Goal: Contribute content: Add original content to the website for others to see

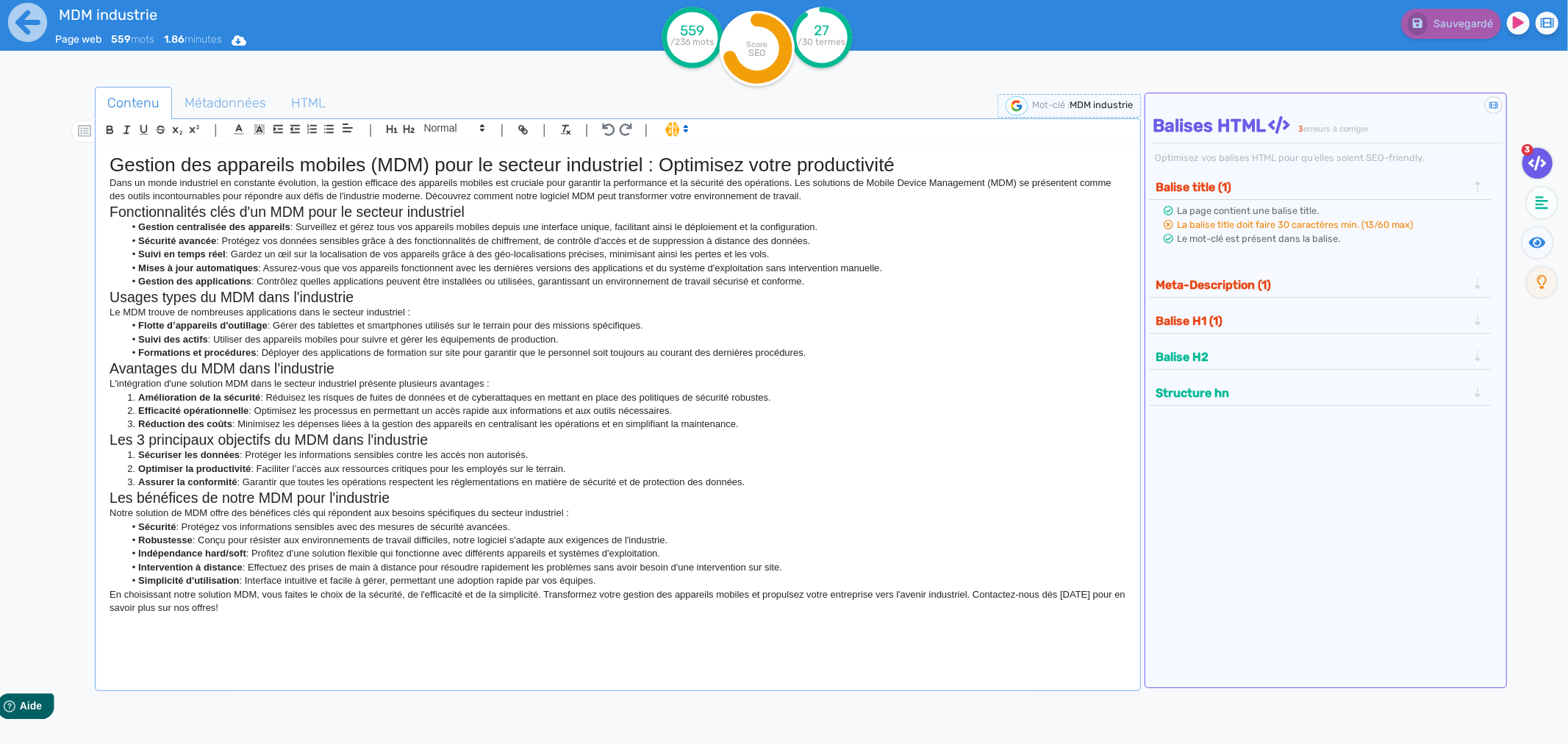
click at [613, 341] on li "Suivi des actifs : Utiliser des appareils mobiles pour suivre et gérer les équi…" at bounding box center [625, 339] width 1001 height 13
drag, startPoint x: 349, startPoint y: 631, endPoint x: 57, endPoint y: 163, distance: 551.6
click at [57, 163] on div "Contenu Métadonnées HTML | | H3 H4 H5 H6 Normal | | | | Gestion des appareils m…" at bounding box center [806, 460] width 1525 height 753
click at [489, 311] on p "Le MDM trouve de nombreuses applications dans le secteur industriel :" at bounding box center [617, 312] width 1016 height 13
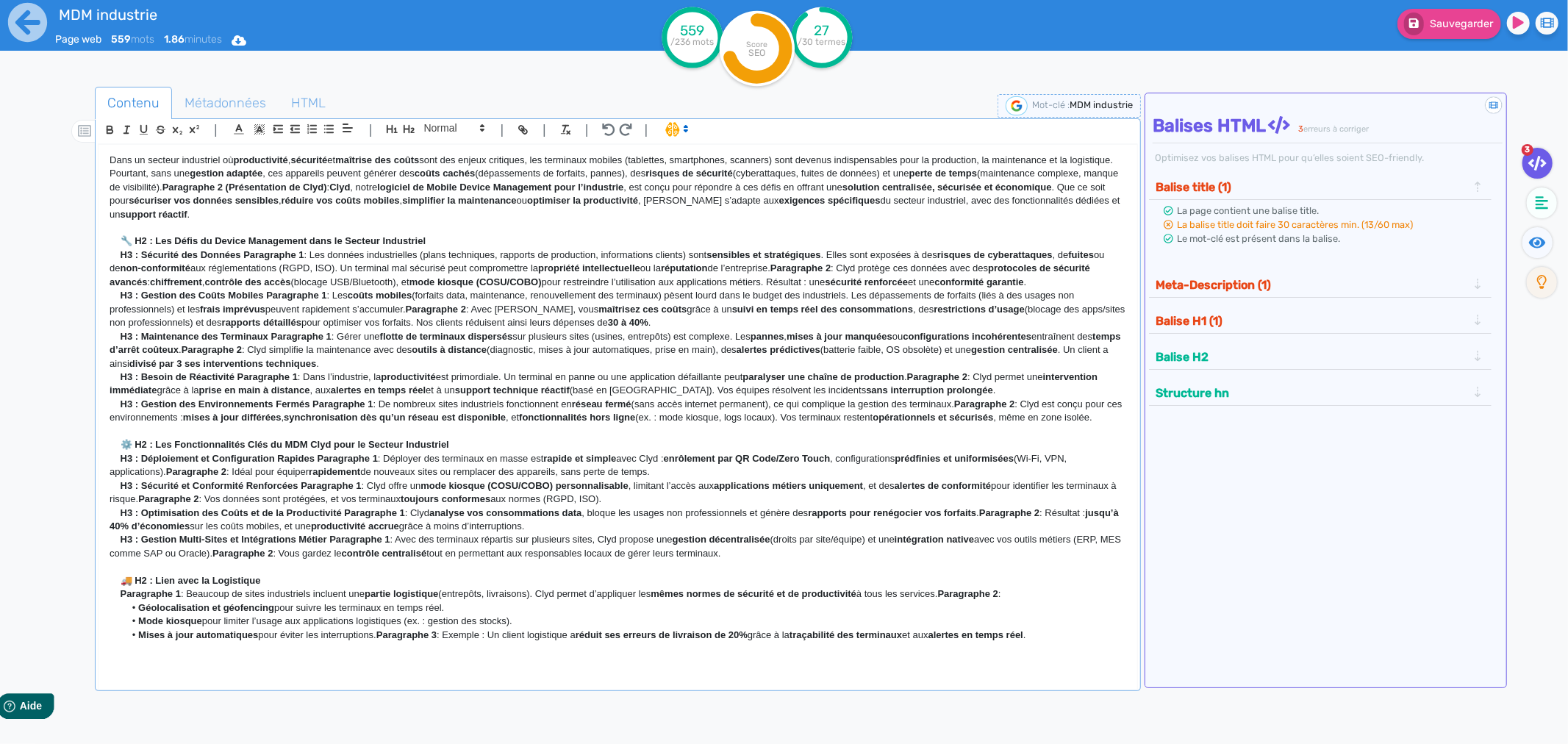
click at [151, 244] on strong "🔧 H2 : Les Défis du Device Management dans le Secteur Industriel" at bounding box center [274, 241] width 305 height 11
click at [151, 243] on strong "🔧 H2 : Les Défis du Device Management dans le Secteur Industriel" at bounding box center [274, 241] width 305 height 11
drag, startPoint x: 155, startPoint y: 243, endPoint x: 138, endPoint y: 243, distance: 17.0
click at [138, 243] on strong "🔧 H2 : Les Défis du Device Management dans le Secteur Industriel" at bounding box center [274, 241] width 305 height 11
click at [157, 243] on strong "🔧 Les Défis du Device Management dans le Secteur Industriel" at bounding box center [264, 241] width 288 height 11
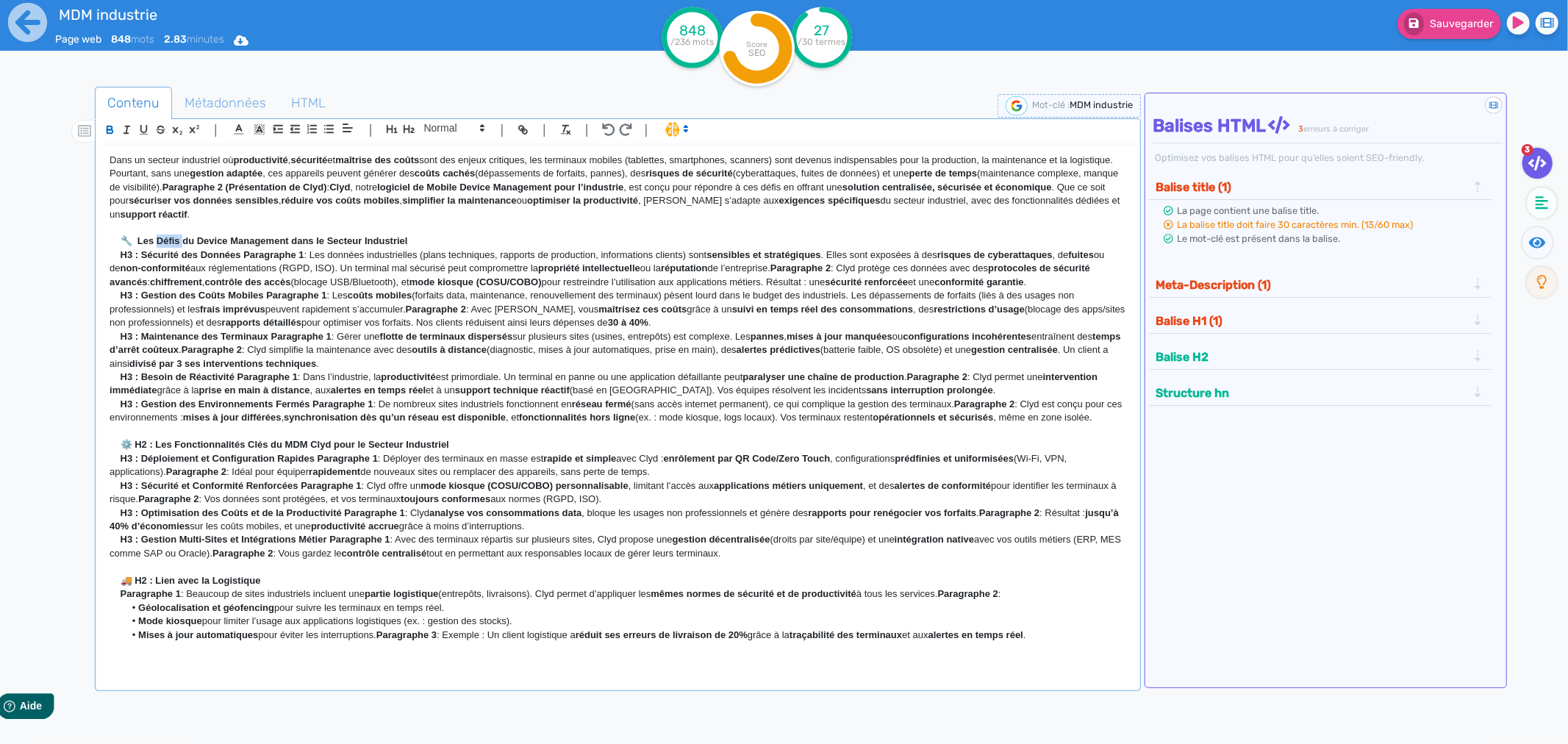
click at [157, 243] on strong "🔧 Les Défis du Device Management dans le Secteur Industriel" at bounding box center [264, 241] width 288 height 11
click at [403, 130] on icon "button" at bounding box center [408, 128] width 12 height 12
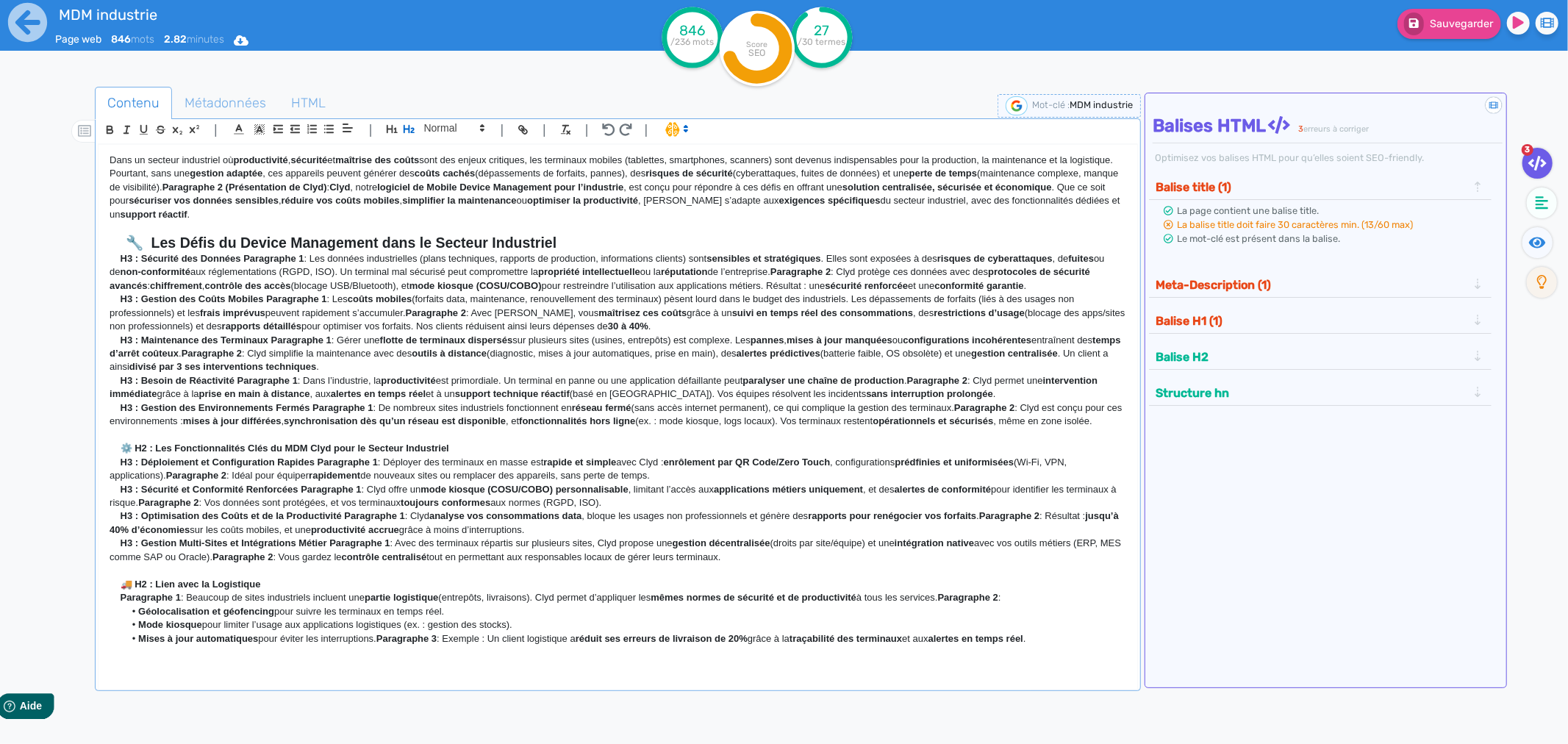
click at [309, 255] on p "H3 : Sécurité des Données Paragraphe 1 : Les données industrielles (plans techn…" at bounding box center [617, 272] width 1016 height 40
click at [312, 261] on p "H3 : Sécurité des Données Paragraphe 1 : Les données industrielles (plans techn…" at bounding box center [617, 272] width 1016 height 40
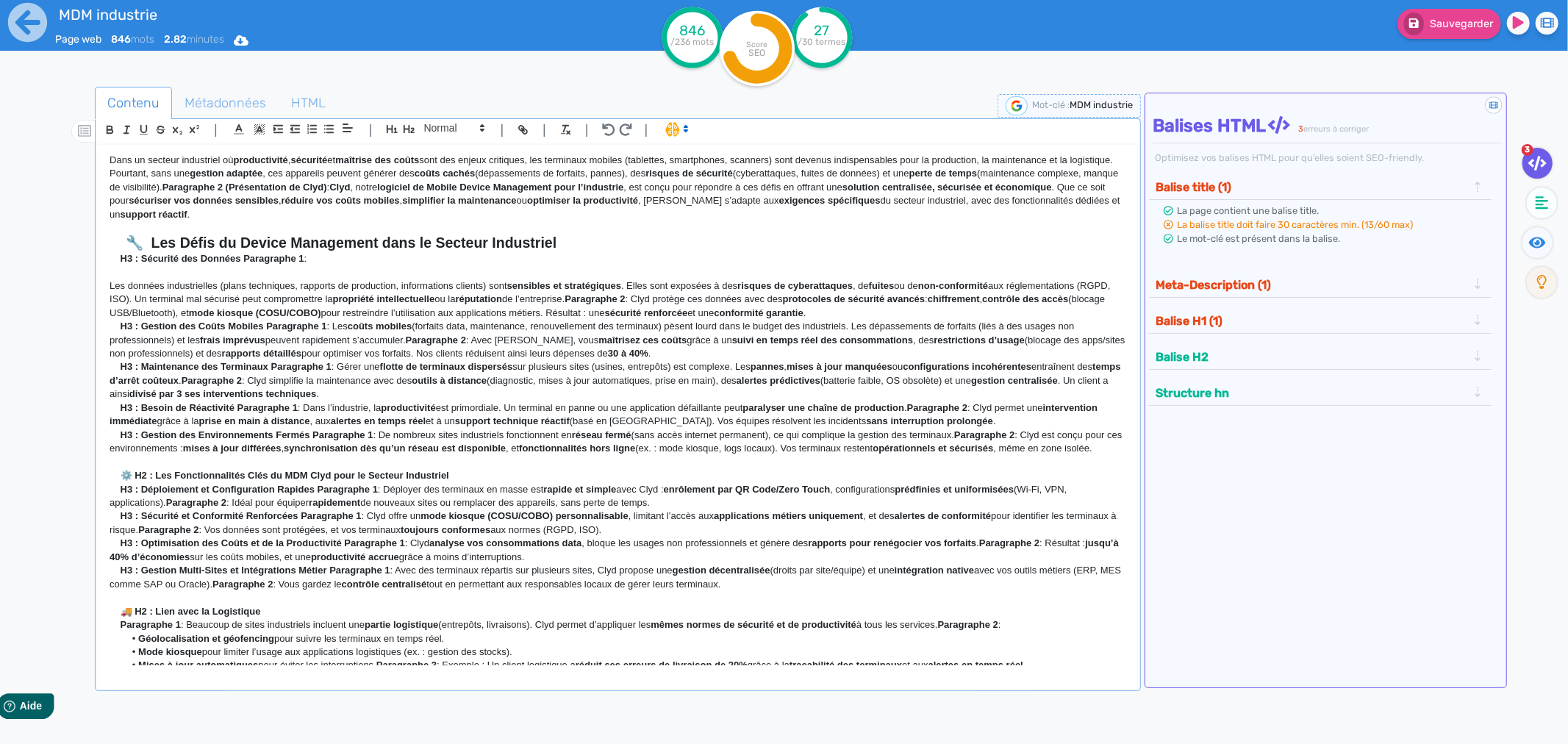
click at [307, 261] on p "H3 : Sécurité des Données Paragraphe 1 :" at bounding box center [617, 259] width 1016 height 13
drag, startPoint x: 273, startPoint y: 262, endPoint x: 244, endPoint y: 263, distance: 29.0
click at [244, 263] on p "H3 : Sécurité des Données Paragraphe :" at bounding box center [617, 259] width 1016 height 13
drag, startPoint x: 140, startPoint y: 259, endPoint x: 107, endPoint y: 260, distance: 33.0
click at [107, 260] on div "Dans un secteur industriel où productivité , sécurité et maîtrise des coûts son…" at bounding box center [617, 405] width 1039 height 520
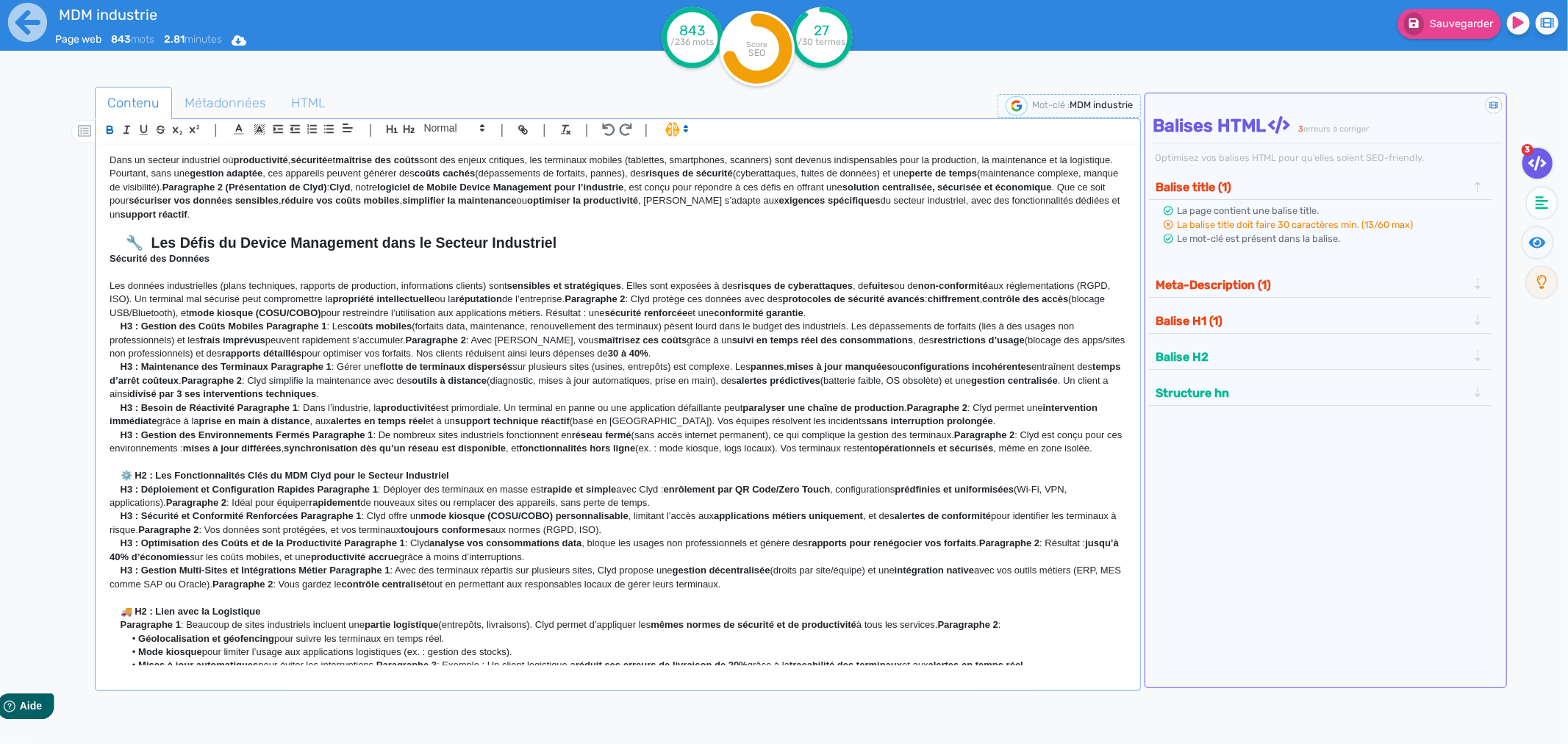
click at [113, 256] on strong "Sécurité des Données" at bounding box center [159, 259] width 100 height 11
click at [127, 261] on strong "Sécurité des Données" at bounding box center [159, 259] width 100 height 11
click at [438, 132] on span at bounding box center [453, 127] width 72 height 18
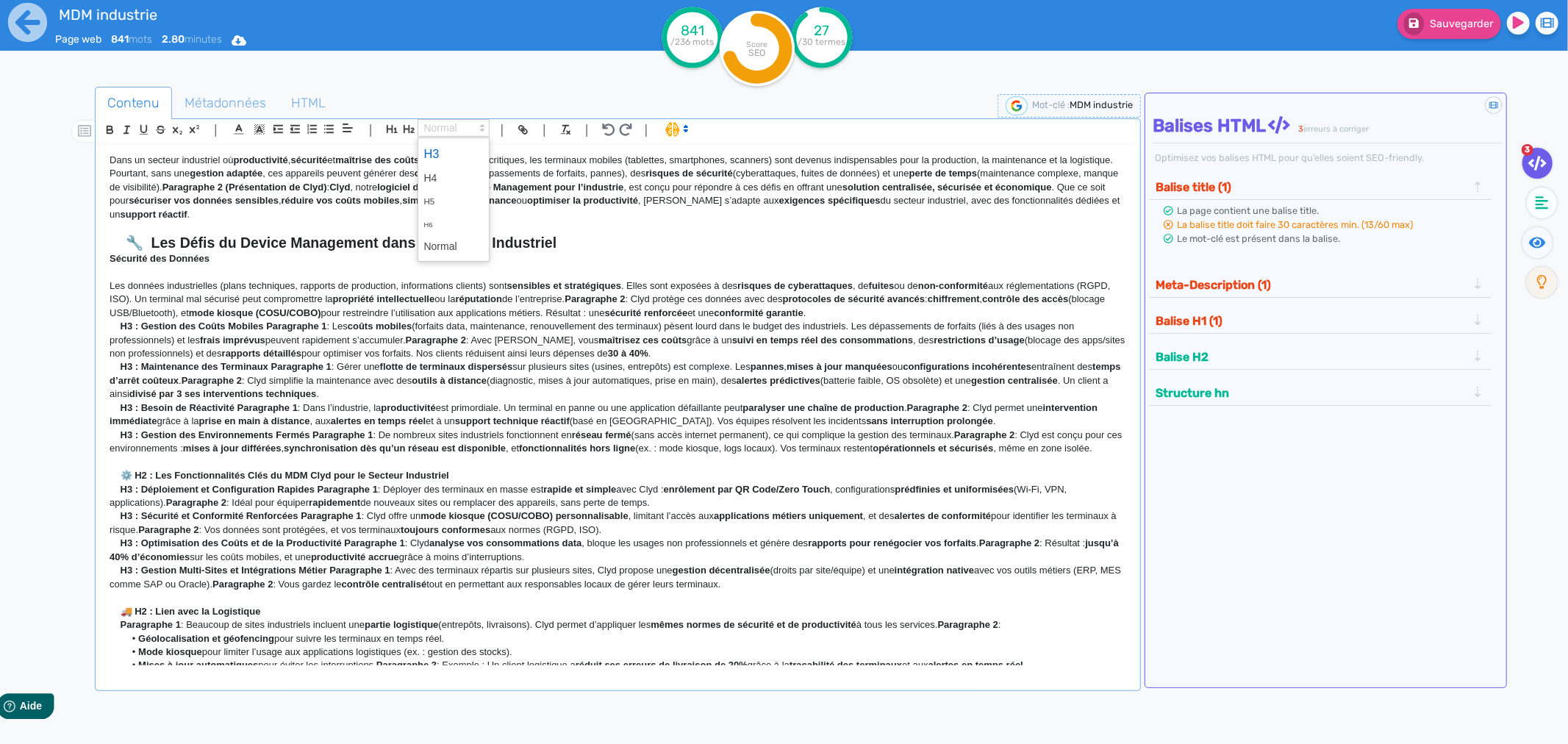
click at [436, 156] on span at bounding box center [453, 154] width 59 height 25
drag, startPoint x: 152, startPoint y: 246, endPoint x: 111, endPoint y: 244, distance: 41.0
click at [111, 244] on h2 "🔧 Les Défis du Device Management dans le Secteur Industriel" at bounding box center [617, 243] width 1016 height 17
click at [111, 260] on strong "Sécurité des Données" at bounding box center [168, 258] width 117 height 12
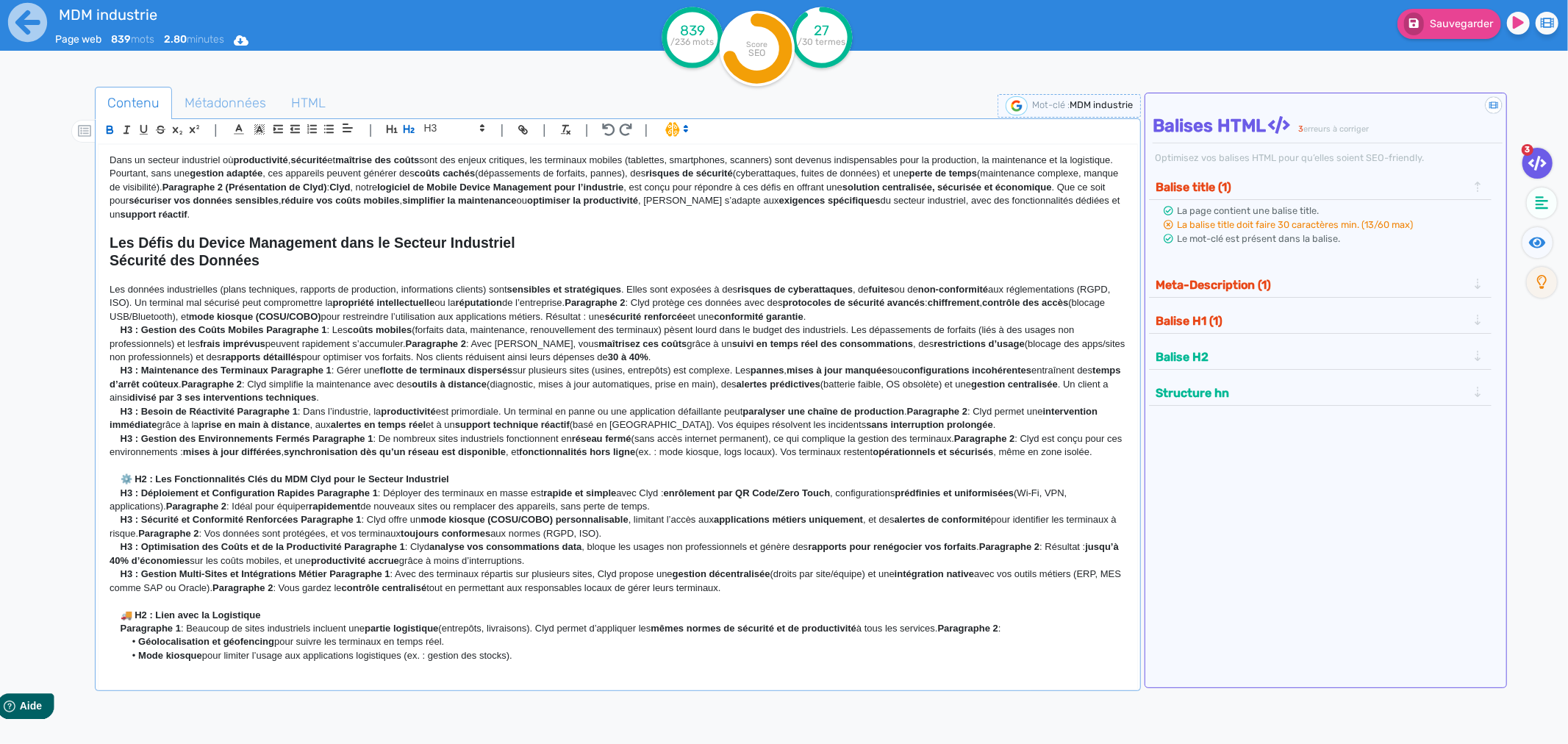
click at [138, 255] on strong "﻿ Sécurité des Données" at bounding box center [185, 260] width 150 height 16
click at [138, 255] on strong "Sécurité des Données" at bounding box center [185, 260] width 150 height 16
click at [428, 125] on span at bounding box center [453, 127] width 72 height 18
click at [432, 142] on span at bounding box center [453, 154] width 59 height 25
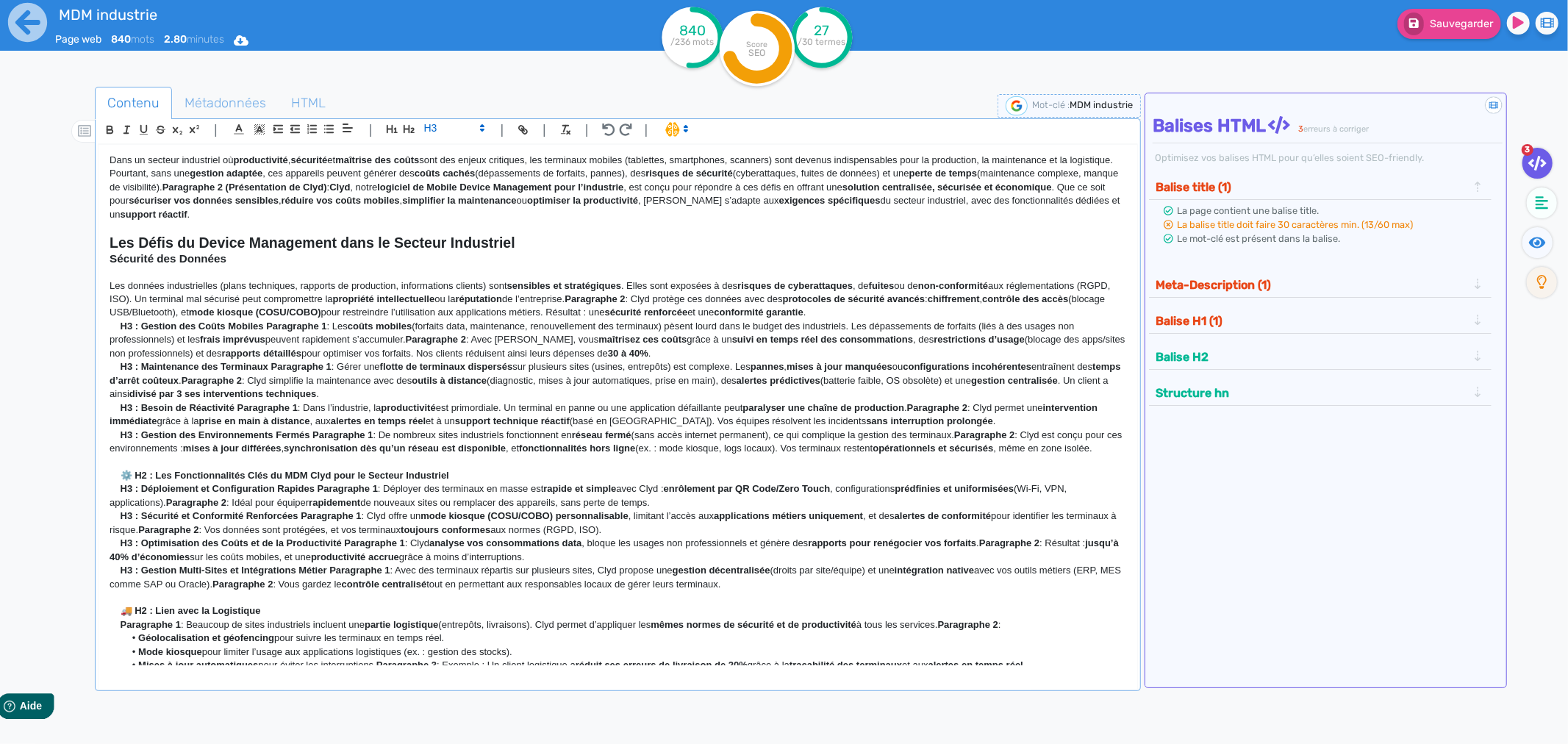
click at [432, 150] on div "Dans un secteur industriel où productivité , sécurité et maîtrise des coûts son…" at bounding box center [617, 405] width 1039 height 520
click at [150, 288] on p "Les données industrielles (plans techniques, rapports de production, informatio…" at bounding box center [617, 299] width 1016 height 40
click at [138, 324] on strong "H3 : Gestion des Coûts Mobiles" at bounding box center [192, 326] width 143 height 11
click at [140, 324] on strong "H3 : Gestion des Coûts Mobiles" at bounding box center [192, 326] width 143 height 11
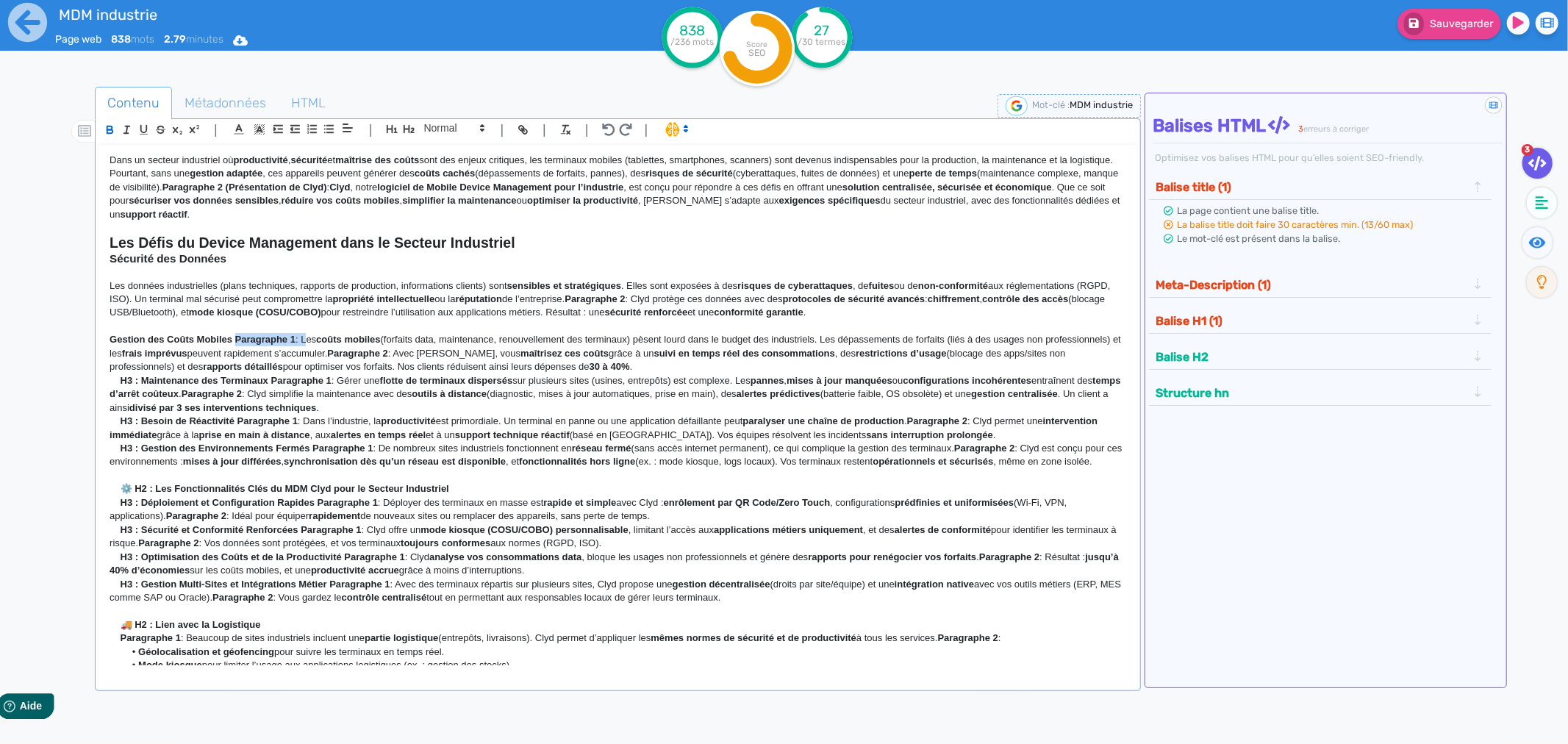
drag, startPoint x: 303, startPoint y: 339, endPoint x: 236, endPoint y: 339, distance: 67.0
click at [236, 339] on p "﻿ Gestion des Coûts Mobiles Paragraphe 1 : Les coûts mobiles (forfaits data, ma…" at bounding box center [617, 352] width 1016 height 40
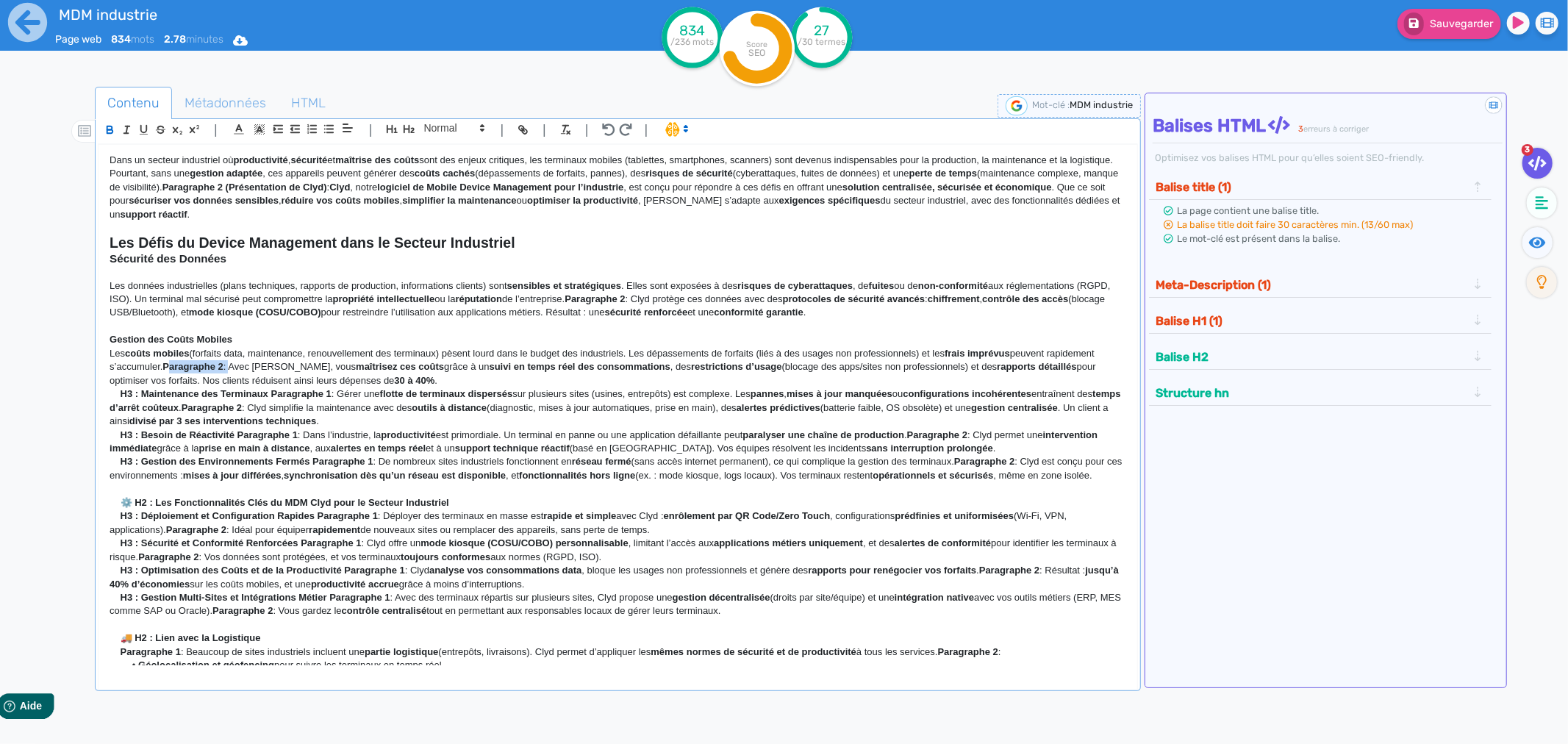
drag, startPoint x: 230, startPoint y: 367, endPoint x: 169, endPoint y: 366, distance: 61.0
click at [169, 366] on p "﻿ Les coûts mobiles (forfaits data, maintenance, renouvellement des terminaux) …" at bounding box center [617, 366] width 1016 height 40
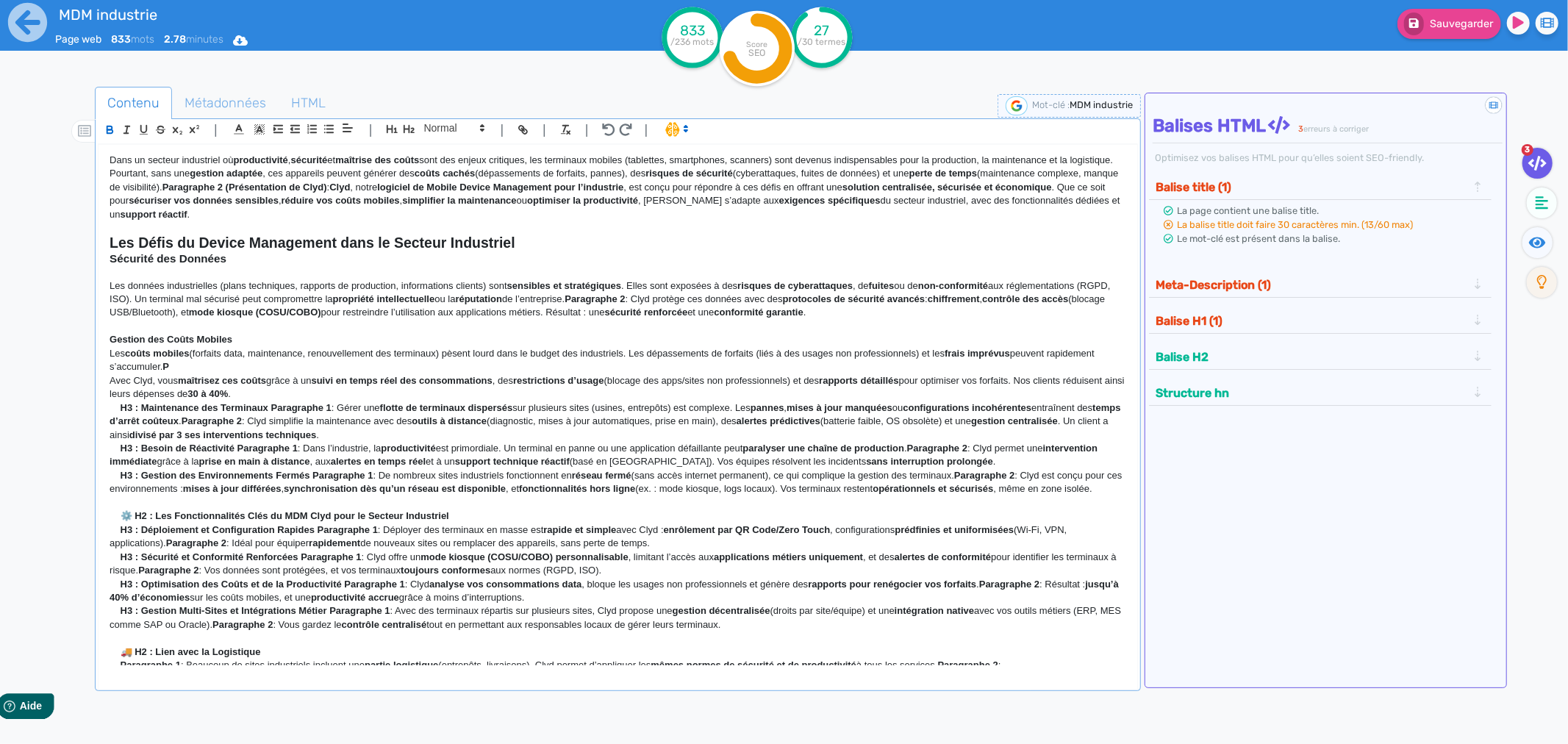
click at [176, 364] on p "Les coûts mobiles (forfaits data, maintenance, renouvellement des terminaux) pè…" at bounding box center [617, 360] width 1016 height 27
click at [112, 380] on p "Avec Clyd, vous maîtrisez ces coûts grâce à un suivi en temps réel des consomma…" at bounding box center [617, 387] width 1016 height 27
click at [313, 391] on p "Avec Clyd, vous maîtrisez ces coûts grâce à un suivi en temps réel des consomma…" at bounding box center [617, 387] width 1016 height 27
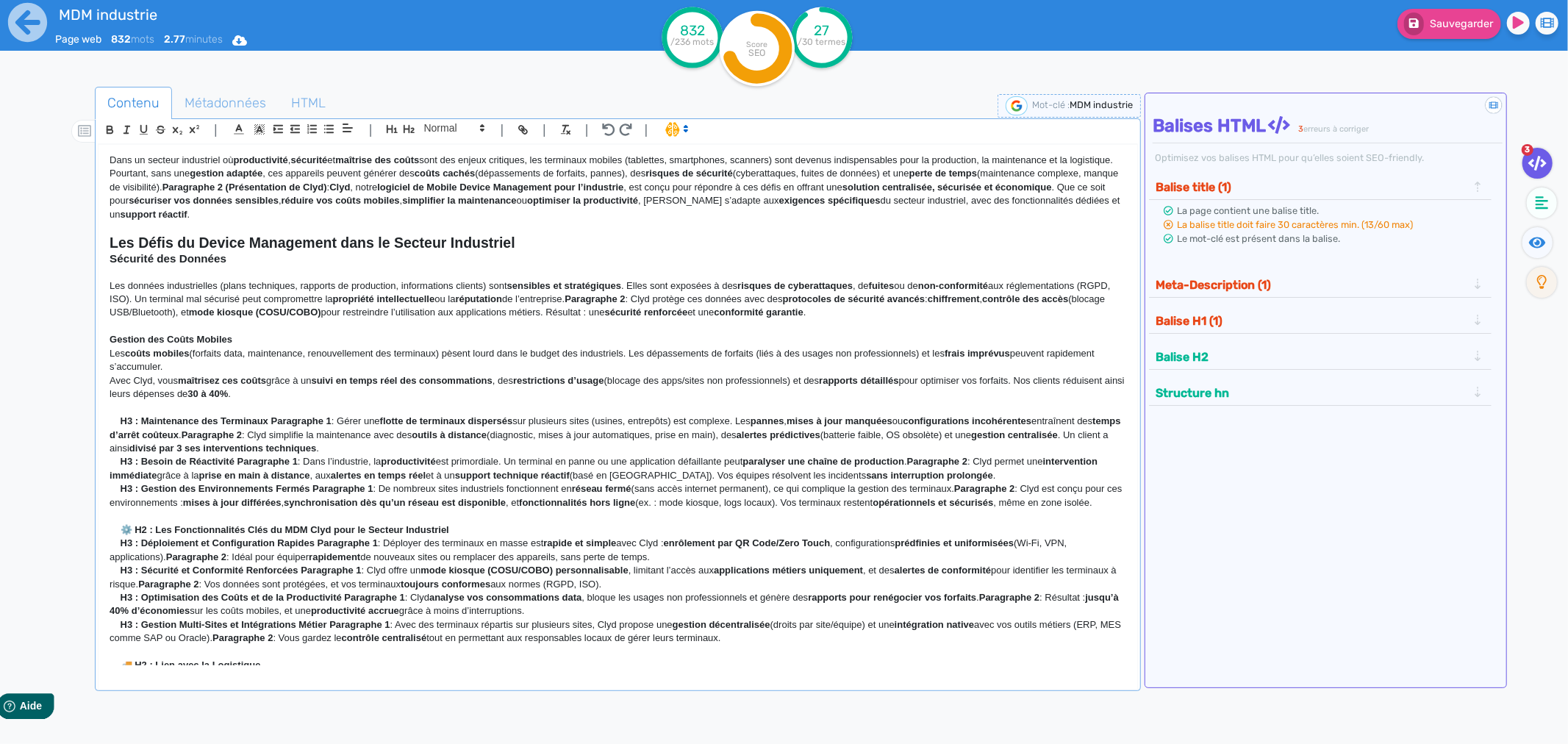
click at [373, 447] on p "H3 : Maintenance des Terminaux Paragraphe 1 : Gérer une flotte de terminaux dis…" at bounding box center [617, 435] width 1016 height 40
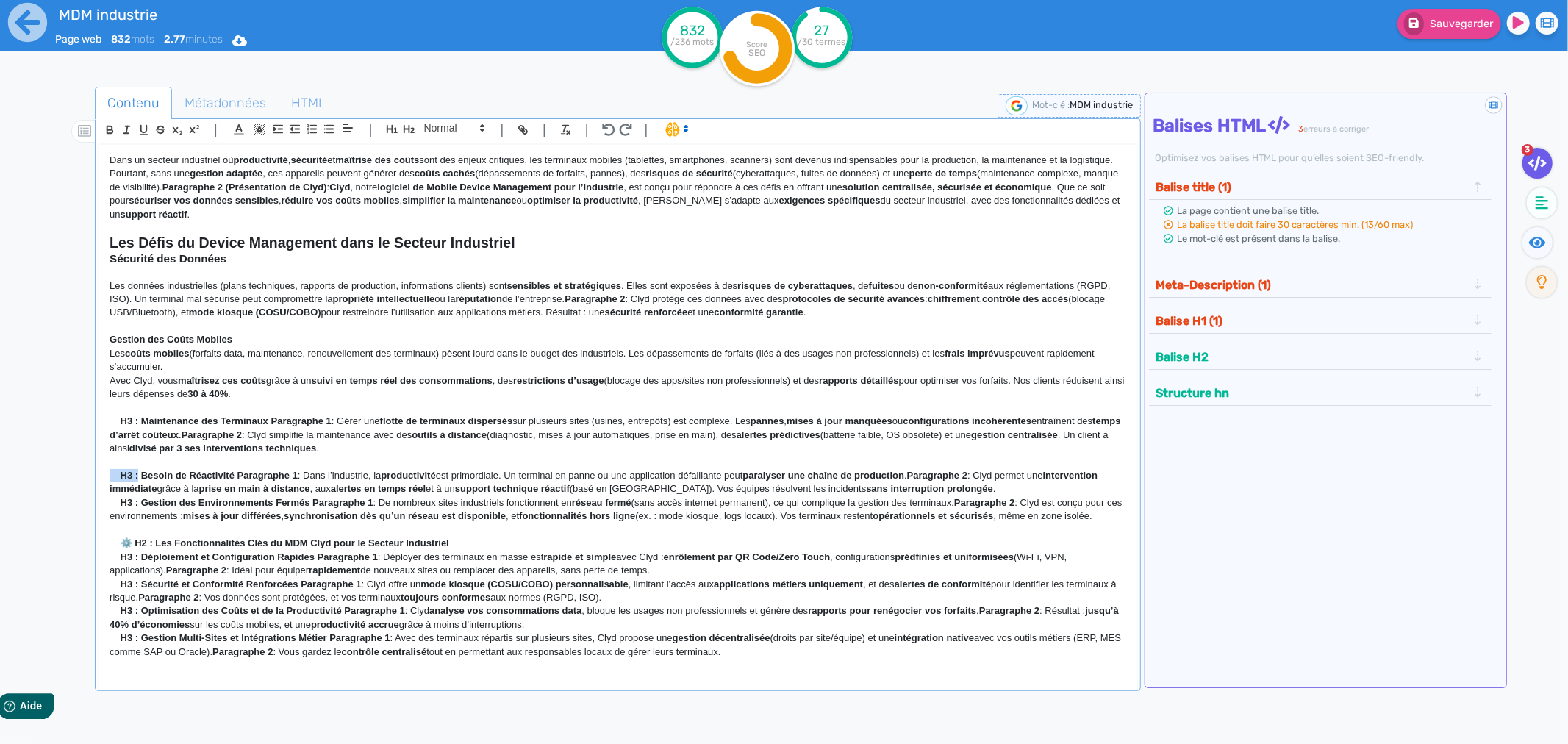
drag, startPoint x: 140, startPoint y: 478, endPoint x: 111, endPoint y: 478, distance: 29.0
click at [111, 478] on p "H3 : Besoin de Réactivité Paragraphe 1 : Dans l’industrie, la productivité est …" at bounding box center [617, 483] width 1016 height 27
drag, startPoint x: 141, startPoint y: 420, endPoint x: 99, endPoint y: 424, distance: 42.2
click at [99, 424] on div "Dans un secteur industriel où productivité , sécurité et maîtrise des coûts son…" at bounding box center [617, 405] width 1039 height 520
click at [114, 474] on strong "Besoin de Réactivité" at bounding box center [156, 475] width 94 height 11
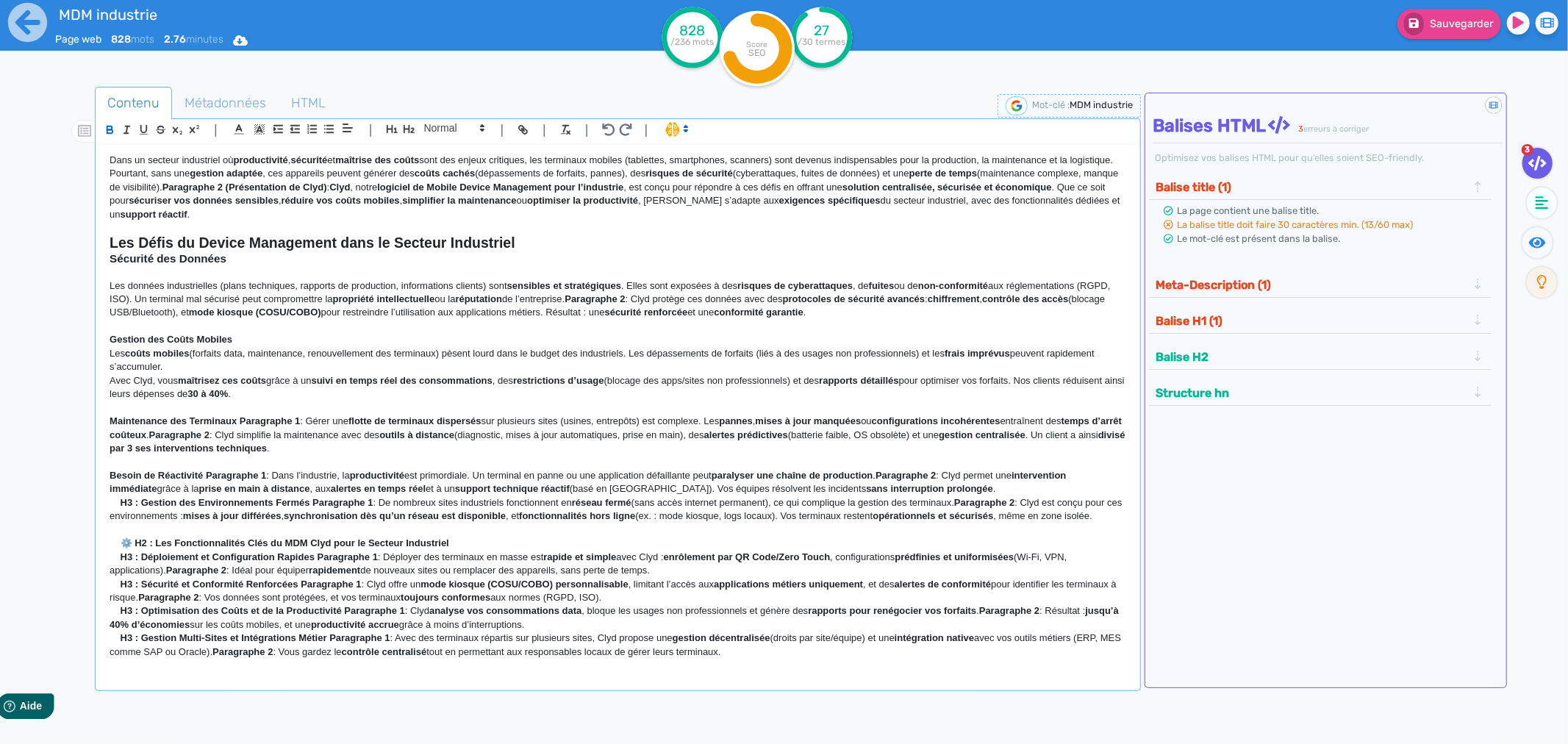
click at [118, 498] on p "H3 : Gestion des Environnements Fermés Paragraphe 1 : De nombreux sites industr…" at bounding box center [617, 510] width 1016 height 27
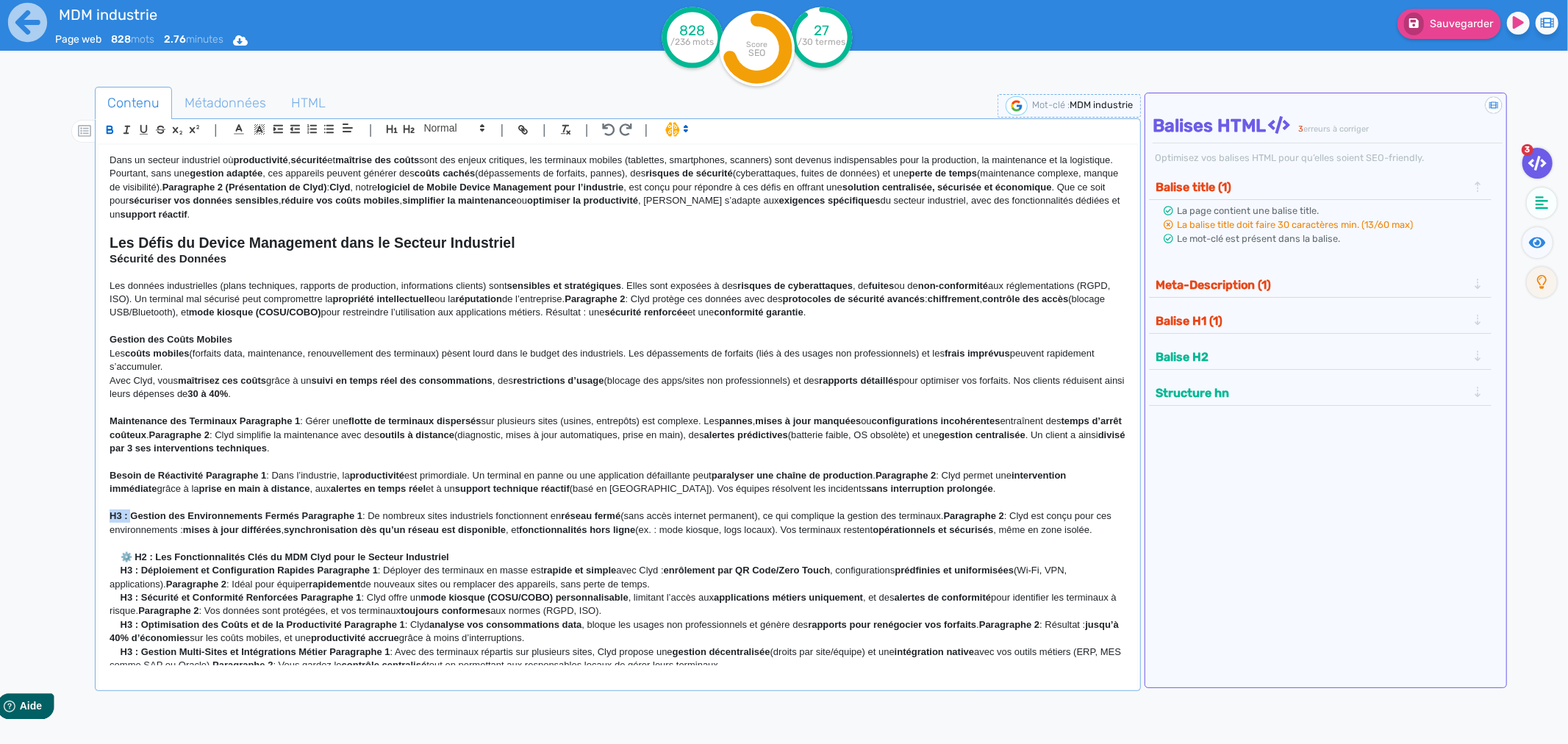
drag, startPoint x: 131, startPoint y: 519, endPoint x: 106, endPoint y: 519, distance: 25.0
click at [106, 519] on div "Dans un secteur industriel où productivité , sécurité et maîtrise des coûts son…" at bounding box center [617, 405] width 1039 height 520
drag, startPoint x: 158, startPoint y: 557, endPoint x: 70, endPoint y: 561, distance: 88.1
click at [70, 561] on div "Contenu Métadonnées HTML | | H3 H4 H5 H6 Normal | | | | Dans un secteur industr…" at bounding box center [806, 460] width 1525 height 753
click at [137, 558] on strong "Les Fonctionnalités Clés du MDM Clyd pour le Secteur Industriel" at bounding box center [256, 557] width 293 height 11
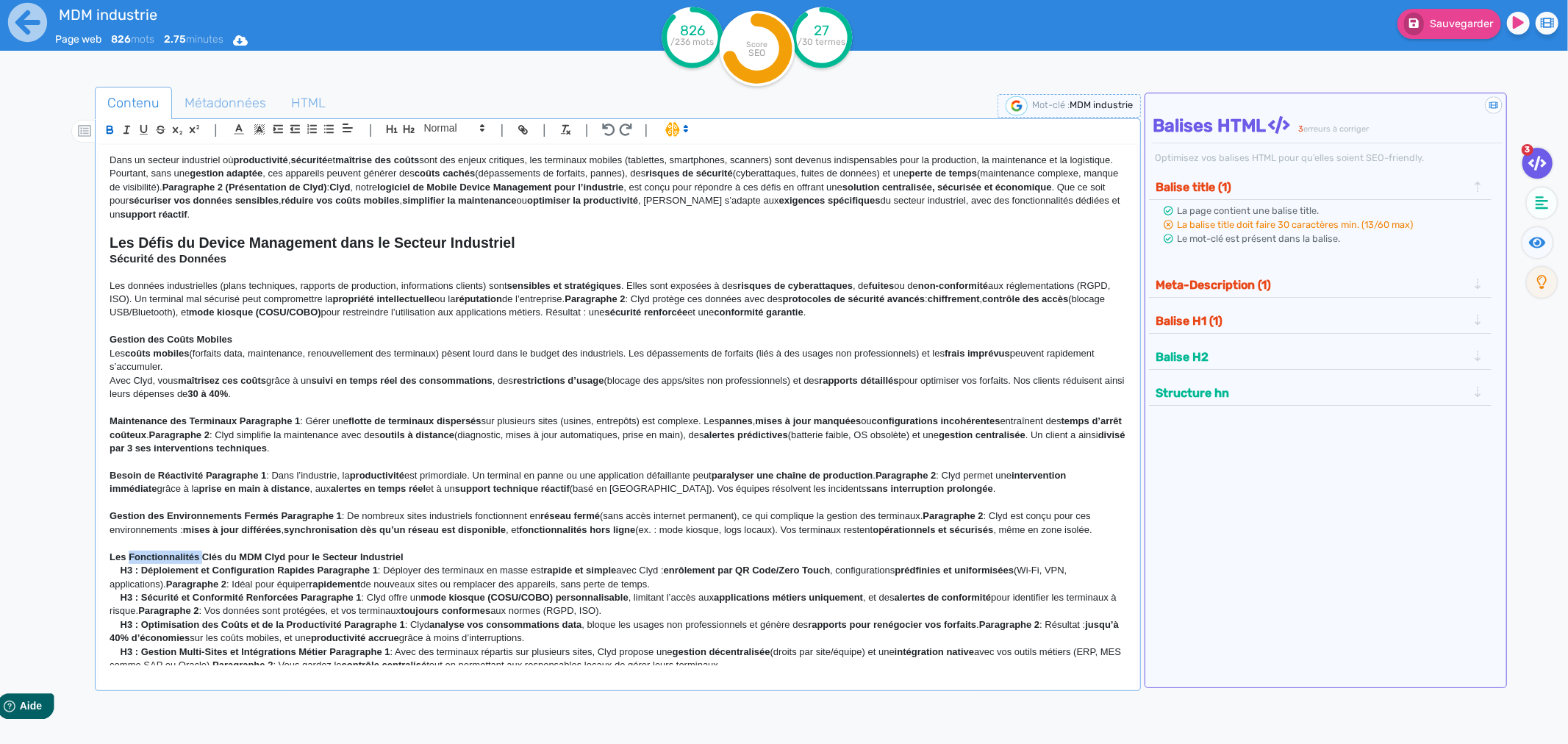
click at [137, 558] on strong "Les Fonctionnalités Clés du MDM Clyd pour le Secteur Industriel" at bounding box center [256, 557] width 293 height 11
click at [407, 129] on icon "button" at bounding box center [408, 128] width 11 height 8
click at [397, 465] on p at bounding box center [617, 462] width 1016 height 13
click at [111, 263] on strong "Sécurité des Données" at bounding box center [168, 258] width 117 height 12
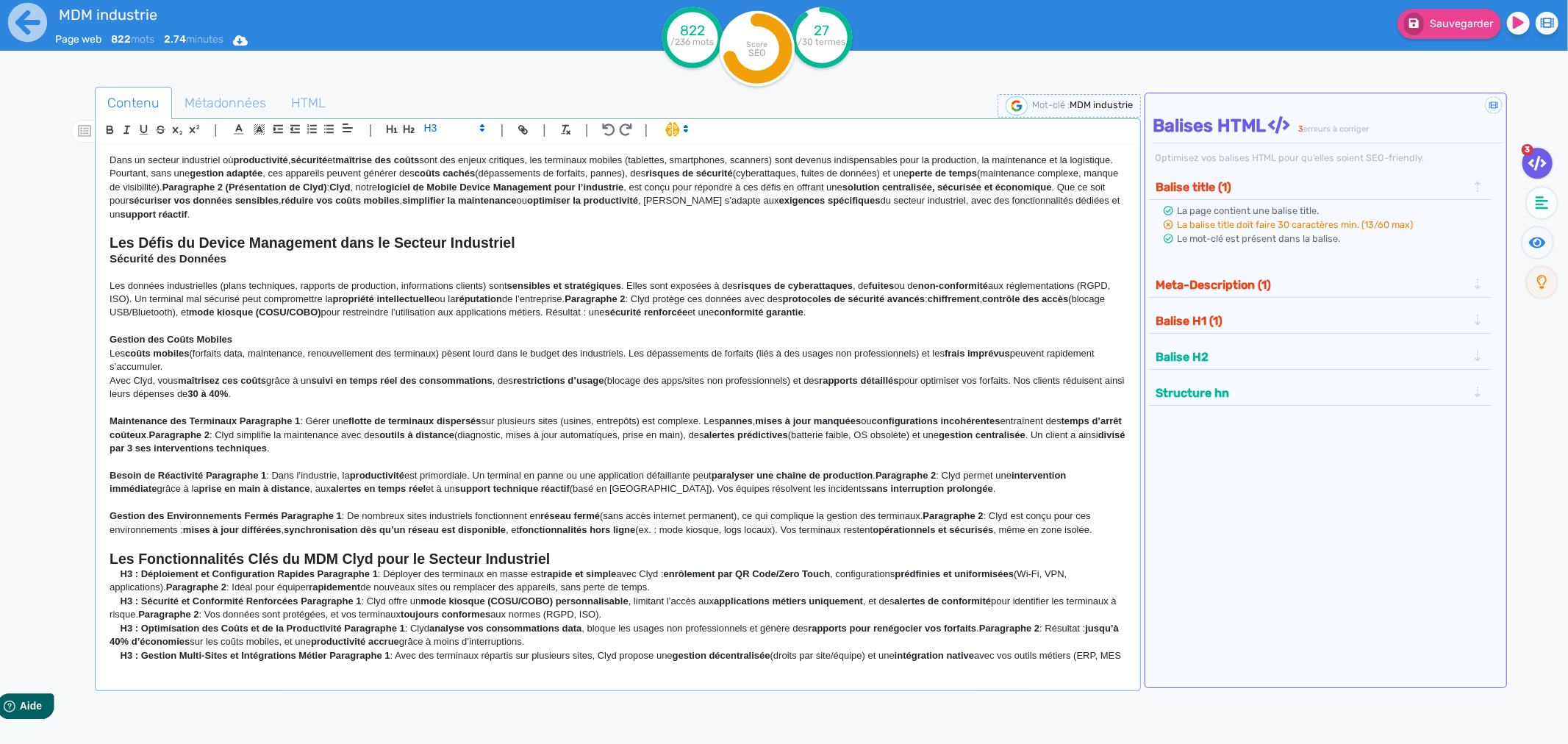
click at [111, 271] on p at bounding box center [617, 272] width 1016 height 13
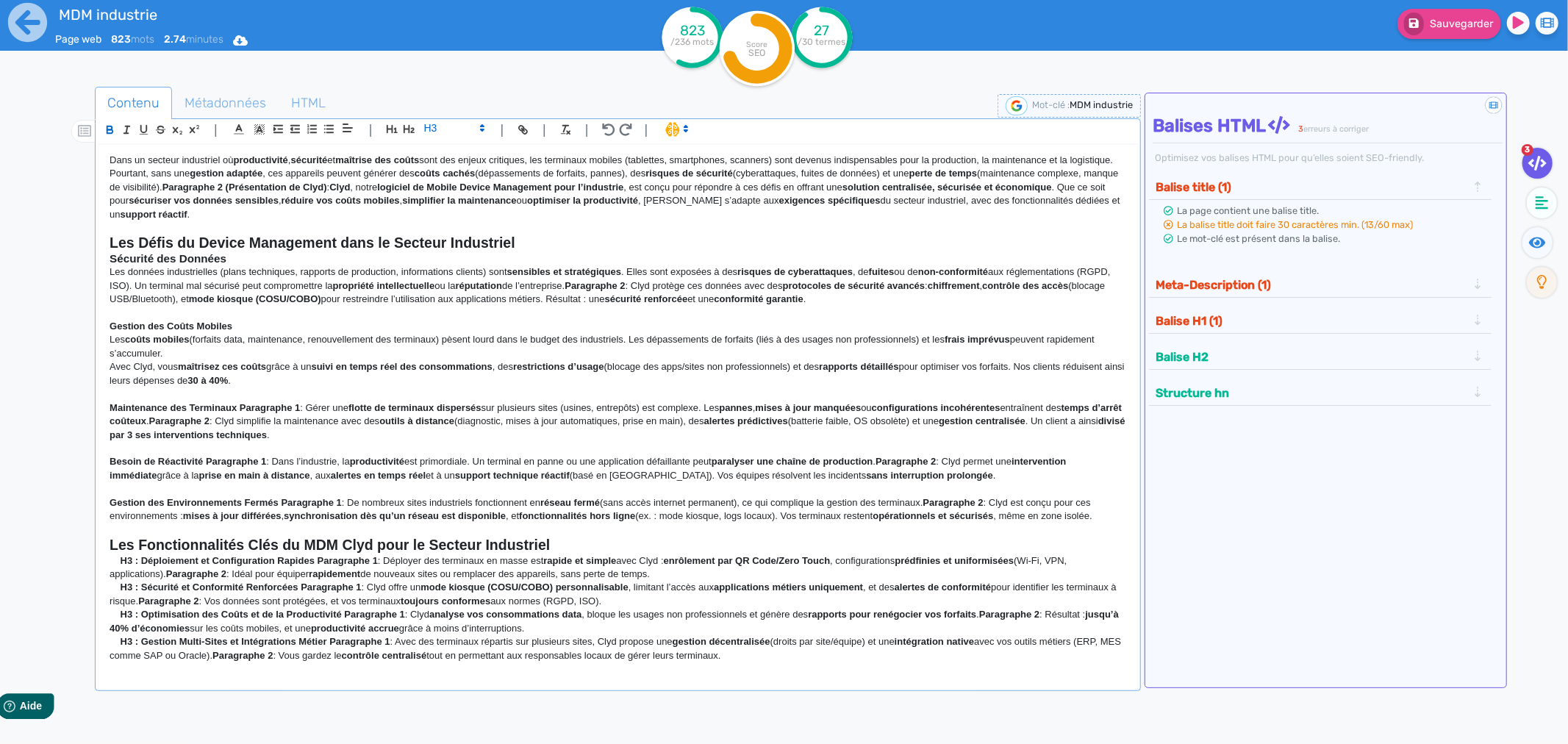
click at [107, 265] on div "Dans un secteur industriel où productivité , sécurité et maîtrise des coûts son…" at bounding box center [617, 405] width 1039 height 520
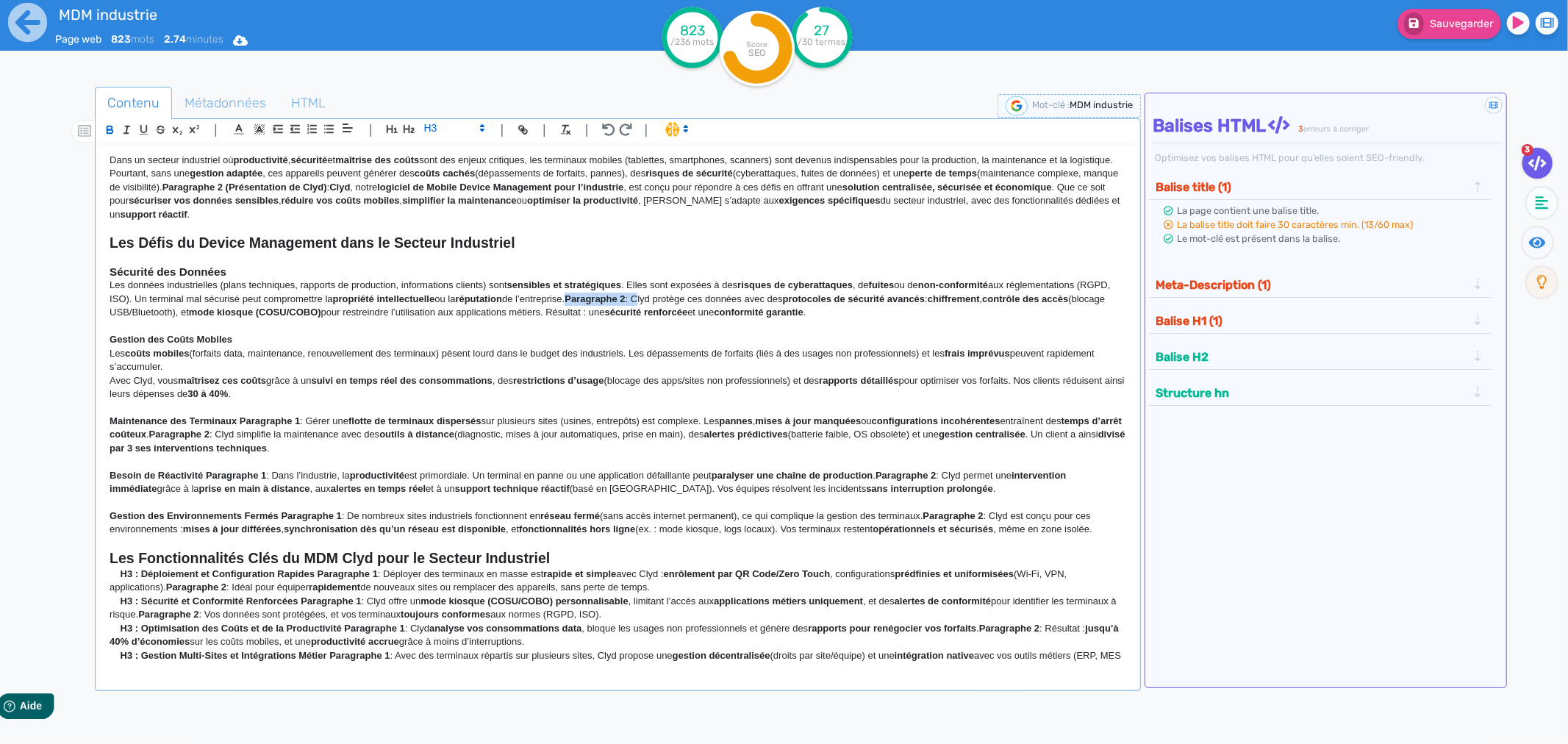
drag, startPoint x: 684, startPoint y: 300, endPoint x: 613, endPoint y: 299, distance: 71.0
click at [613, 299] on p "Les données industrielles (plans techniques, rapports de production, informatio…" at bounding box center [617, 298] width 1016 height 40
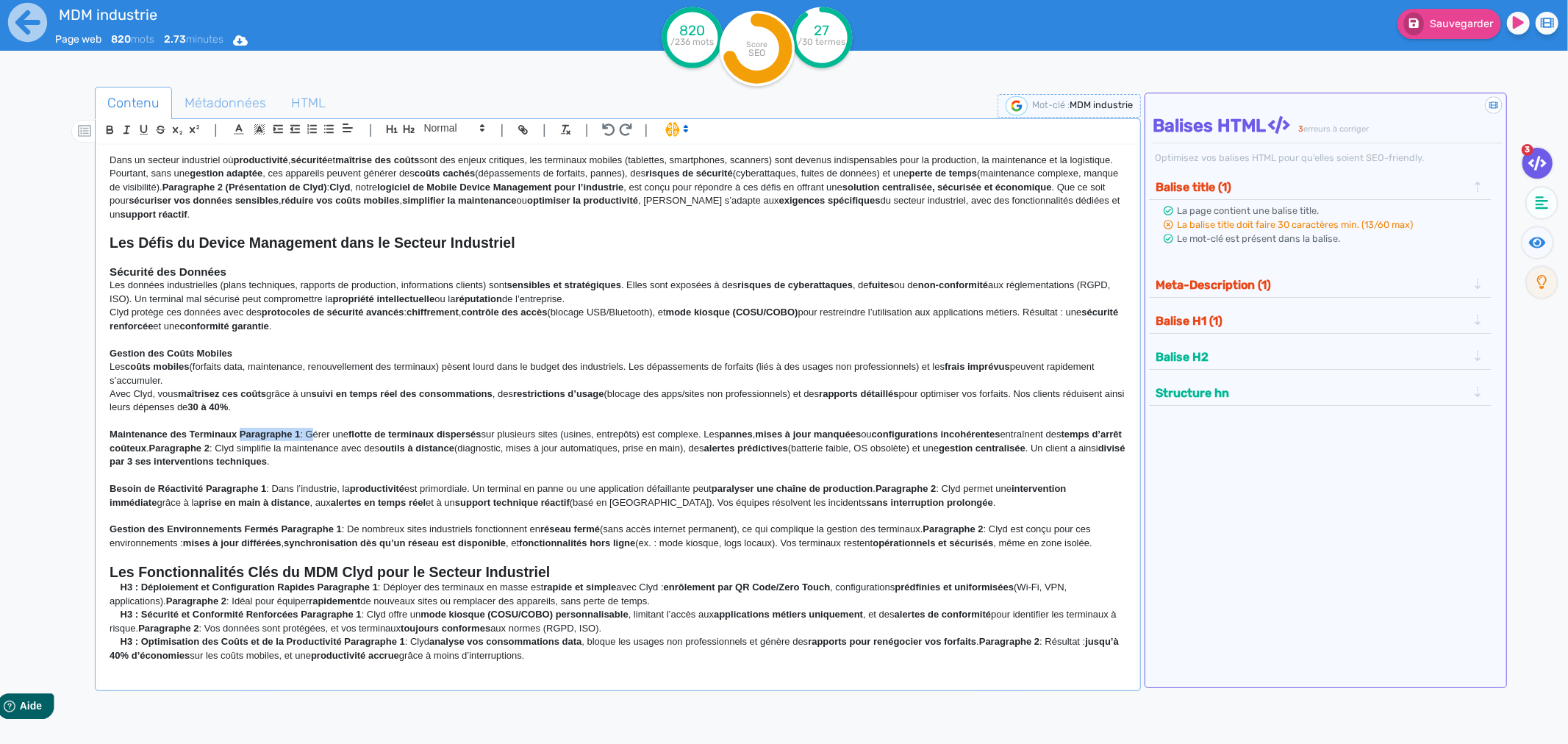
drag, startPoint x: 307, startPoint y: 437, endPoint x: 239, endPoint y: 435, distance: 68.0
click at [239, 435] on p "Maintenance des Terminaux Paragraphe 1 : Gérer une flotte de terminaux dispersé…" at bounding box center [617, 448] width 1016 height 40
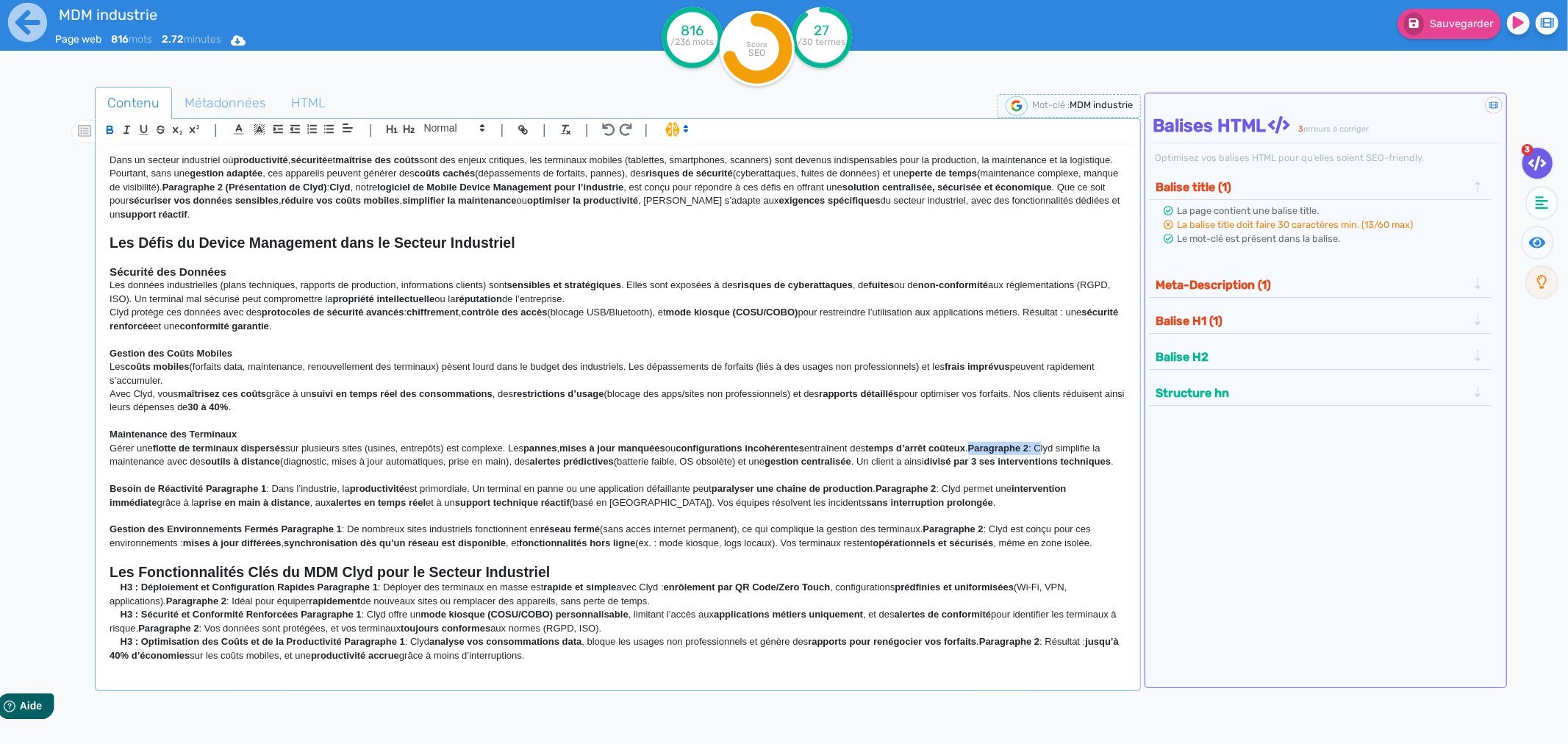
drag, startPoint x: 1059, startPoint y: 449, endPoint x: 987, endPoint y: 449, distance: 72.0
click at [987, 449] on p "﻿ Gérer une flotte de terminaux dispersés sur plusieurs sites (usines, entrepôt…" at bounding box center [617, 455] width 1016 height 27
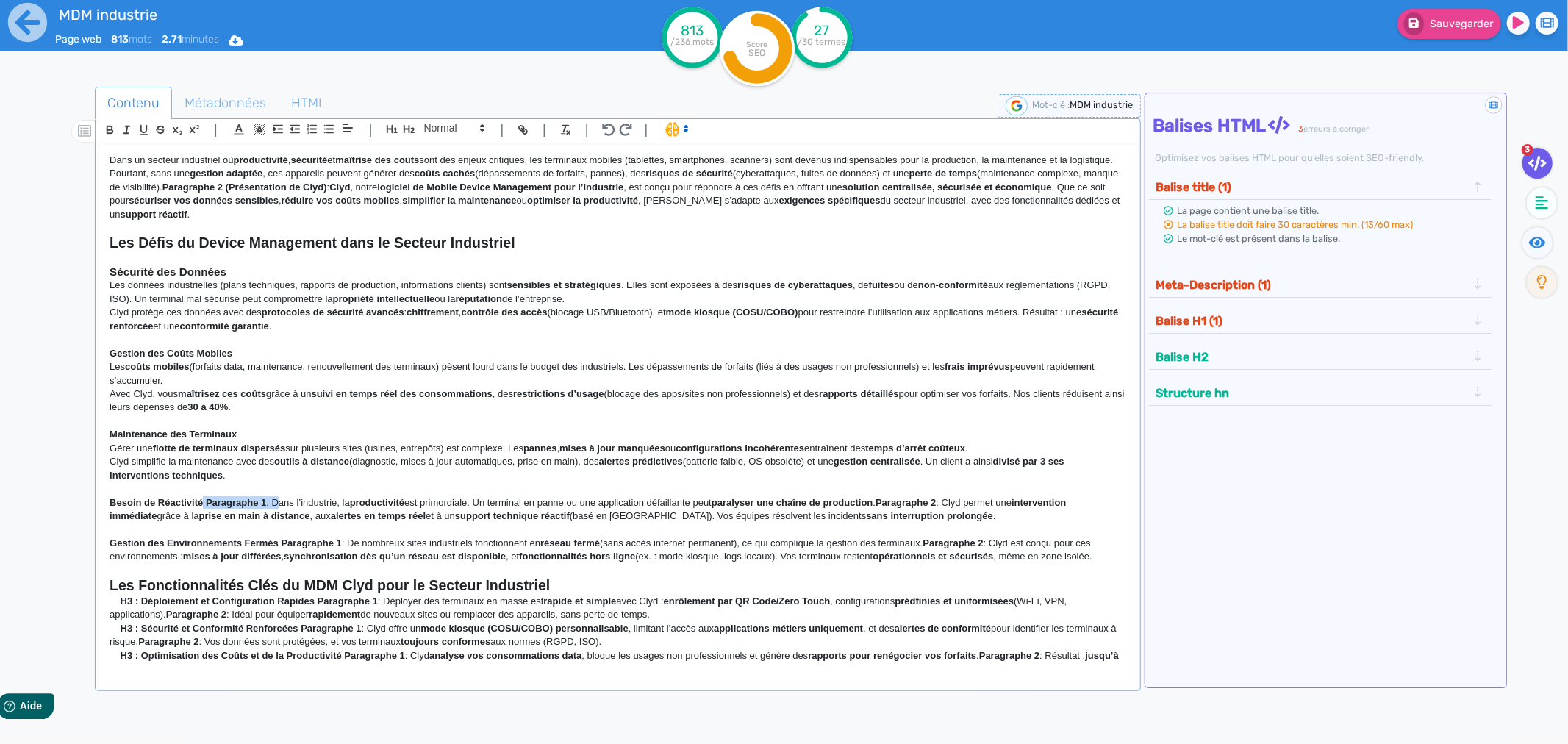
drag, startPoint x: 274, startPoint y: 505, endPoint x: 202, endPoint y: 505, distance: 72.0
click at [203, 505] on p "Besoin de Réactivité Paragraphe 1 : Dans l’industrie, la productivité est primo…" at bounding box center [617, 510] width 1016 height 27
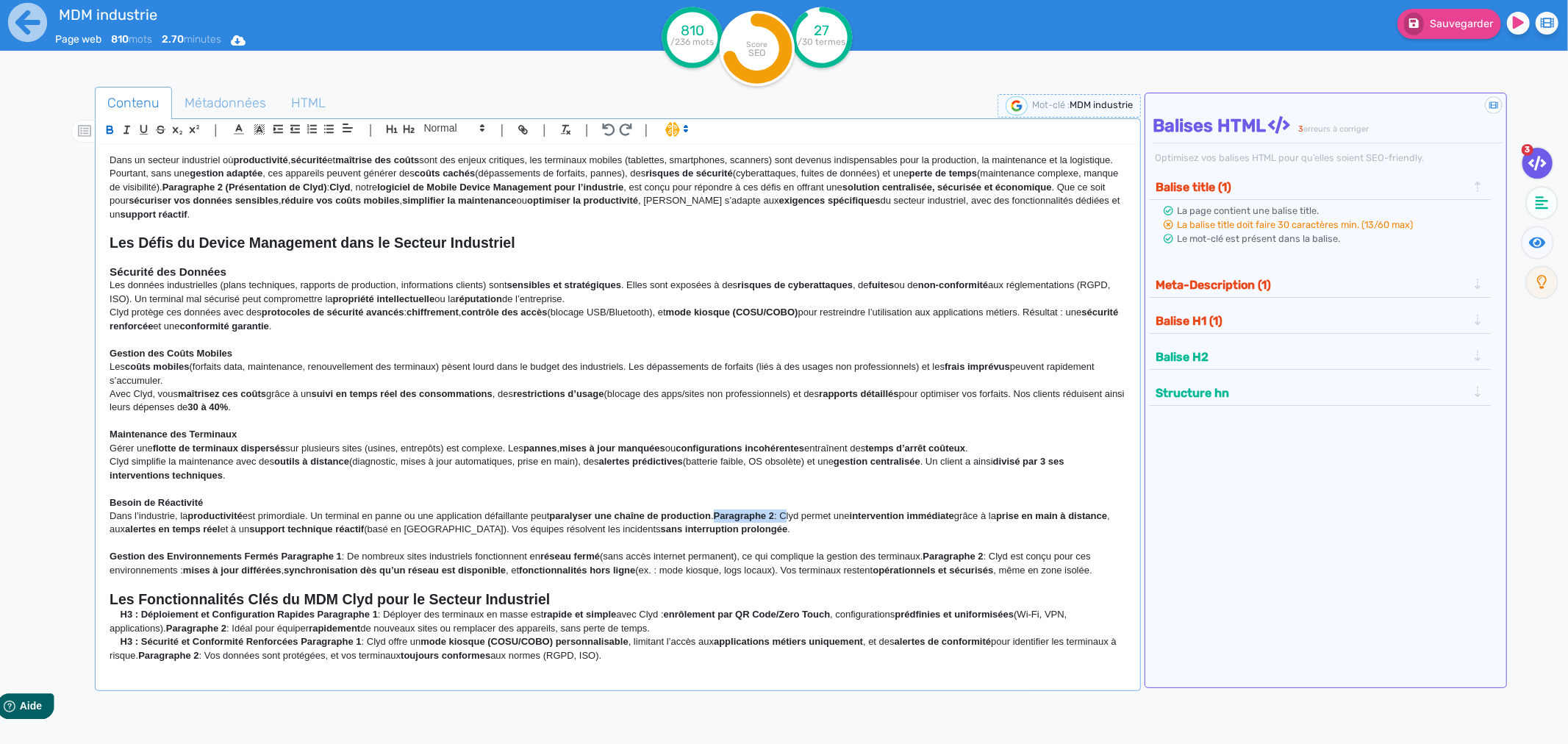
drag, startPoint x: 794, startPoint y: 517, endPoint x: 725, endPoint y: 517, distance: 69.0
click at [725, 517] on p "﻿ Dans l’industrie, la productivité est primordiale. Un terminal en panne ou un…" at bounding box center [617, 523] width 1016 height 27
drag, startPoint x: 349, startPoint y: 555, endPoint x: 282, endPoint y: 559, distance: 67.1
click at [282, 559] on p "Gestion des Environnements Fermés Paragraphe 1 : De nombreux sites industriels …" at bounding box center [617, 563] width 1016 height 27
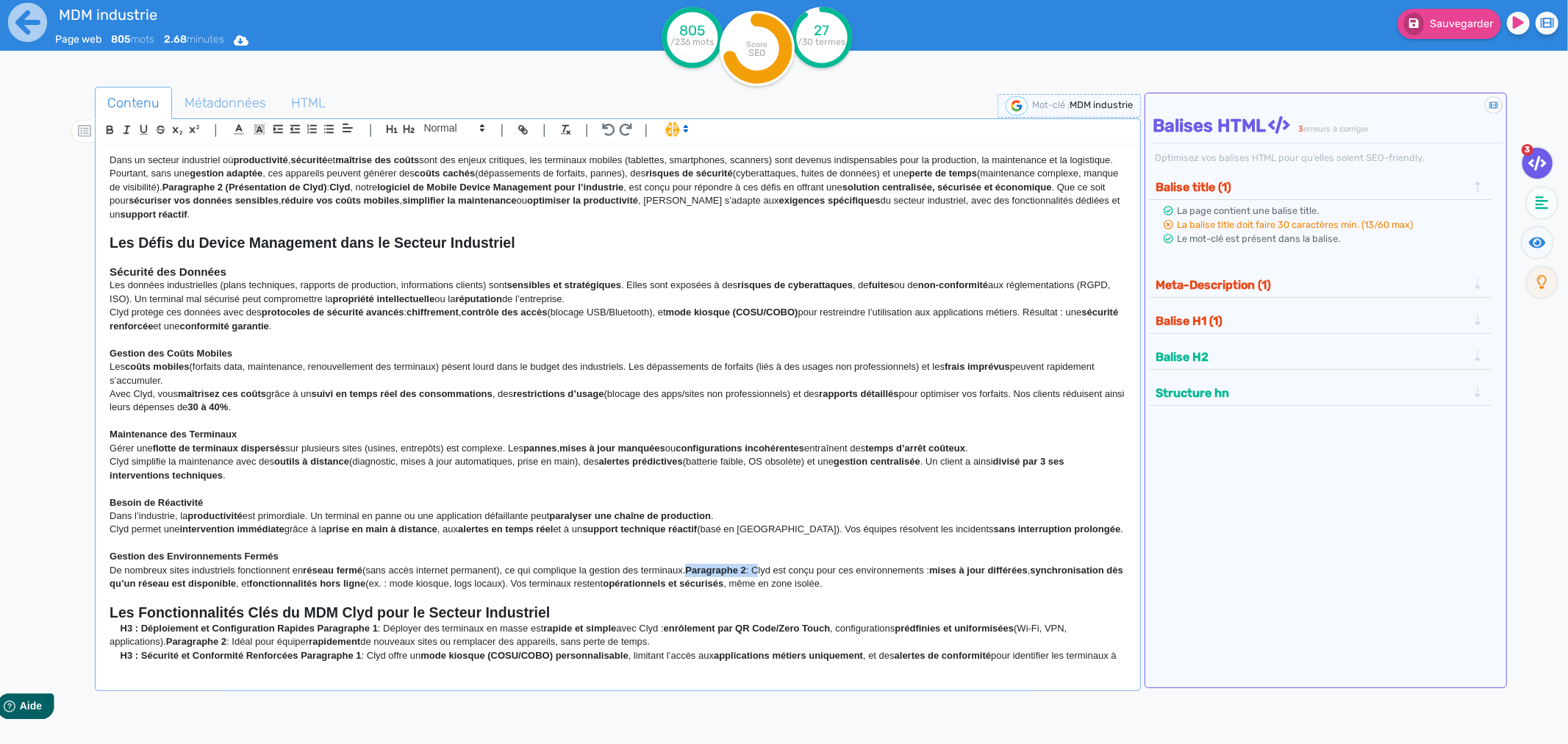
drag, startPoint x: 762, startPoint y: 568, endPoint x: 695, endPoint y: 566, distance: 67.0
click at [695, 566] on p "De nombreux sites industriels fonctionnent en réseau fermé (sans accès internet…" at bounding box center [617, 577] width 1016 height 27
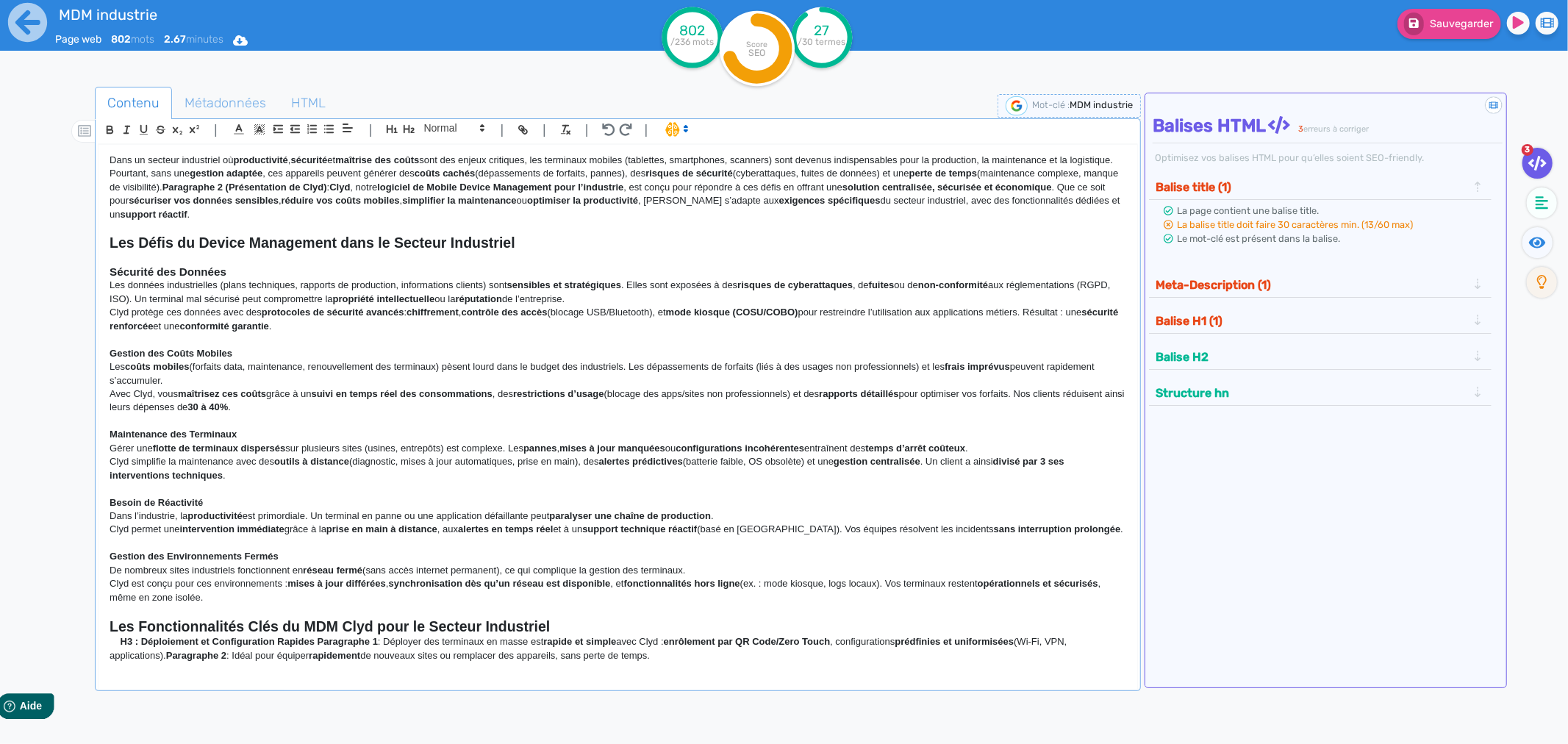
click at [176, 552] on strong "Gestion des Environnements Fermés" at bounding box center [194, 557] width 169 height 11
click at [441, 128] on span at bounding box center [453, 127] width 72 height 18
click at [441, 159] on span at bounding box center [453, 154] width 59 height 25
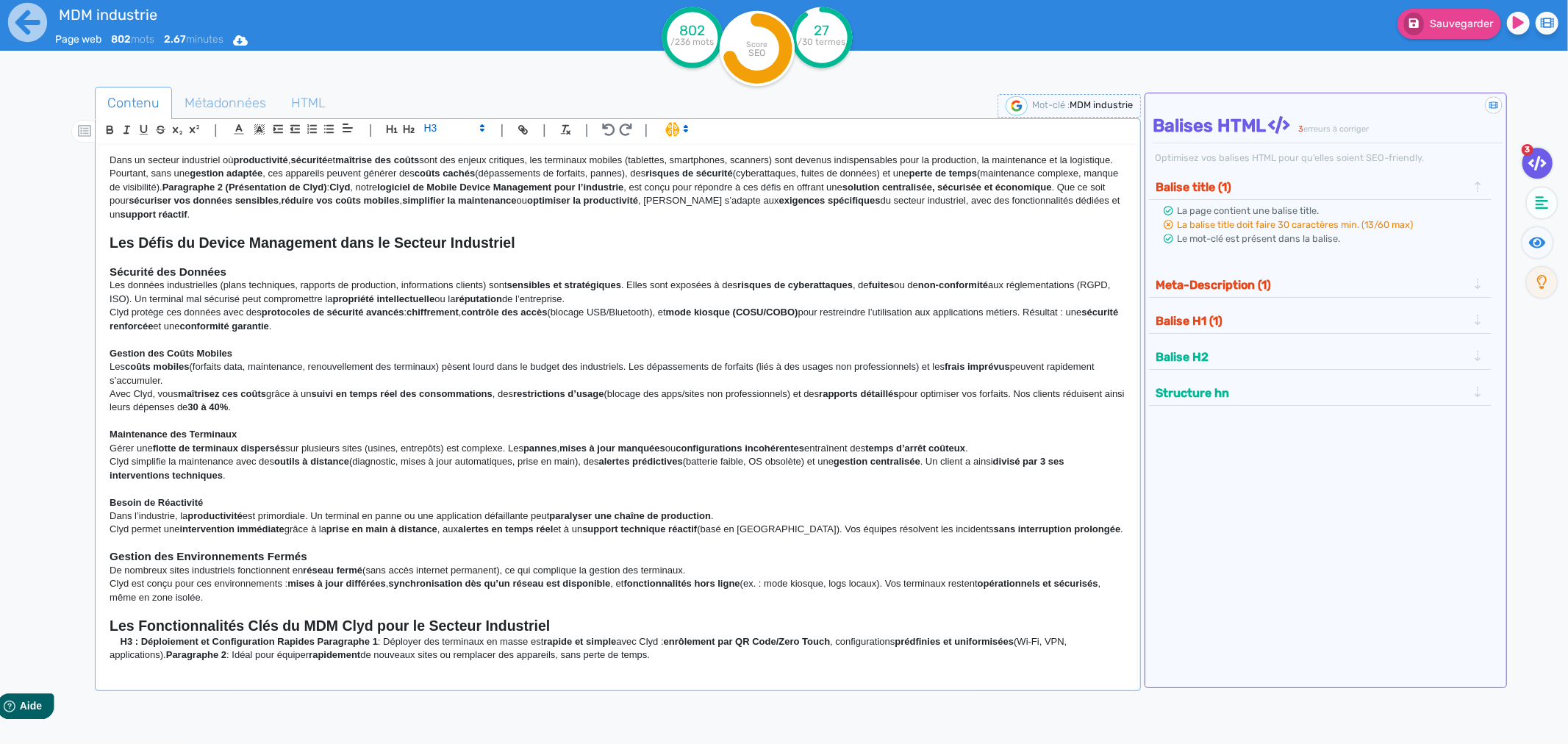
click at [171, 496] on p at bounding box center [617, 489] width 1016 height 13
click at [171, 498] on strong "Besoin de Réactivité" at bounding box center [156, 502] width 94 height 11
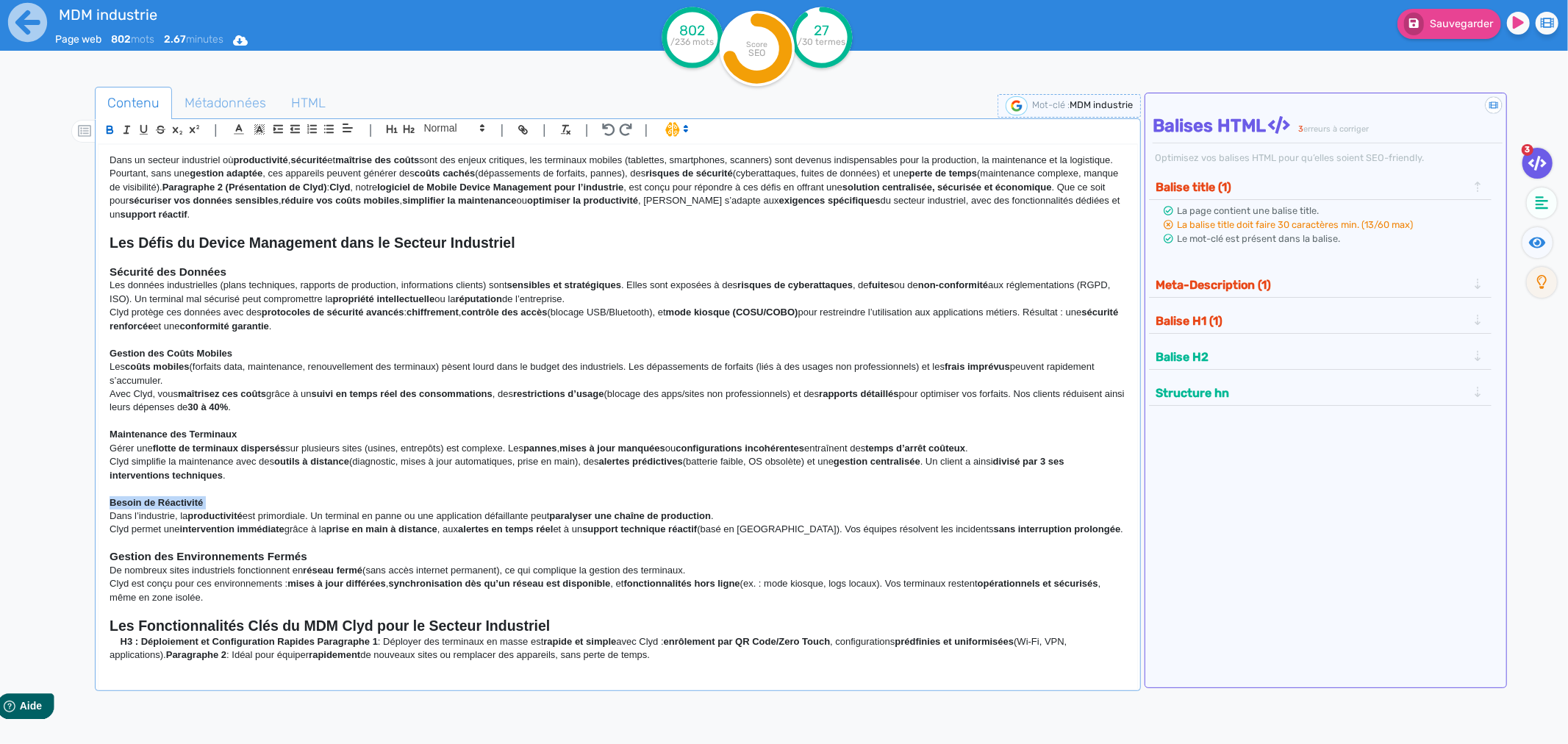
click at [171, 498] on strong "Besoin de Réactivité" at bounding box center [156, 502] width 94 height 11
click at [445, 130] on span at bounding box center [453, 127] width 72 height 18
click at [436, 156] on span at bounding box center [453, 154] width 59 height 25
click at [189, 436] on strong "Maintenance des Terminaux" at bounding box center [173, 434] width 127 height 11
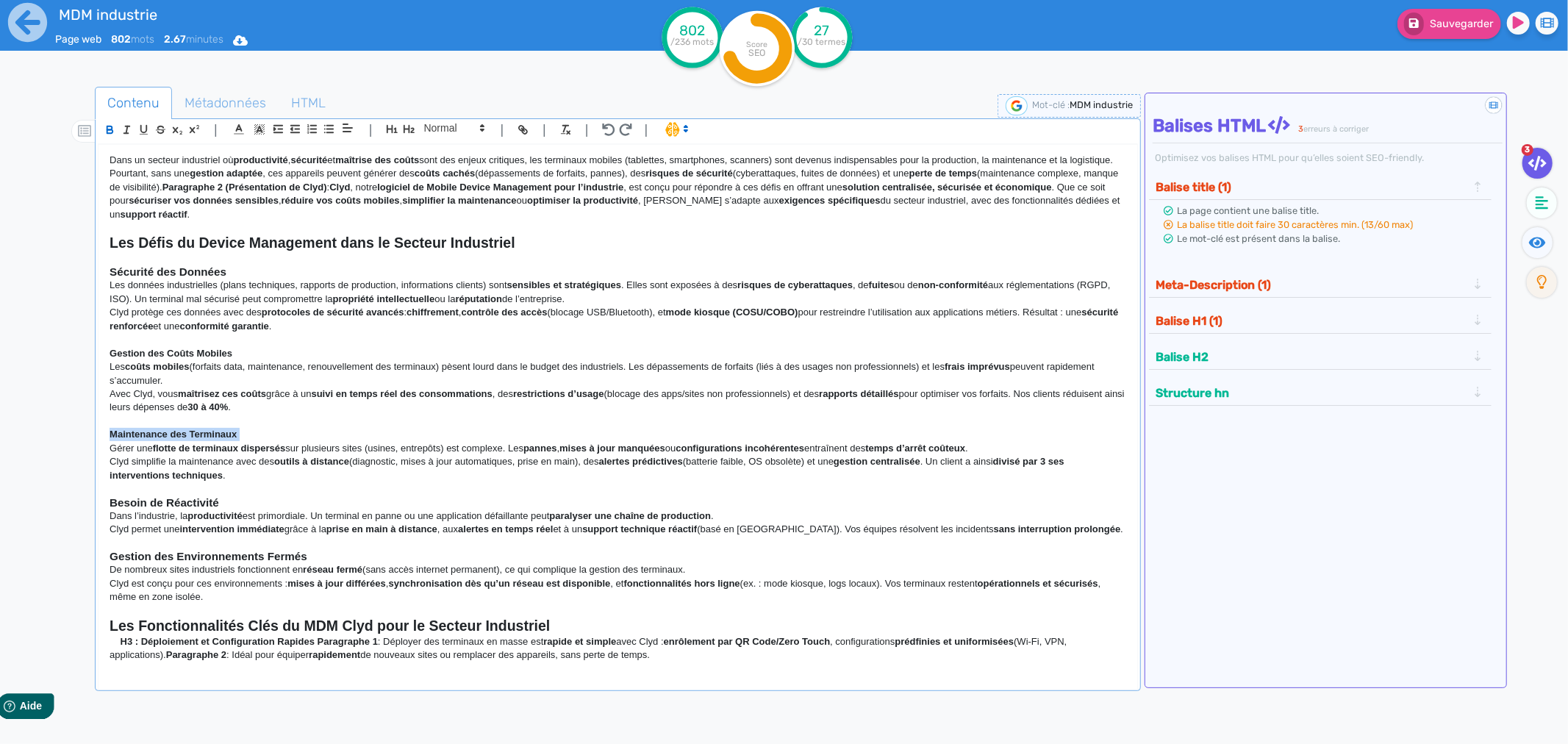
click at [189, 436] on strong "Maintenance des Terminaux" at bounding box center [173, 434] width 127 height 11
click at [447, 118] on div "| | H3 H4 H5 H6 Normal | | | | Dans un secteur industriel où productivité , séc…" at bounding box center [617, 404] width 1045 height 573
click at [441, 128] on span at bounding box center [453, 127] width 72 height 18
click at [441, 153] on span at bounding box center [453, 154] width 59 height 25
click at [172, 351] on strong "Gestion des Coûts Mobiles" at bounding box center [170, 353] width 123 height 11
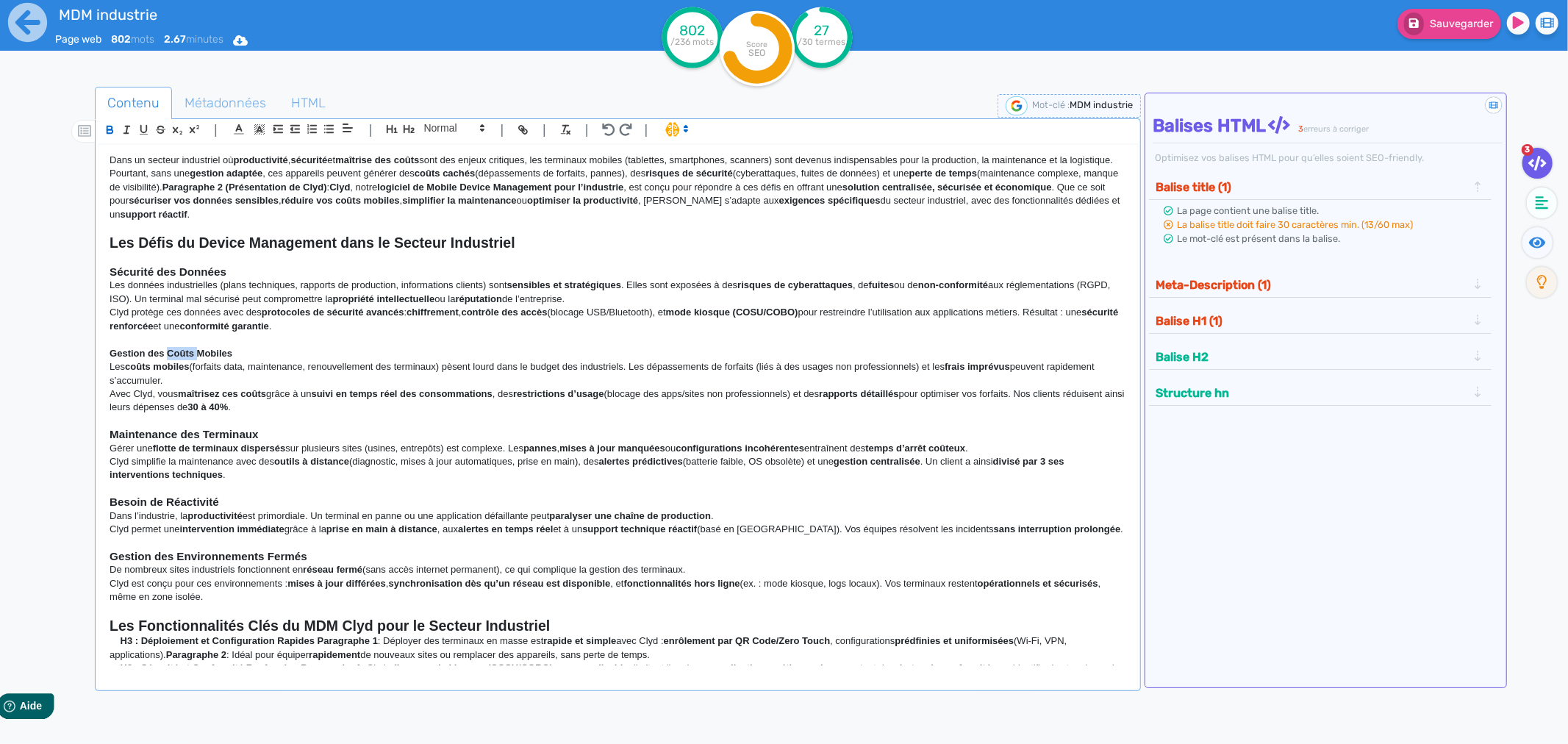
click at [172, 351] on strong "Gestion des Coûts Mobiles" at bounding box center [170, 353] width 123 height 11
click at [455, 128] on span at bounding box center [453, 127] width 72 height 18
click at [442, 152] on span at bounding box center [453, 154] width 59 height 25
click at [336, 388] on strong "suivi en temps réel des consommations" at bounding box center [402, 394] width 181 height 11
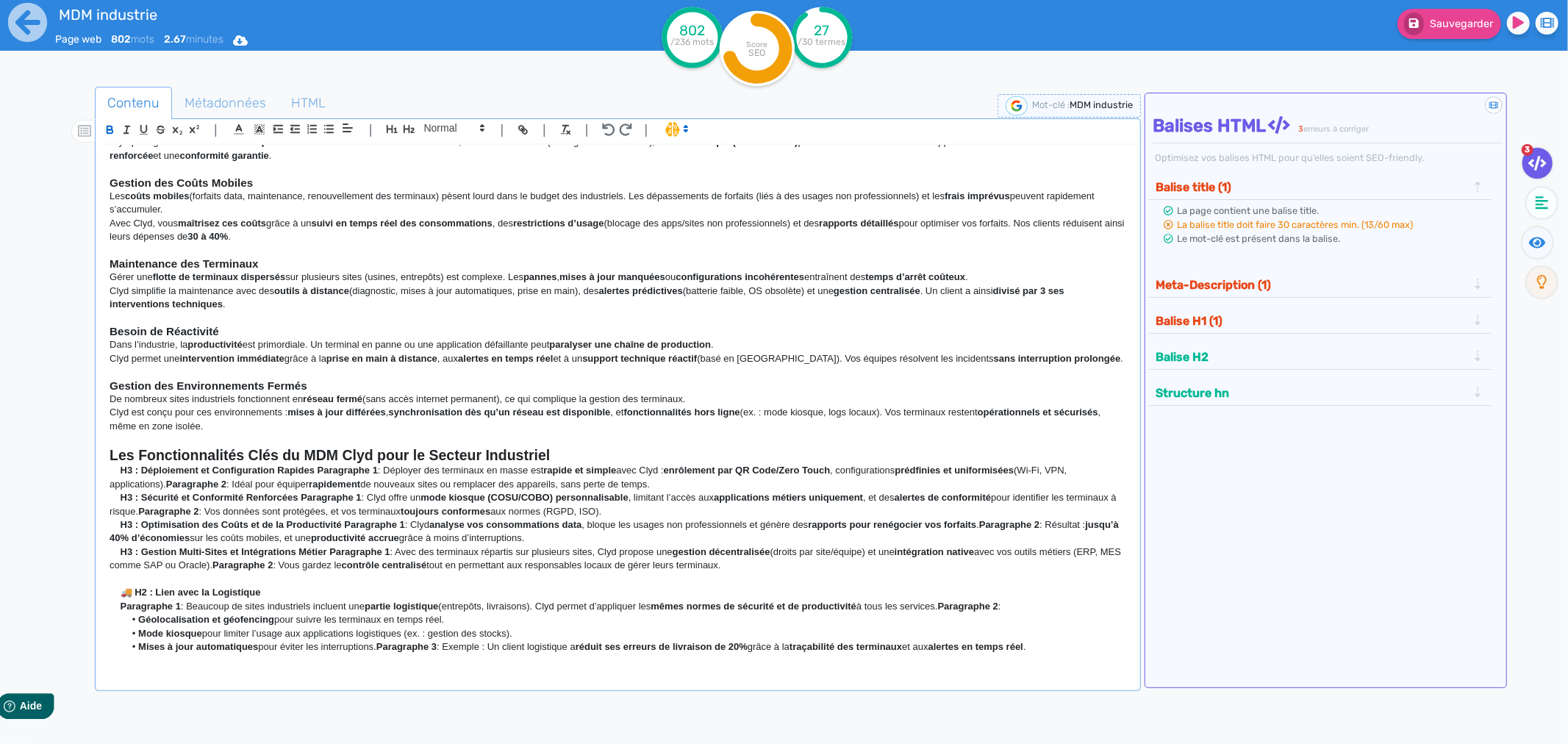
scroll to position [181, 0]
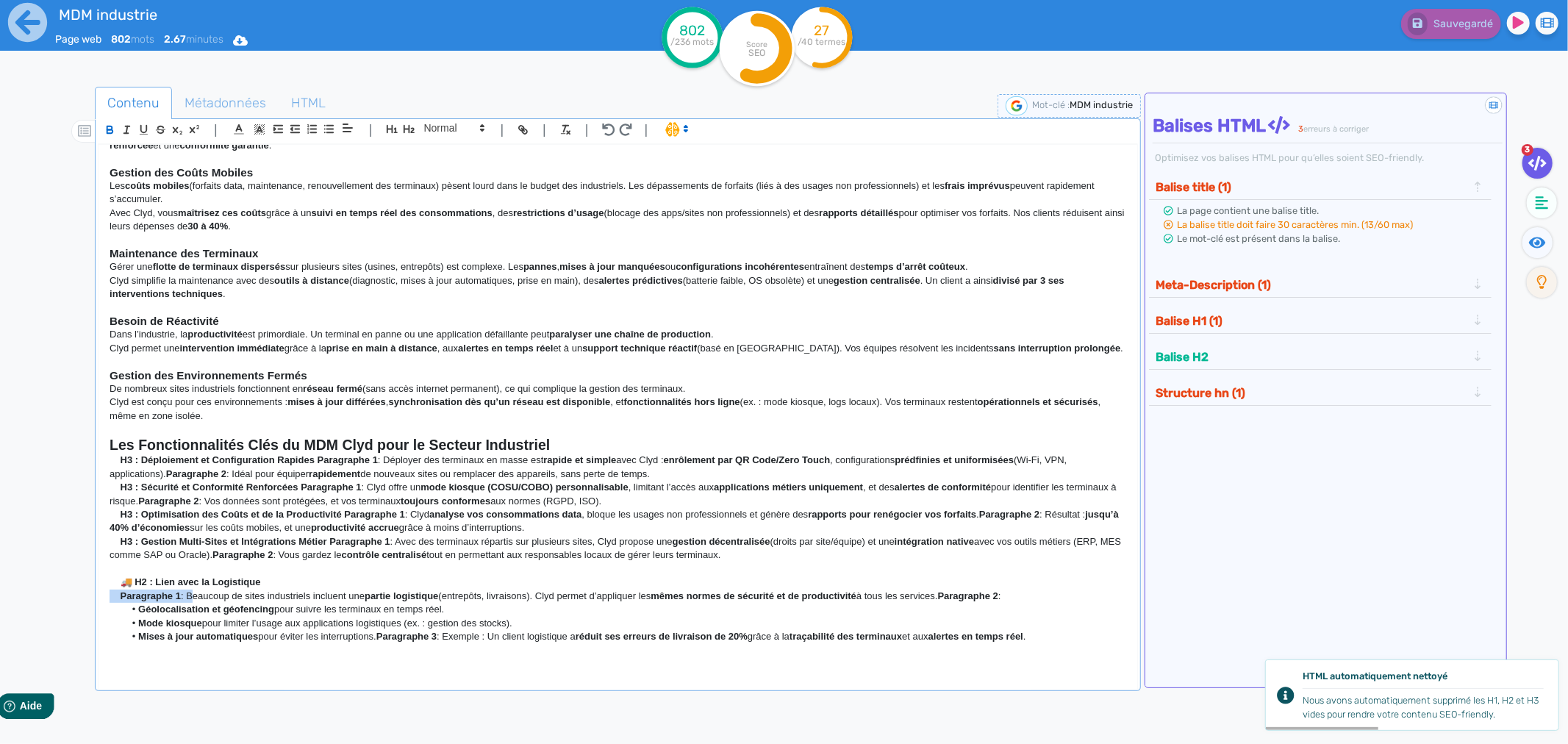
drag, startPoint x: 188, startPoint y: 601, endPoint x: 108, endPoint y: 602, distance: 80.0
click at [108, 602] on div "Dans un secteur industriel où productivité , sécurité et maîtrise des coûts son…" at bounding box center [617, 405] width 1039 height 520
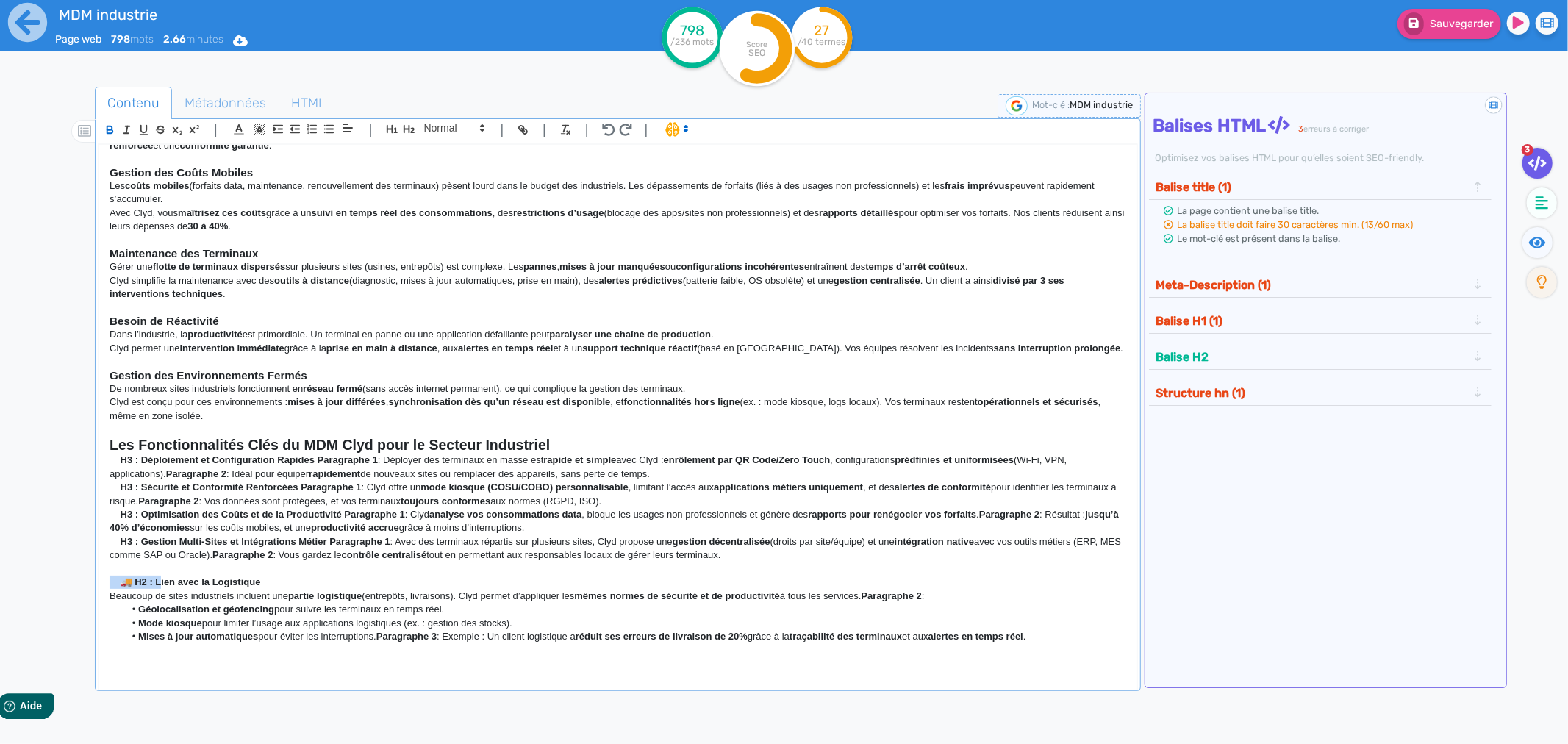
drag, startPoint x: 159, startPoint y: 578, endPoint x: 103, endPoint y: 578, distance: 56.0
click at [103, 578] on div "Dans un secteur industriel où productivité , sécurité et maîtrise des coûts son…" at bounding box center [617, 405] width 1039 height 520
click at [135, 588] on p "🚚 H2 : Lien avec la Logistique" at bounding box center [617, 582] width 1016 height 13
drag, startPoint x: 155, startPoint y: 582, endPoint x: 108, endPoint y: 579, distance: 47.1
click at [108, 579] on div "Dans un secteur industriel où productivité , sécurité et maîtrise des coûts son…" at bounding box center [617, 405] width 1039 height 520
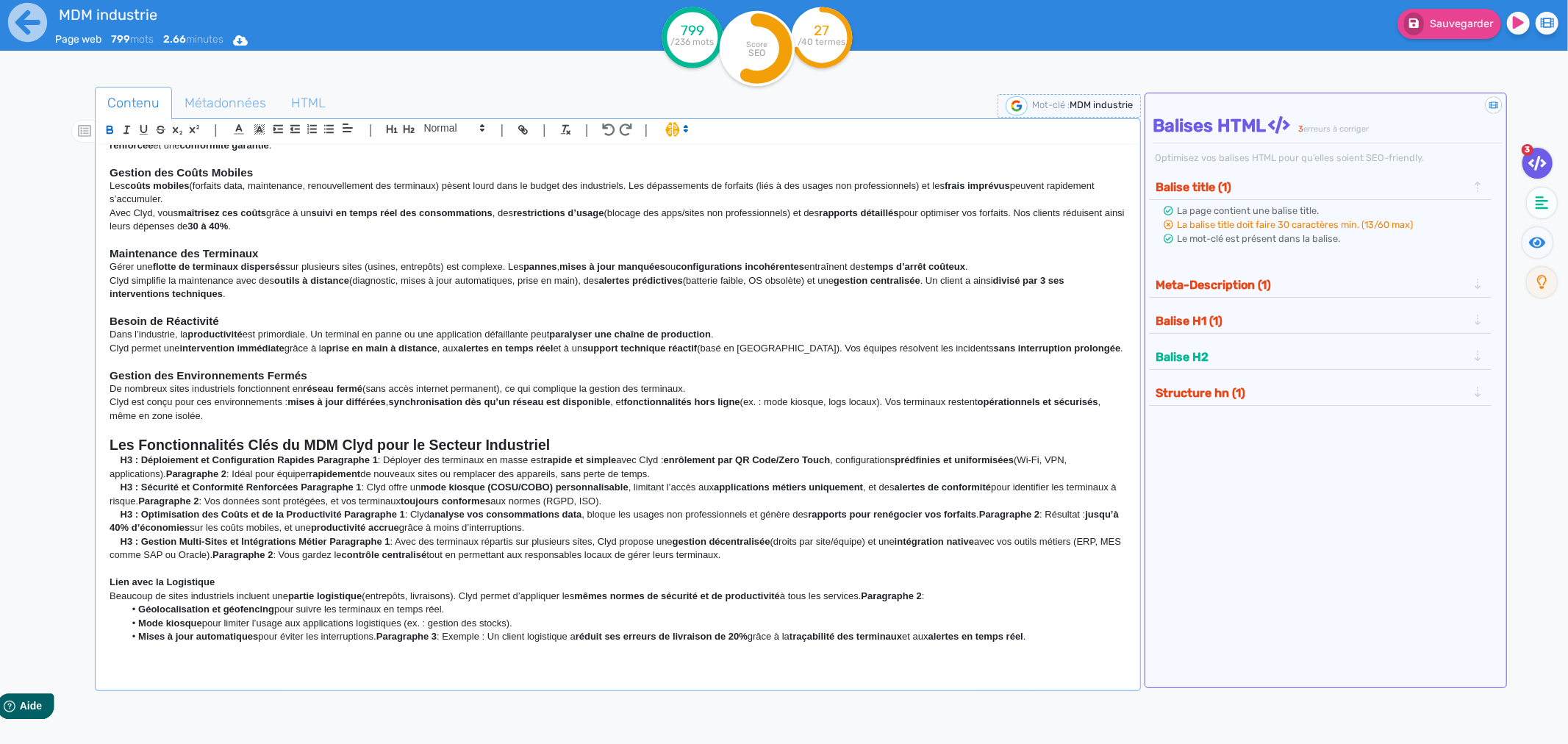
click at [118, 578] on strong "Lien avec la Logistique" at bounding box center [162, 582] width 105 height 11
click at [114, 578] on strong "Lien avec la Logistique" at bounding box center [162, 582] width 105 height 11
click at [263, 582] on strong "Un logiciel MDM en lien avec la Logistique" at bounding box center [206, 582] width 193 height 11
drag, startPoint x: 943, startPoint y: 596, endPoint x: 872, endPoint y: 593, distance: 71.1
click at [872, 593] on p "Beaucoup de sites industriels incluent une partie logistique (entrepôts, livrai…" at bounding box center [617, 596] width 1016 height 13
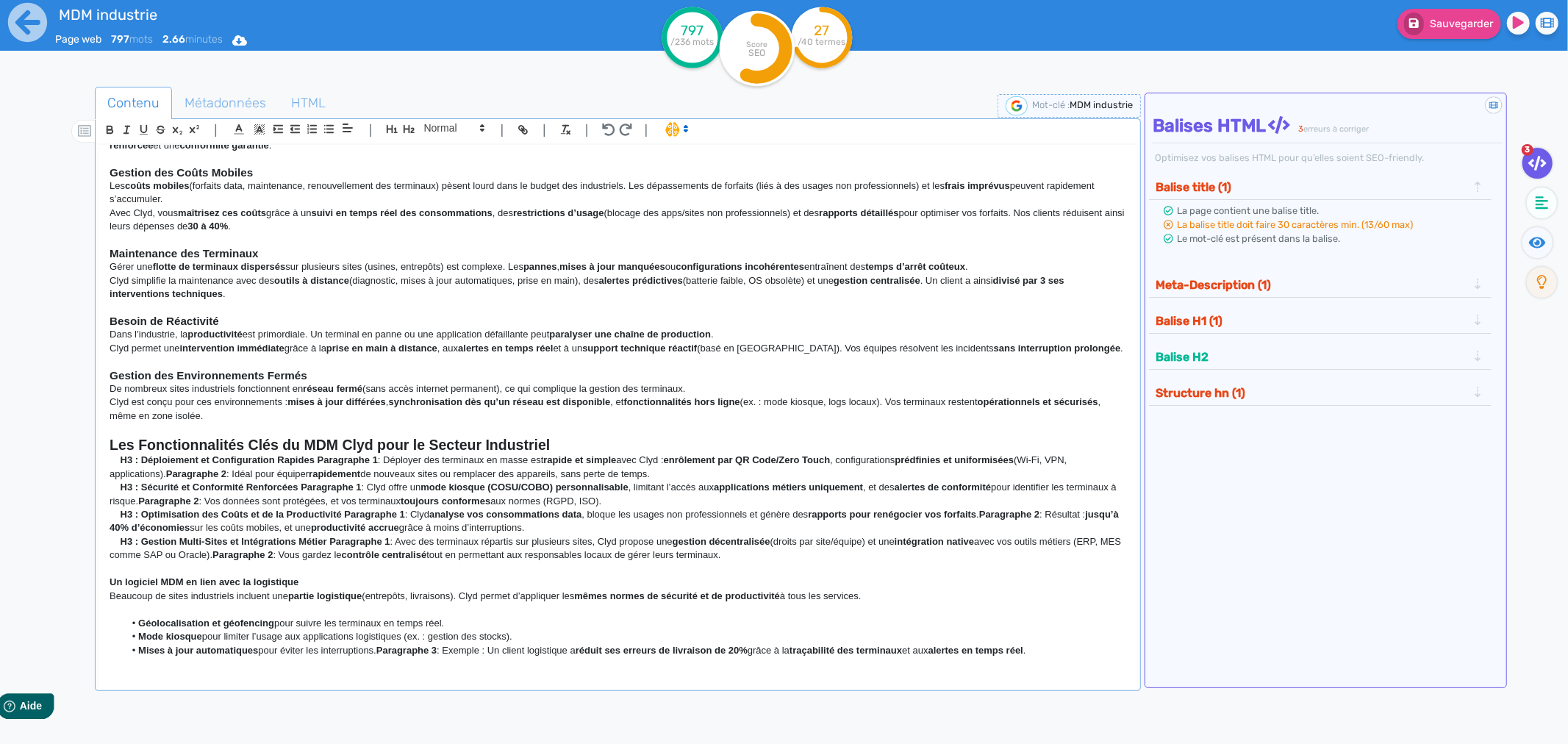
click at [298, 581] on strong "Un logiciel MDM en lien avec la logistique" at bounding box center [204, 582] width 189 height 11
click at [410, 131] on icon "button" at bounding box center [408, 128] width 12 height 12
click at [252, 472] on p "H3 : Déploiement et Configuration Rapides Paragraphe 1 : Déployer des terminaux…" at bounding box center [617, 467] width 1016 height 27
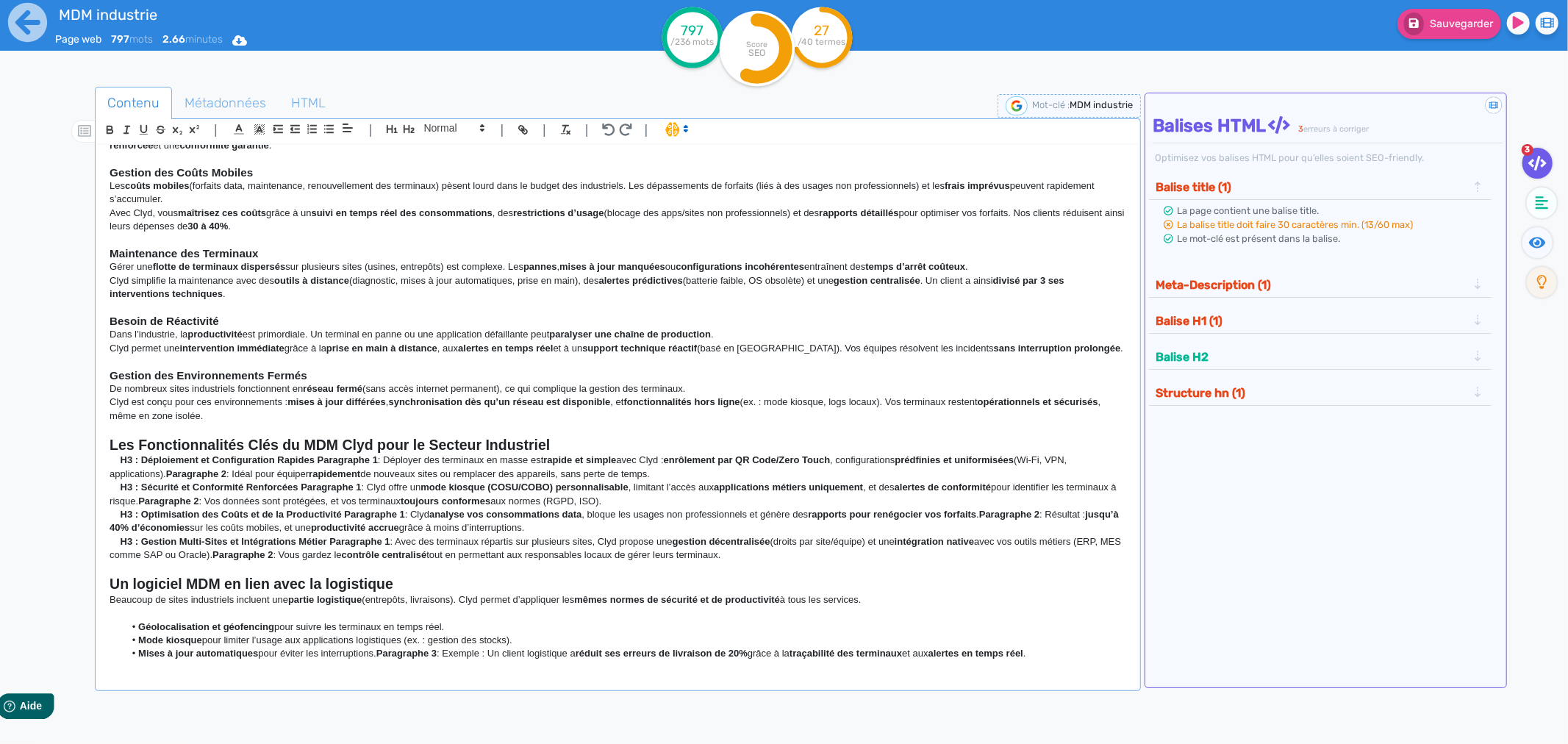
click at [114, 582] on strong "Un logiciel MDM en lien avec la logistique" at bounding box center [251, 583] width 284 height 16
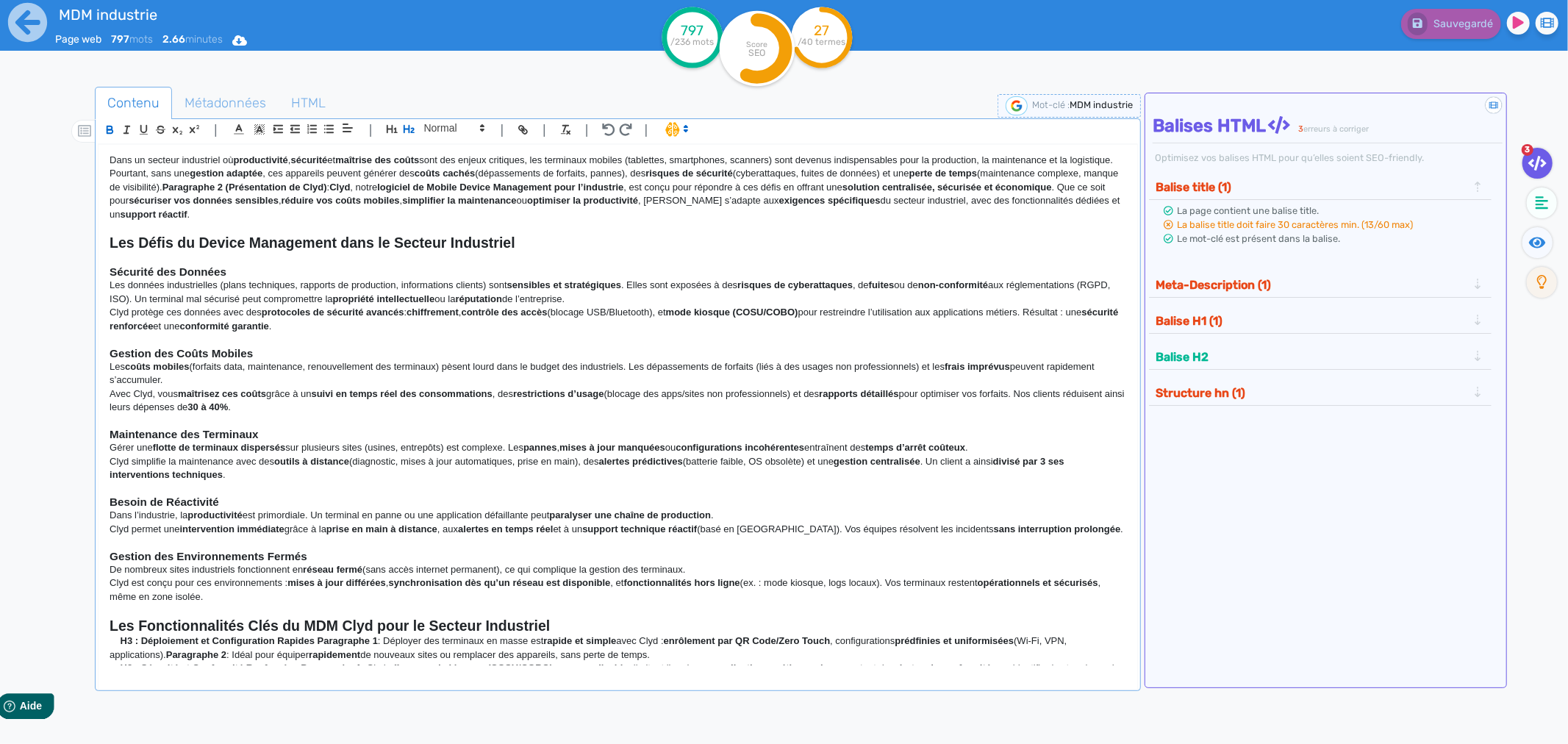
click at [121, 155] on p "Dans un secteur industriel où productivité , sécurité et maîtrise des coûts son…" at bounding box center [617, 187] width 1016 height 67
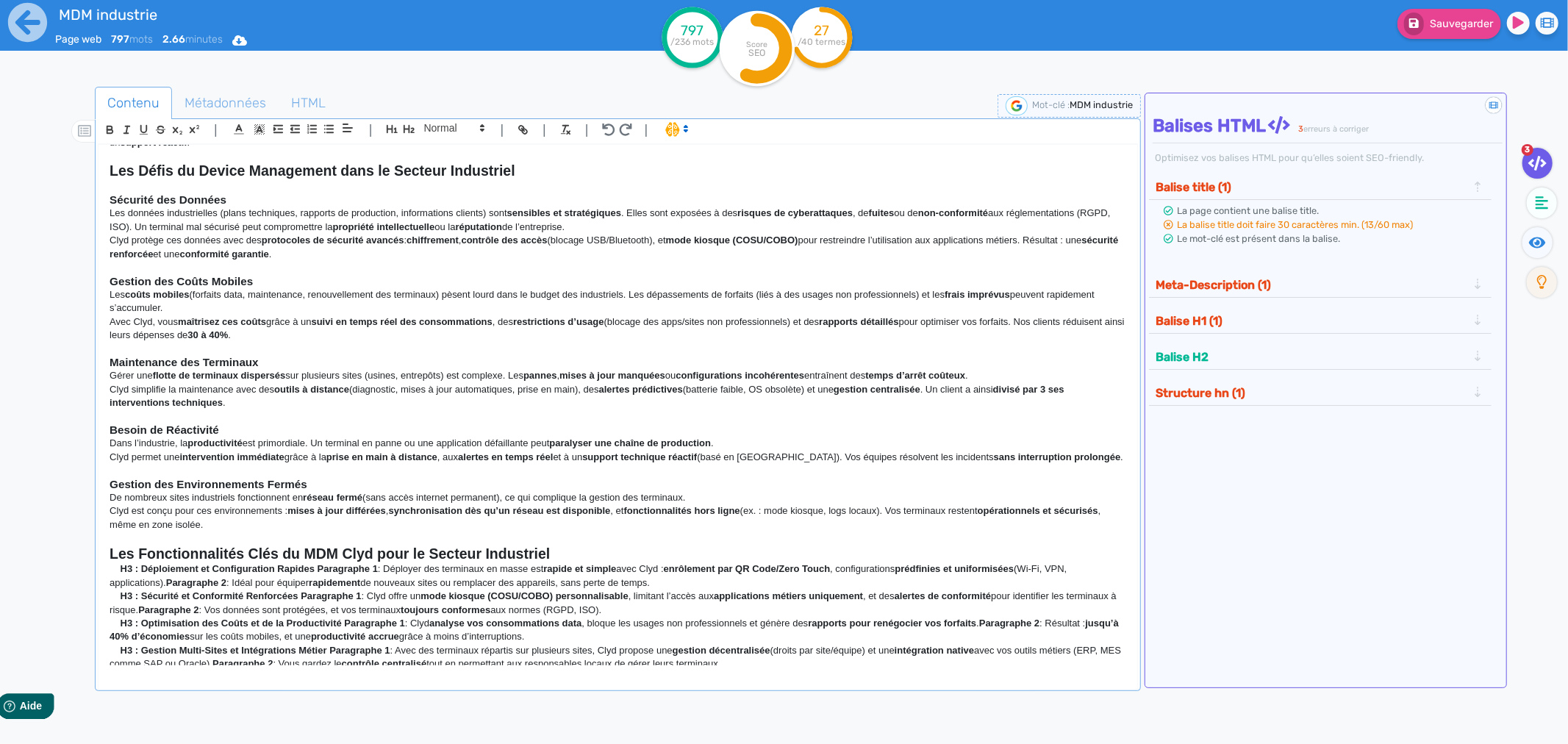
scroll to position [163, 0]
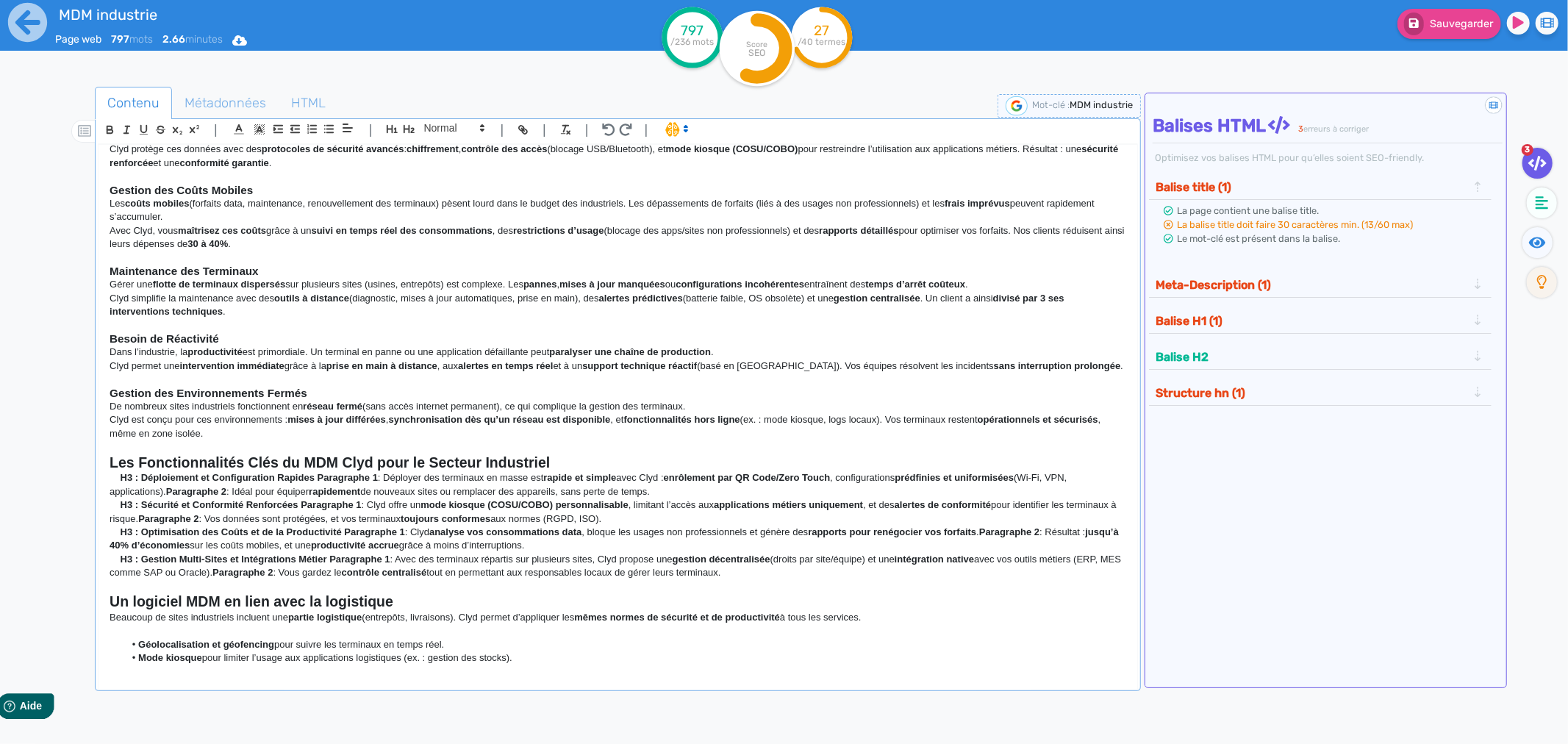
click at [141, 476] on strong "H3 : Déploiement et Configuration Rapides" at bounding box center [217, 478] width 194 height 11
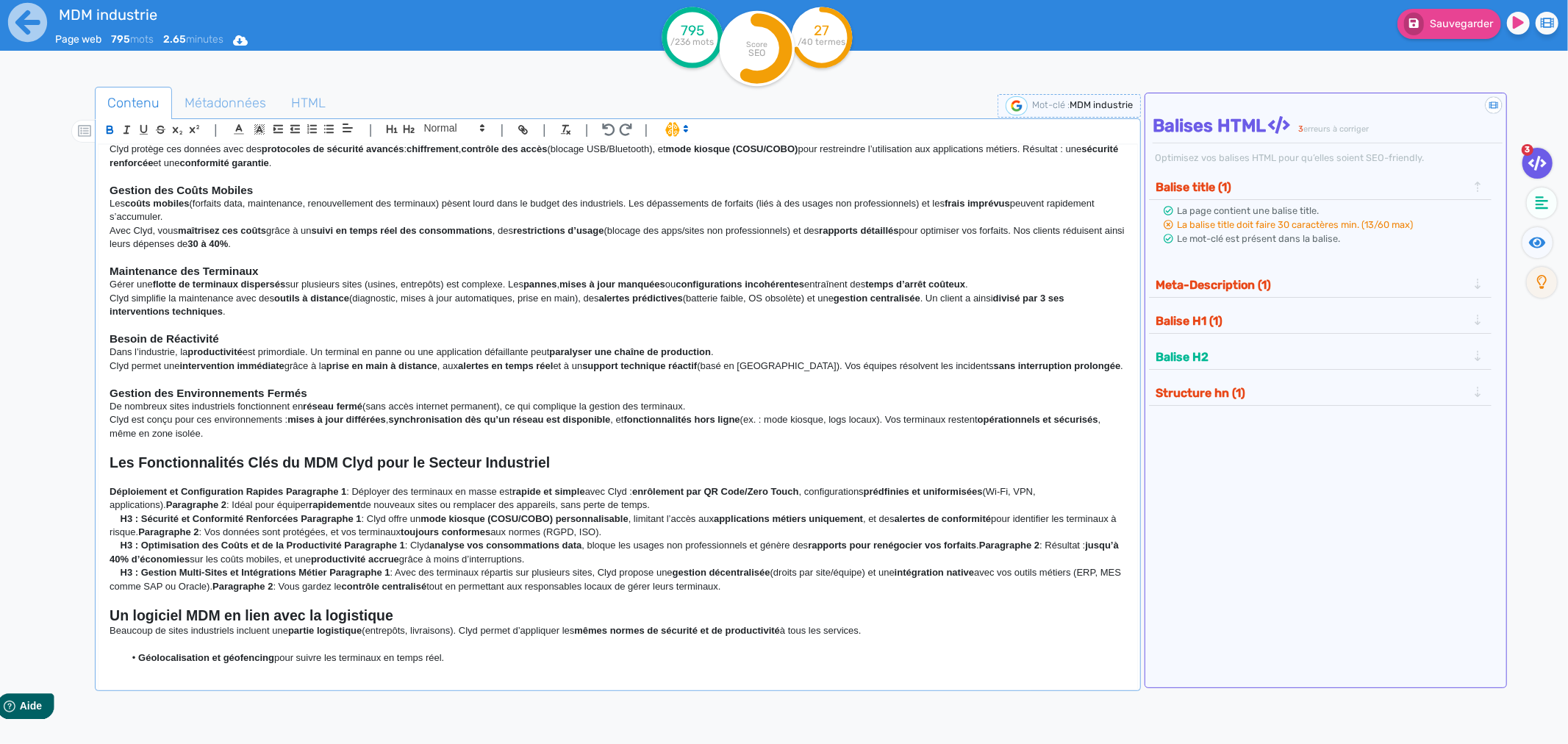
click at [142, 522] on strong "H3 : Sécurité et Conformité Renforcées" at bounding box center [210, 519] width 178 height 11
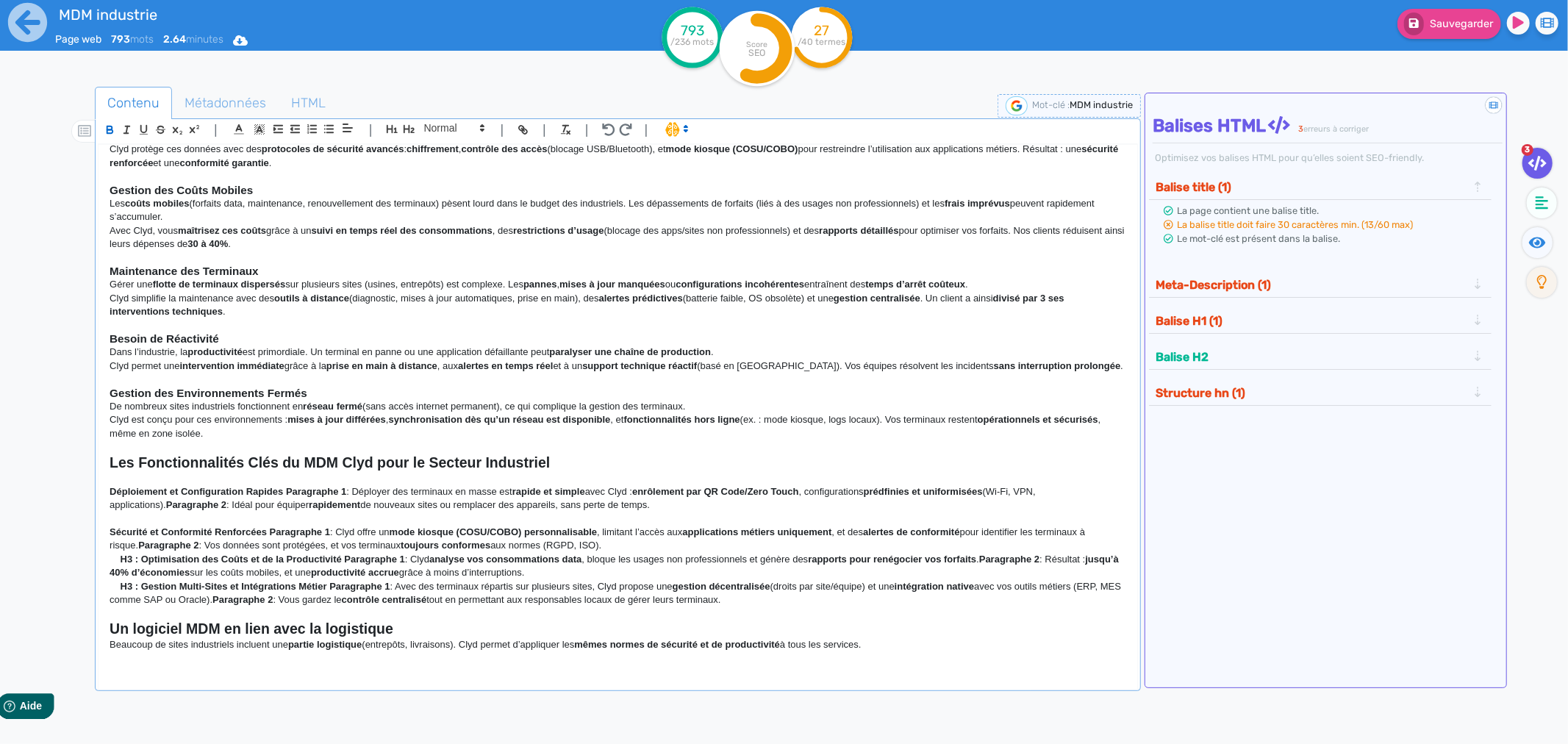
click at [141, 560] on strong "H3 : Optimisation des Coûts et de la Productivité" at bounding box center [231, 559] width 221 height 11
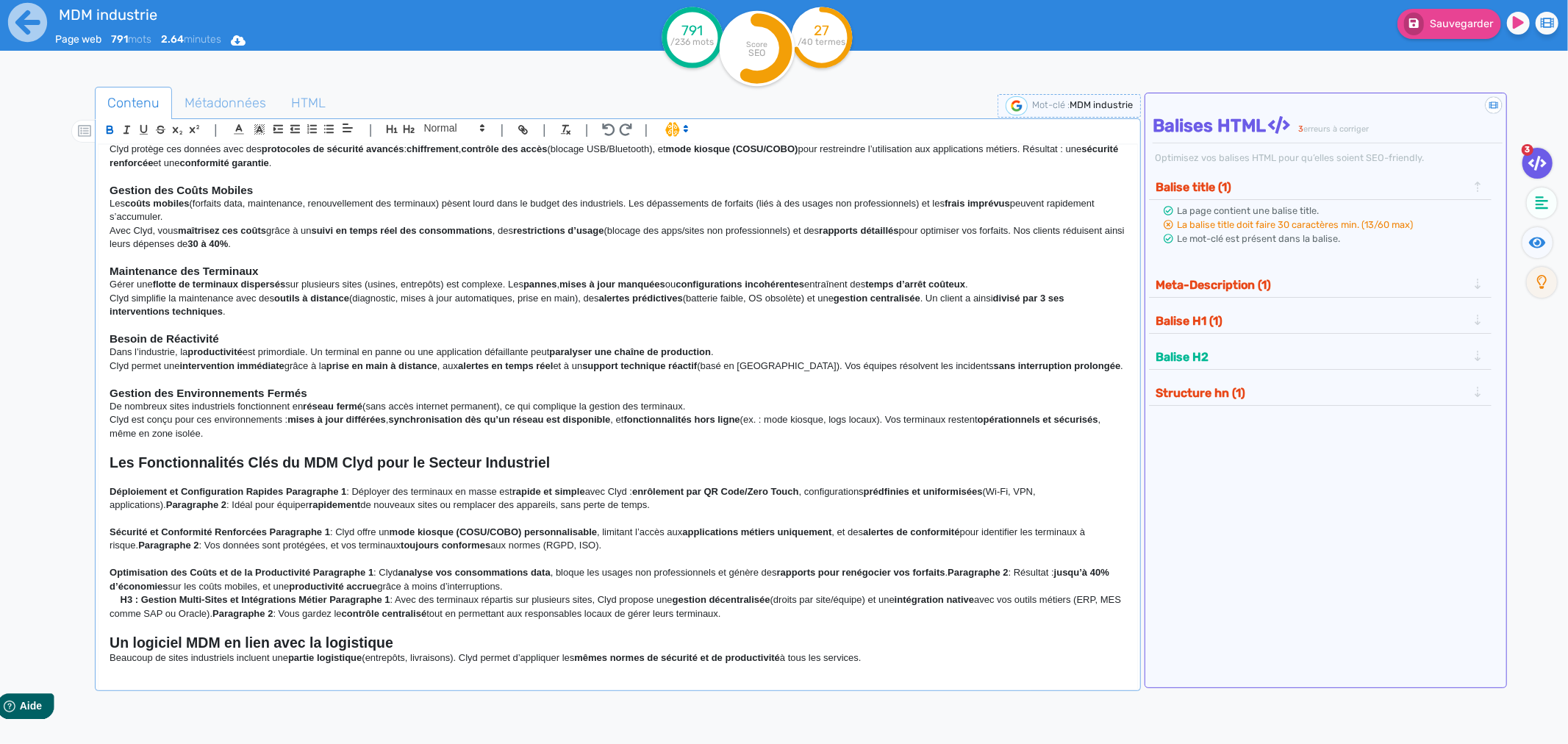
click at [141, 602] on strong "H3 : Gestion Multi-Sites et Intégrations Métier" at bounding box center [224, 600] width 206 height 11
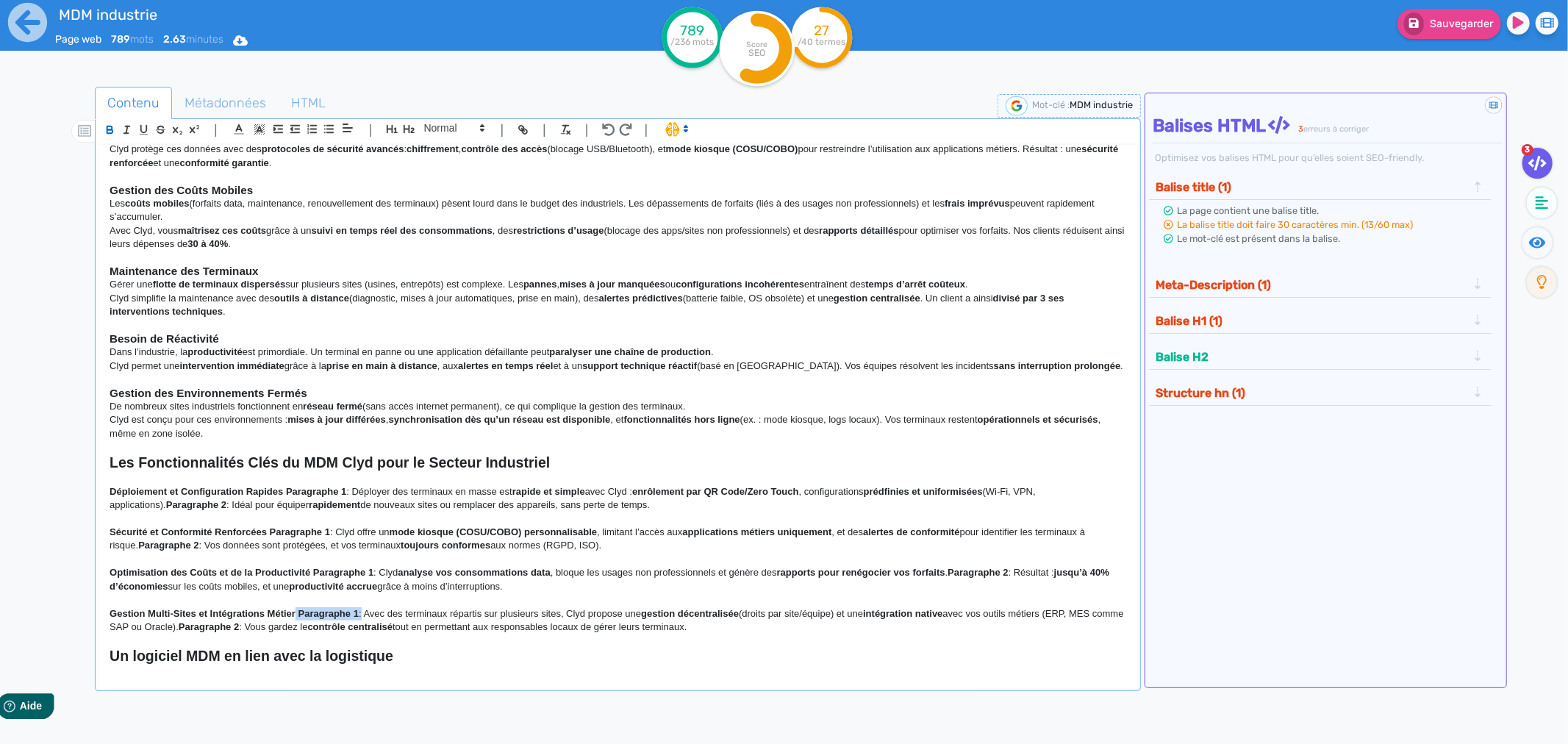
drag, startPoint x: 362, startPoint y: 613, endPoint x: 296, endPoint y: 615, distance: 66.0
click at [296, 615] on p "﻿ Gestion Multi-Sites et Intégrations Métier Paragraphe 1 : Avec des terminaux …" at bounding box center [617, 620] width 1016 height 27
click at [302, 615] on p "Gestion Multi-Sites et Intégrations Métier : Avec des terminaux répartis sur pl…" at bounding box center [617, 620] width 1016 height 27
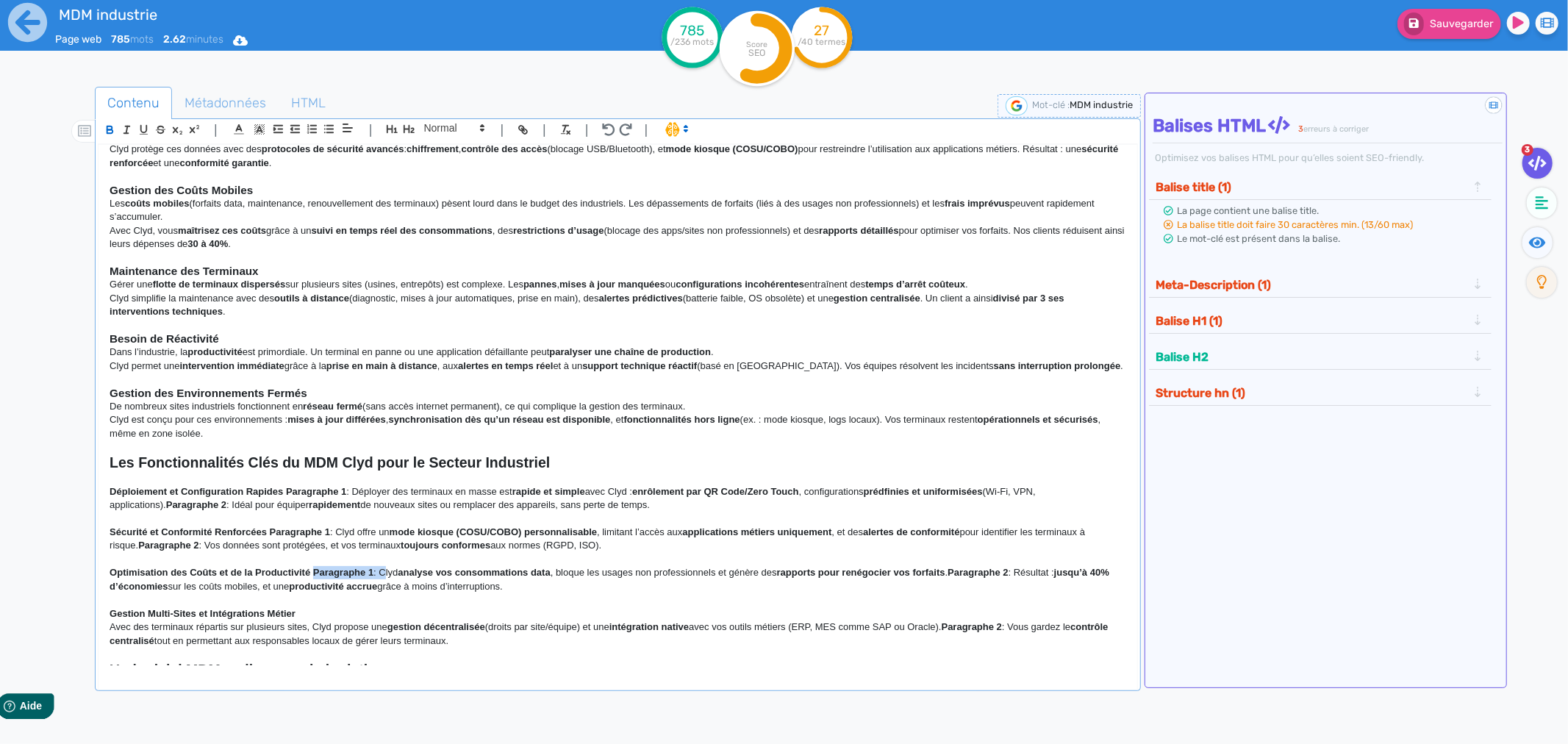
drag, startPoint x: 380, startPoint y: 575, endPoint x: 313, endPoint y: 575, distance: 67.0
click at [313, 575] on p "Optimisation des Coûts et de la Productivité Paragraphe 1 : Clyd analyse vos co…" at bounding box center [617, 579] width 1016 height 27
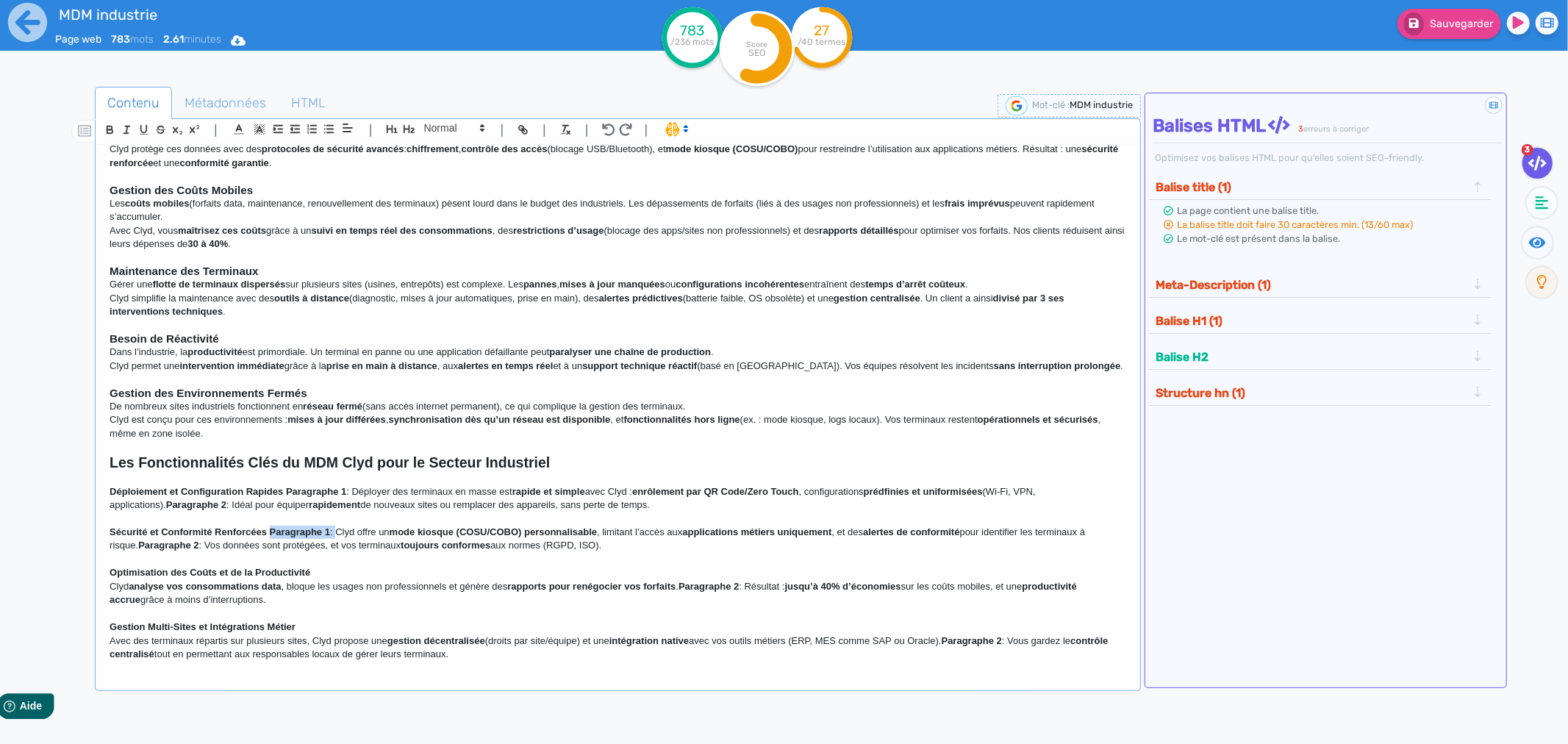
drag, startPoint x: 336, startPoint y: 531, endPoint x: 270, endPoint y: 532, distance: 66.0
click at [270, 532] on p "Sécurité et Conformité Renforcées Paragraphe 1 : Clyd offre un mode kiosque (CO…" at bounding box center [617, 539] width 1016 height 27
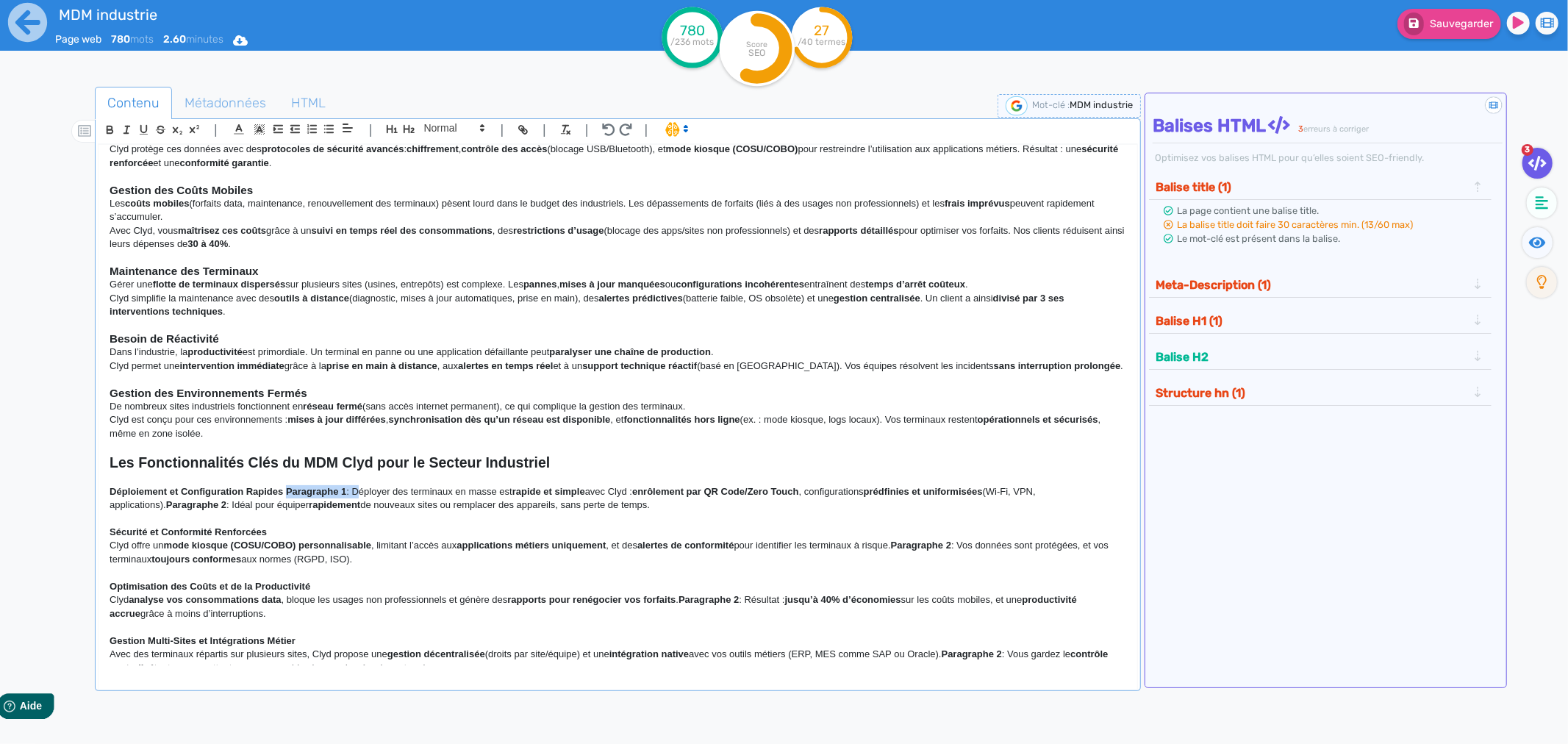
drag, startPoint x: 357, startPoint y: 488, endPoint x: 287, endPoint y: 487, distance: 70.0
click at [287, 487] on p "Déploiement et Configuration Rapides Paragraphe 1 : Déployer des terminaux en m…" at bounding box center [617, 498] width 1016 height 27
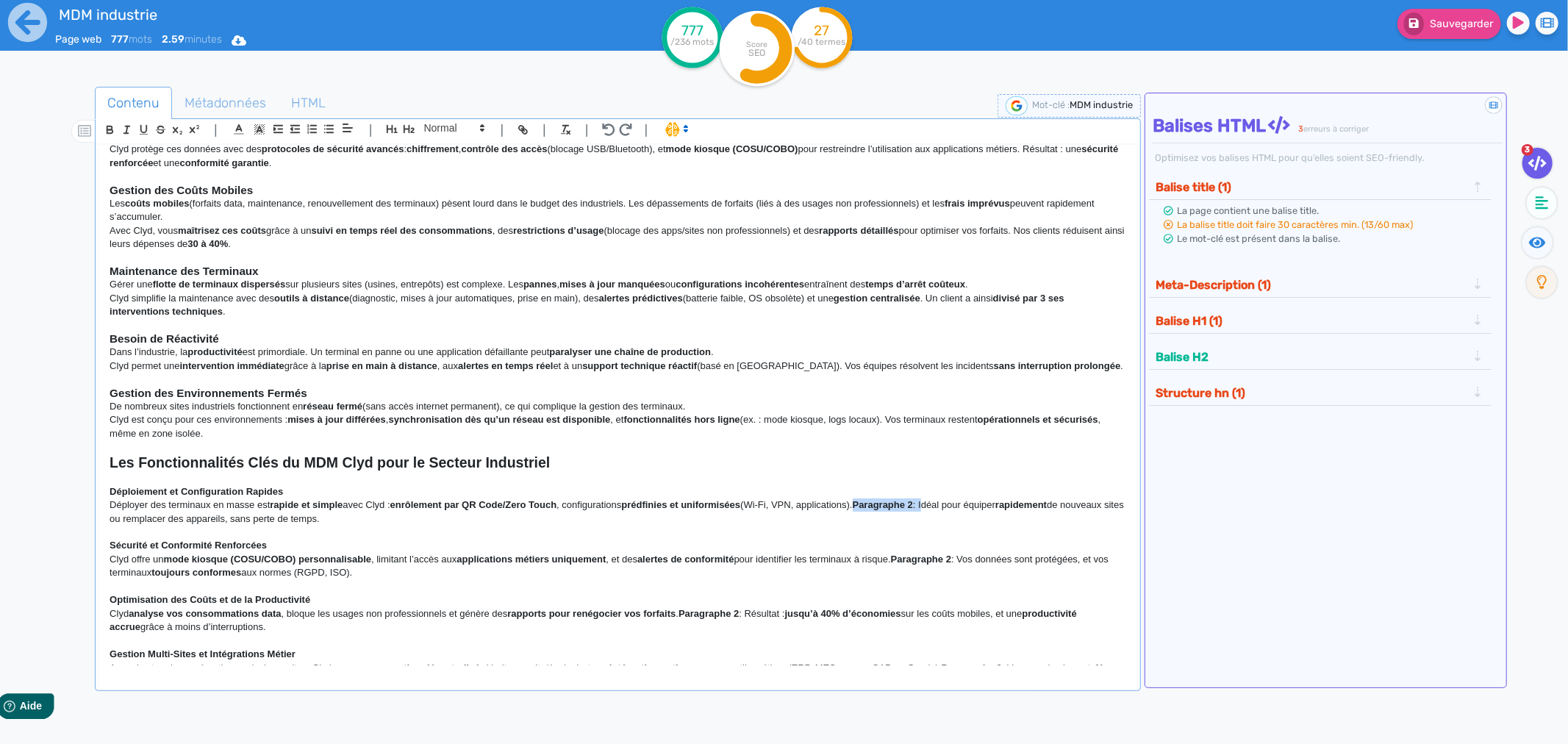
drag, startPoint x: 937, startPoint y: 508, endPoint x: 868, endPoint y: 503, distance: 69.2
click at [869, 503] on p "Déployer des terminaux en masse est rapide et simple avec Clyd : enrôlement par…" at bounding box center [617, 512] width 1016 height 27
drag, startPoint x: 972, startPoint y: 559, endPoint x: 906, endPoint y: 557, distance: 66.0
click at [906, 557] on p "Clyd offre un mode kiosque (COSU/COBO) personnalisable , limitant l’accès aux a…" at bounding box center [617, 566] width 1016 height 27
drag, startPoint x: 756, startPoint y: 610, endPoint x: 688, endPoint y: 612, distance: 68.0
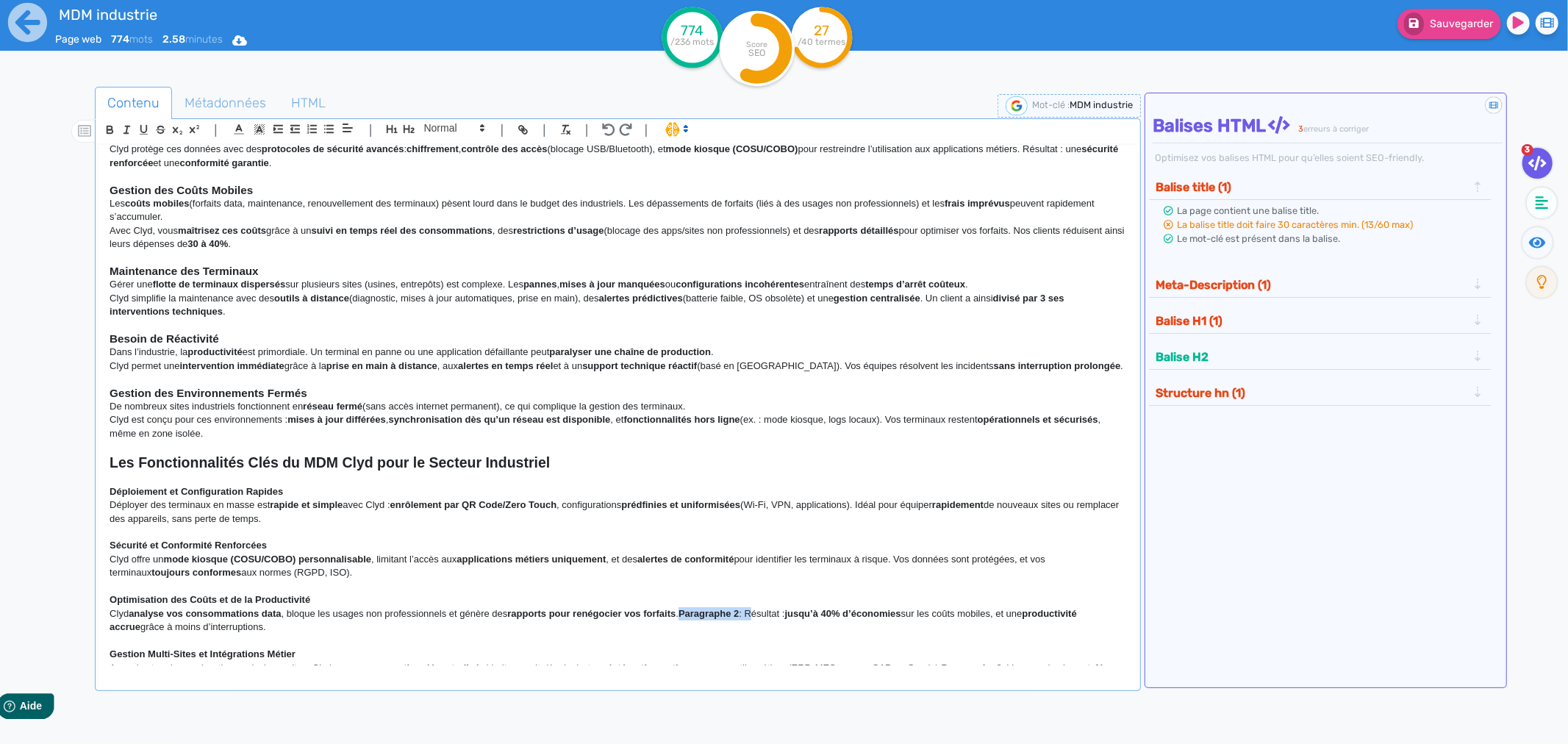
click at [688, 612] on p "Clyd analyse vos consommations data , bloque les usages non professionnels et g…" at bounding box center [617, 620] width 1016 height 27
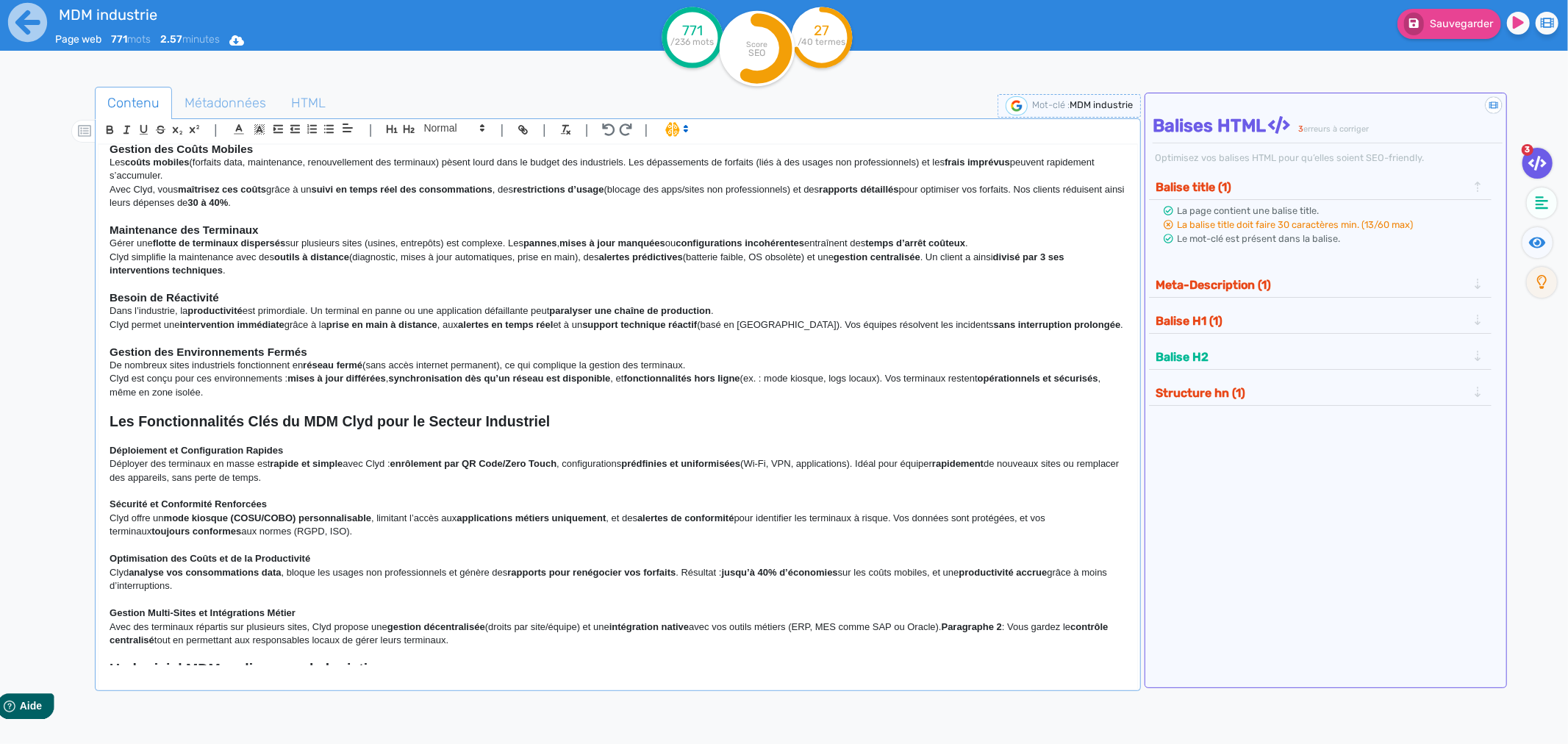
scroll to position [245, 0]
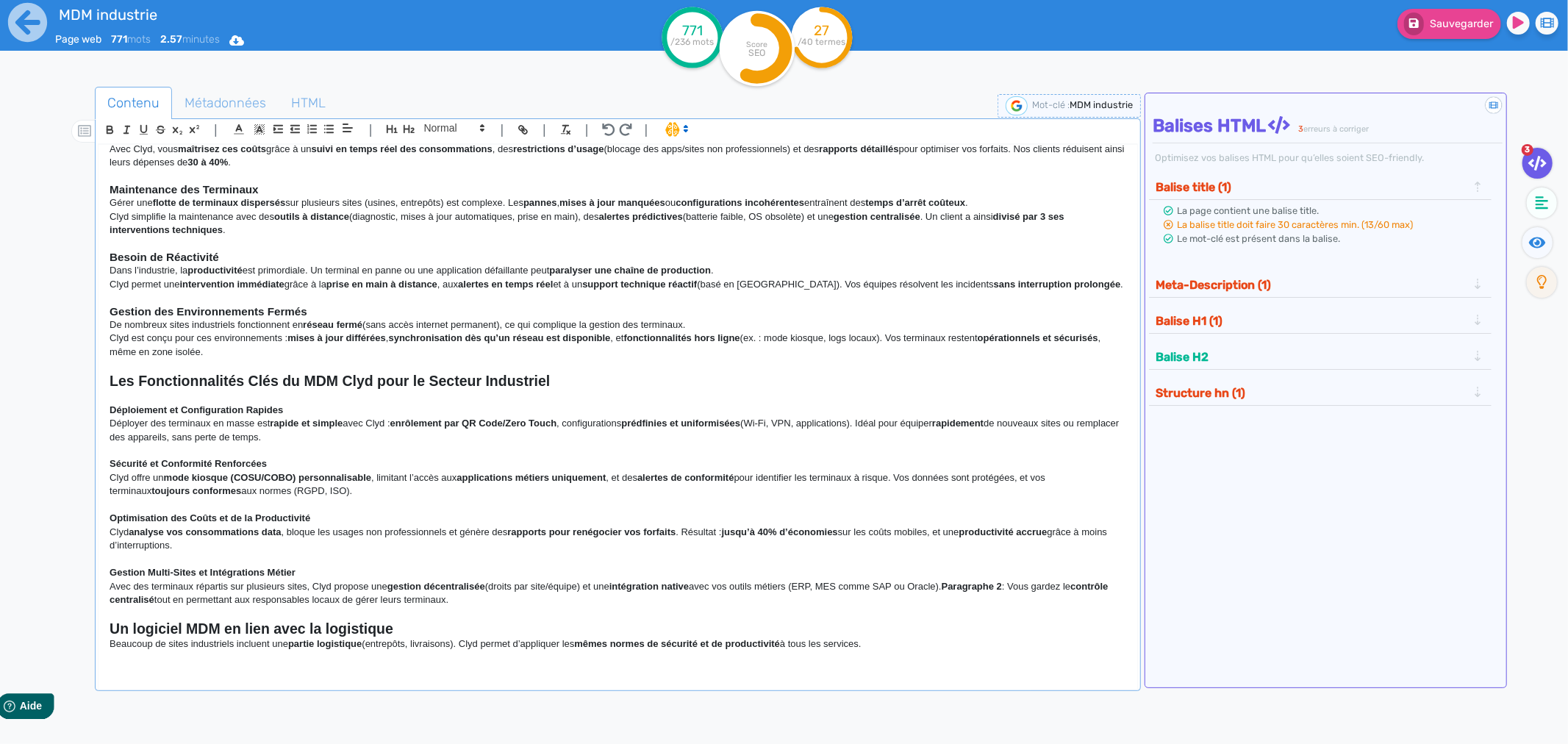
click at [229, 575] on strong "Gestion Multi-Sites et Intégrations Métier" at bounding box center [202, 573] width 186 height 11
click at [453, 128] on span at bounding box center [453, 127] width 72 height 18
click at [445, 151] on span at bounding box center [453, 154] width 59 height 25
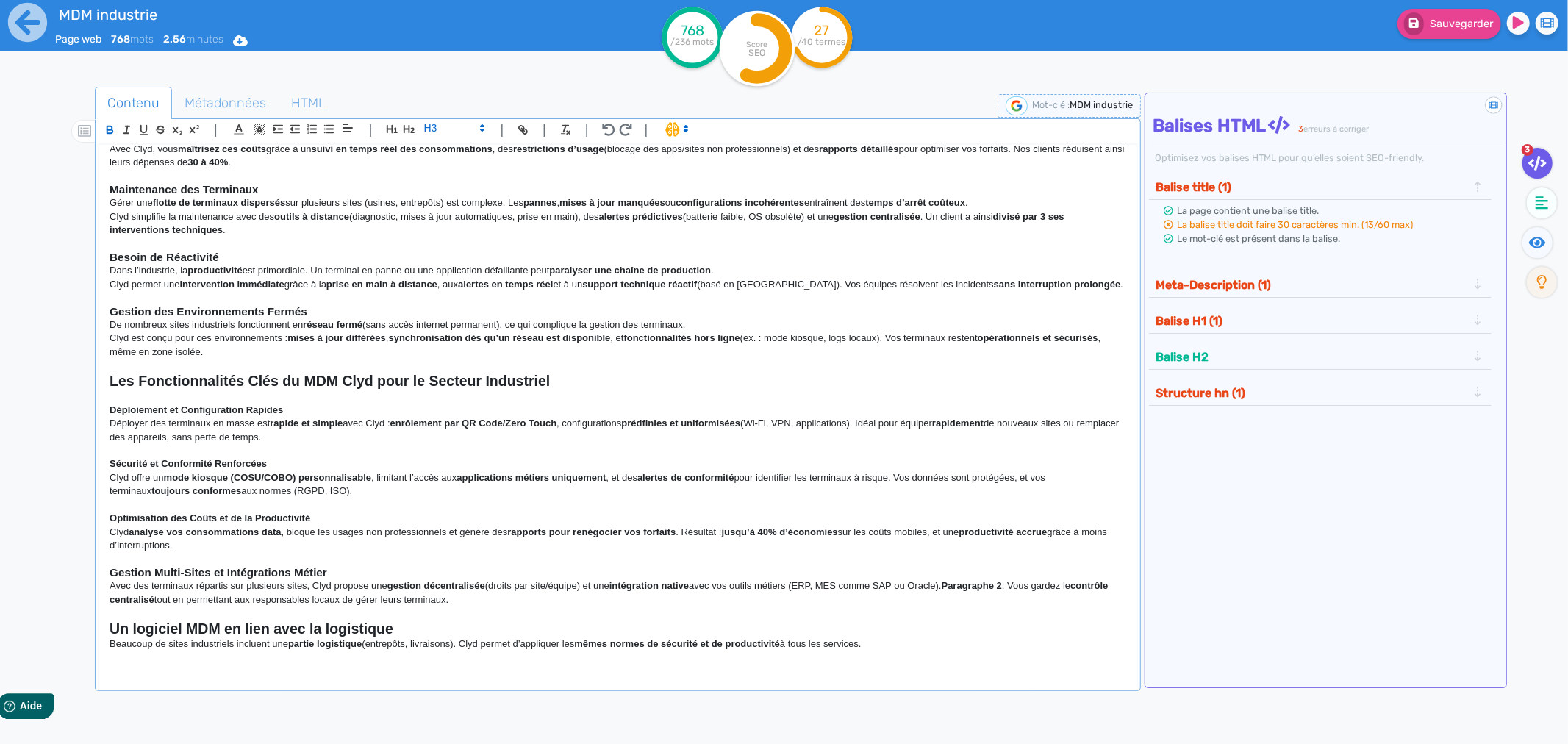
click at [196, 518] on strong "Optimisation des Coûts et de la Productivité" at bounding box center [210, 518] width 200 height 11
click at [193, 518] on strong "Optimisation des Coûts et de la Productivité" at bounding box center [210, 518] width 200 height 11
click at [192, 518] on strong "Optimisation des Coûts et de la Productivité" at bounding box center [210, 518] width 200 height 11
click at [450, 123] on span at bounding box center [453, 127] width 72 height 18
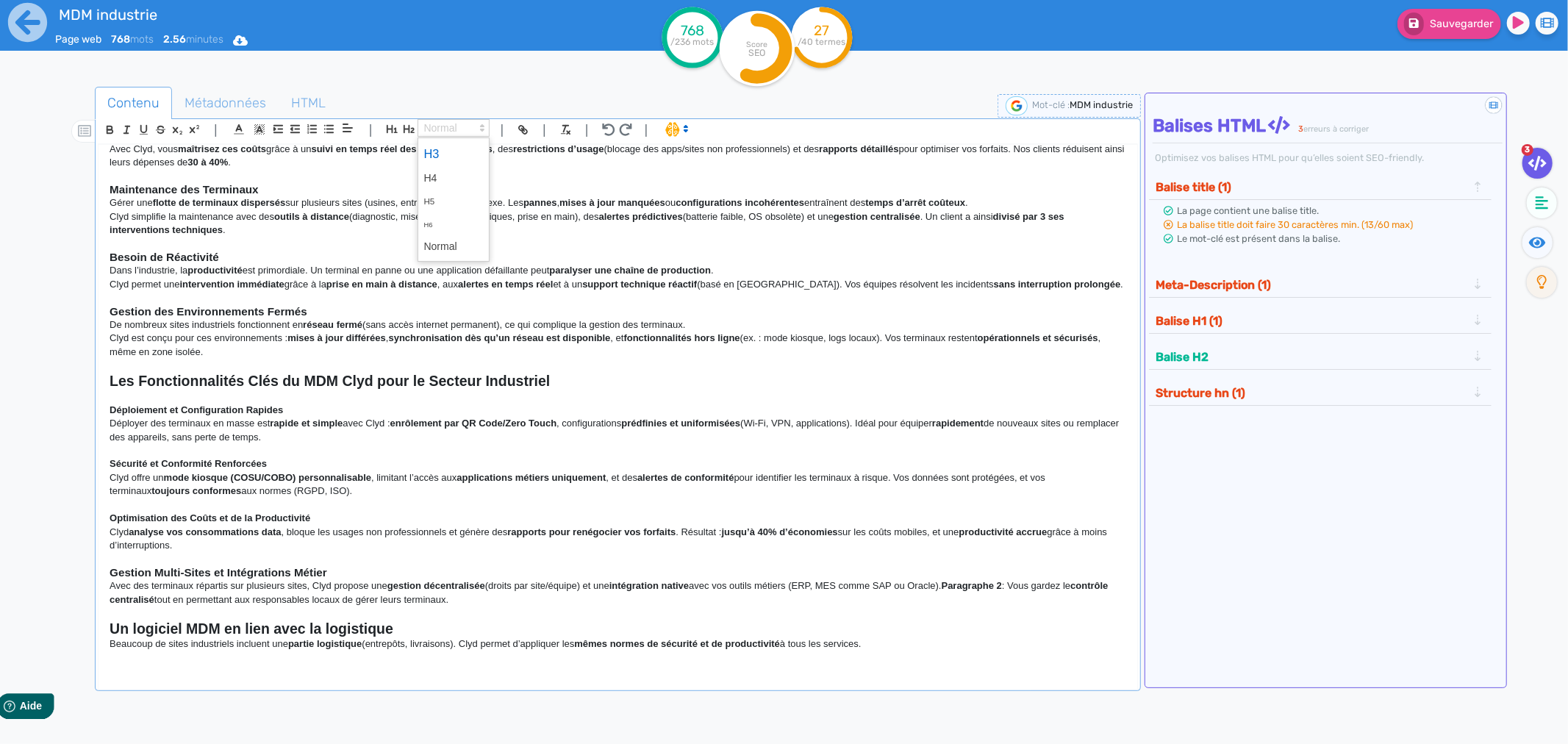
click at [442, 156] on span at bounding box center [453, 154] width 59 height 25
click at [241, 458] on p "Sécurité et Conformité Renforcées" at bounding box center [617, 464] width 1016 height 13
click at [240, 462] on strong "Sécurité et Conformité Renforcées" at bounding box center [188, 464] width 157 height 11
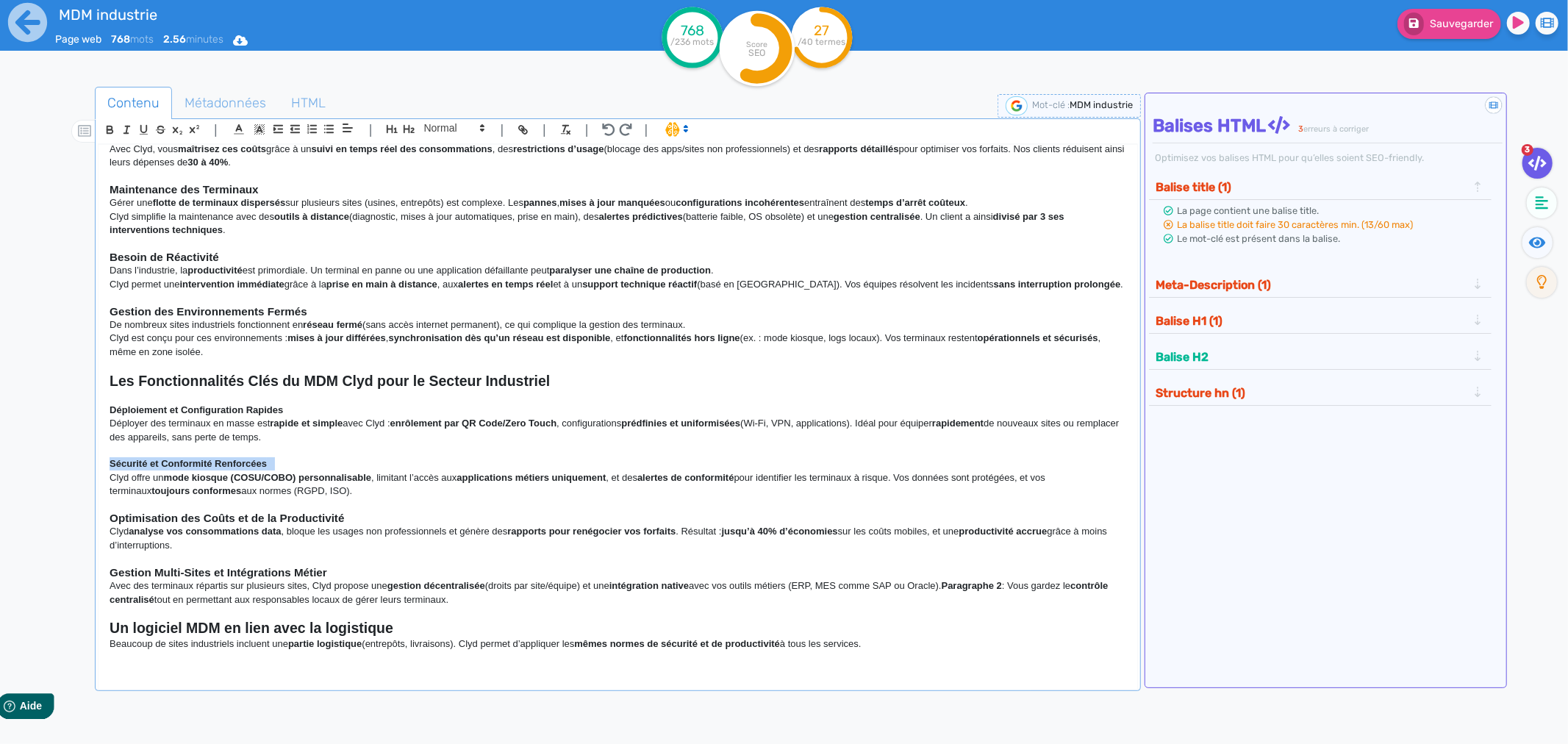
click at [240, 462] on strong "Sécurité et Conformité Renforcées" at bounding box center [188, 464] width 157 height 11
click at [481, 131] on polygon at bounding box center [481, 130] width 3 height 2
click at [469, 155] on span at bounding box center [453, 154] width 59 height 25
click at [227, 415] on strong "Déploiement et Configuration Rapides" at bounding box center [196, 410] width 173 height 11
click at [227, 409] on strong "Déploiement et Configuration Rapides" at bounding box center [196, 410] width 173 height 11
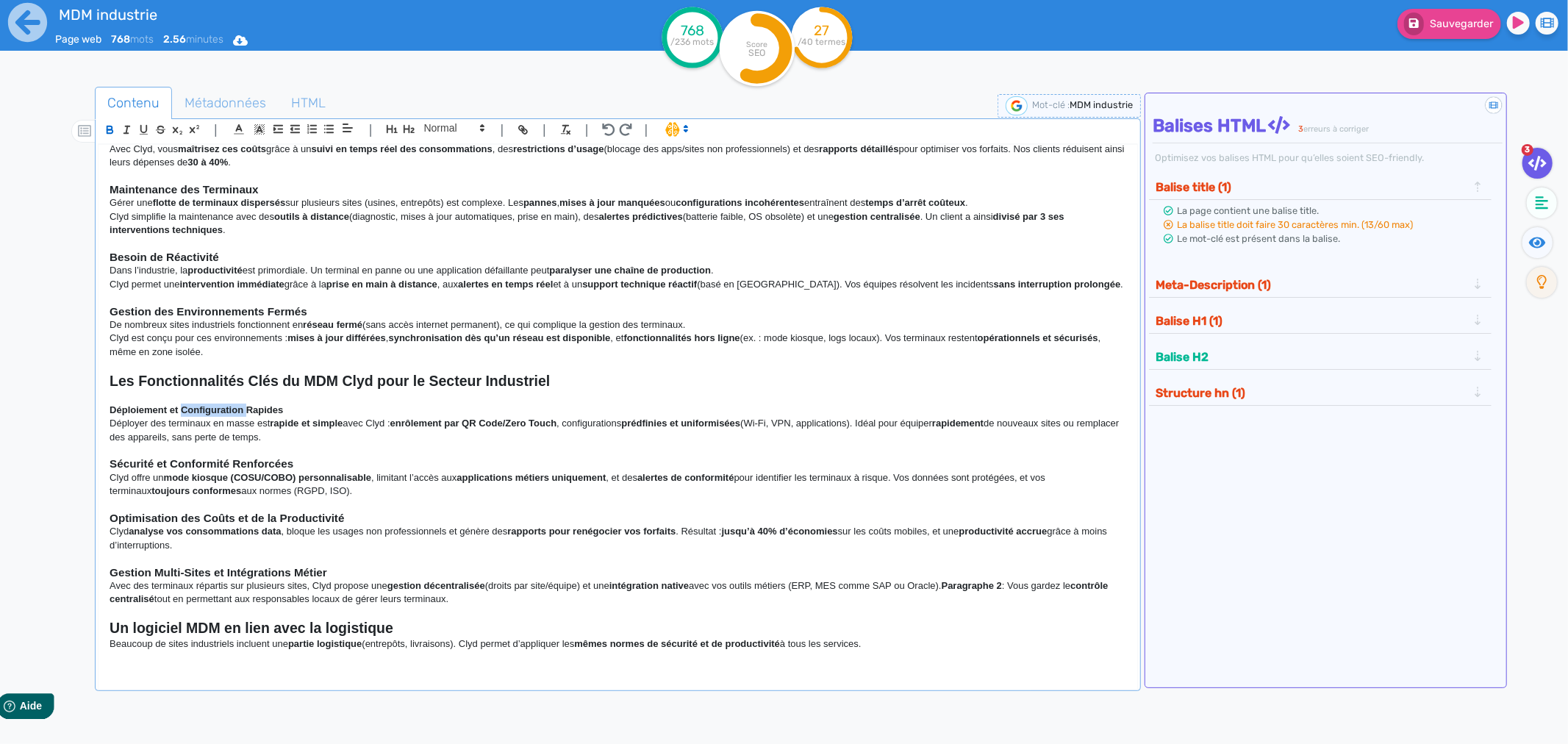
click at [227, 409] on strong "Déploiement et Configuration Rapides" at bounding box center [196, 410] width 173 height 11
click at [452, 127] on span at bounding box center [453, 127] width 72 height 18
click at [443, 151] on span at bounding box center [453, 154] width 59 height 25
click at [447, 364] on div "Dans un secteur industriel où productivité , sécurité et maîtrise des coûts son…" at bounding box center [617, 405] width 1039 height 520
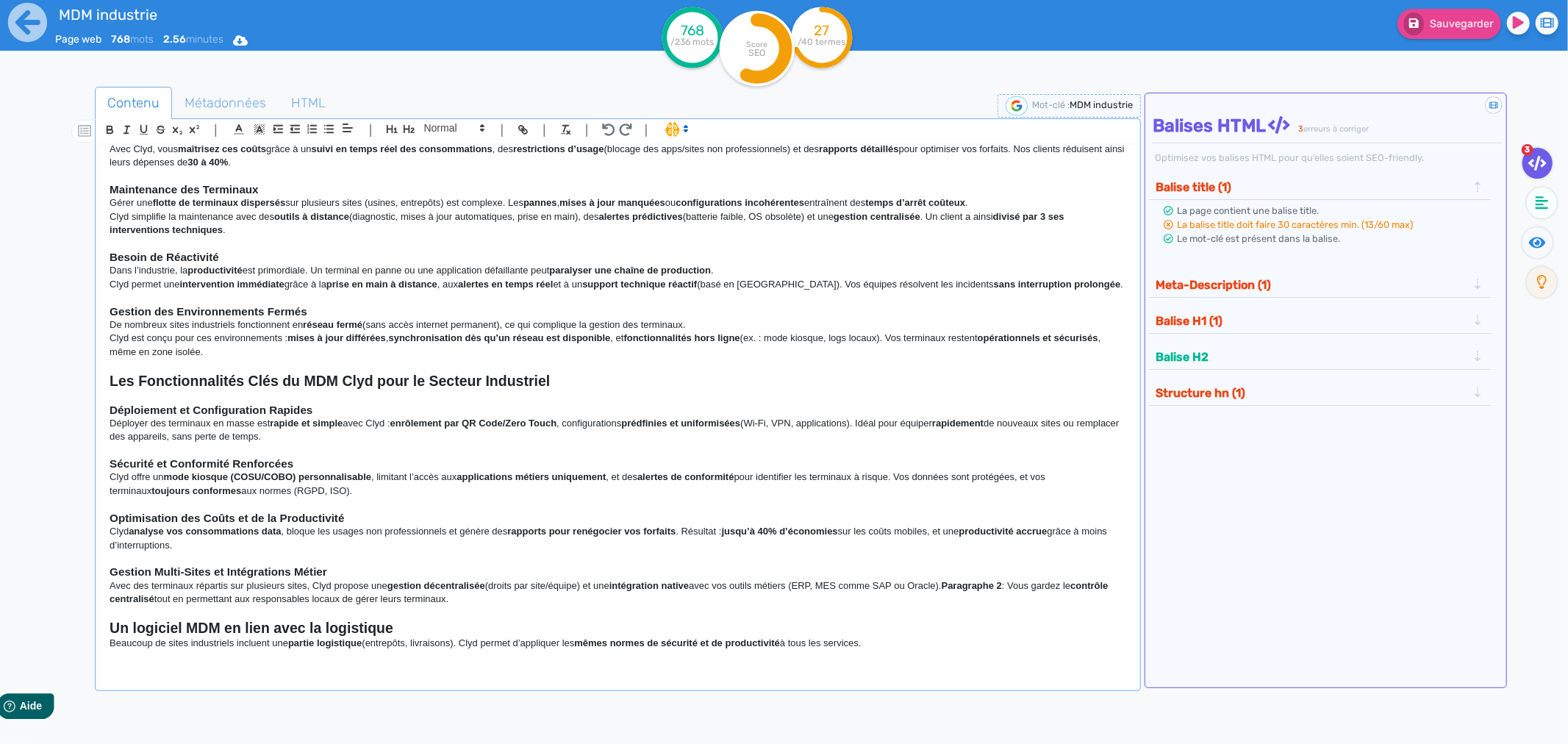
click at [724, 405] on h3 "Déploiement et Configuration Rapides" at bounding box center [617, 410] width 1016 height 13
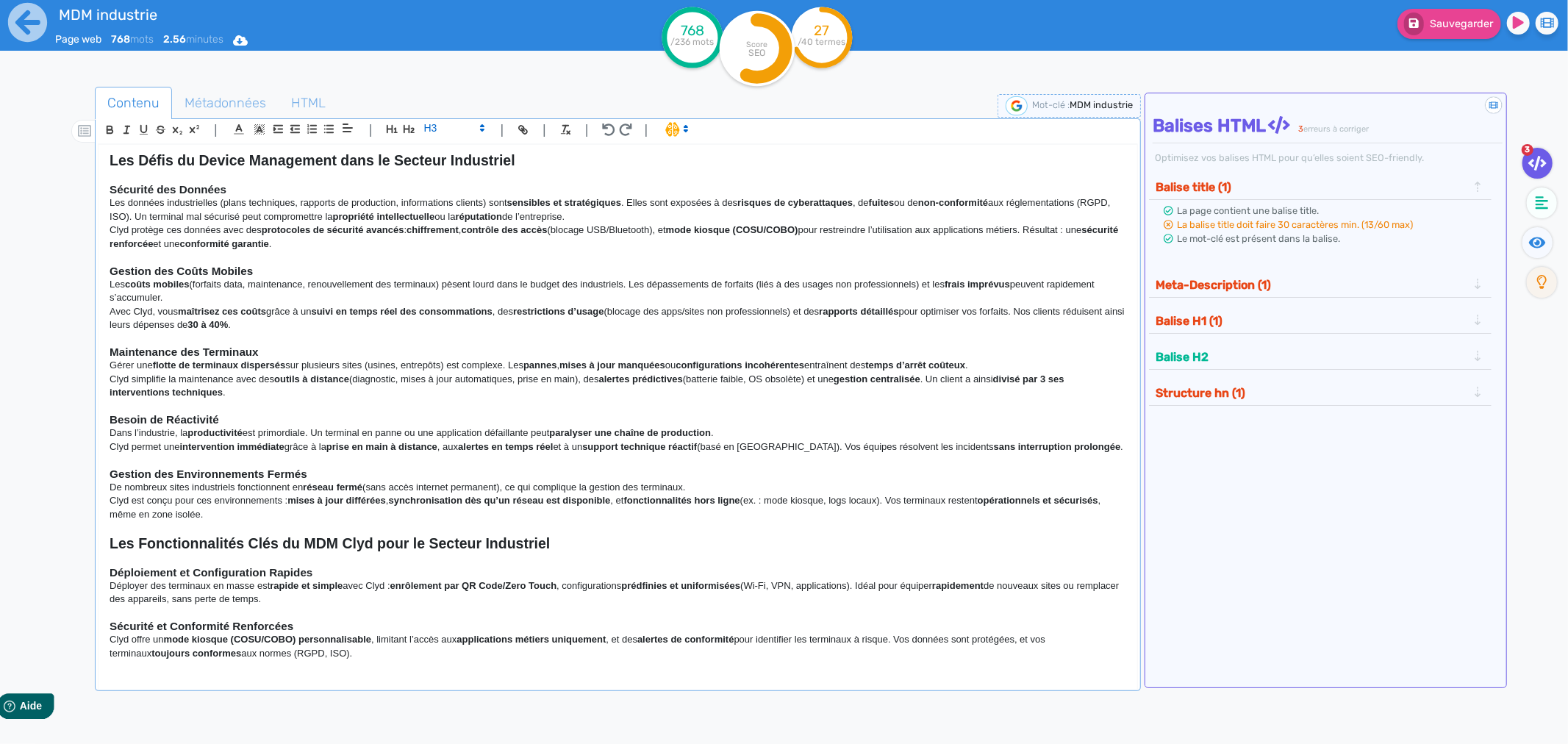
scroll to position [82, 0]
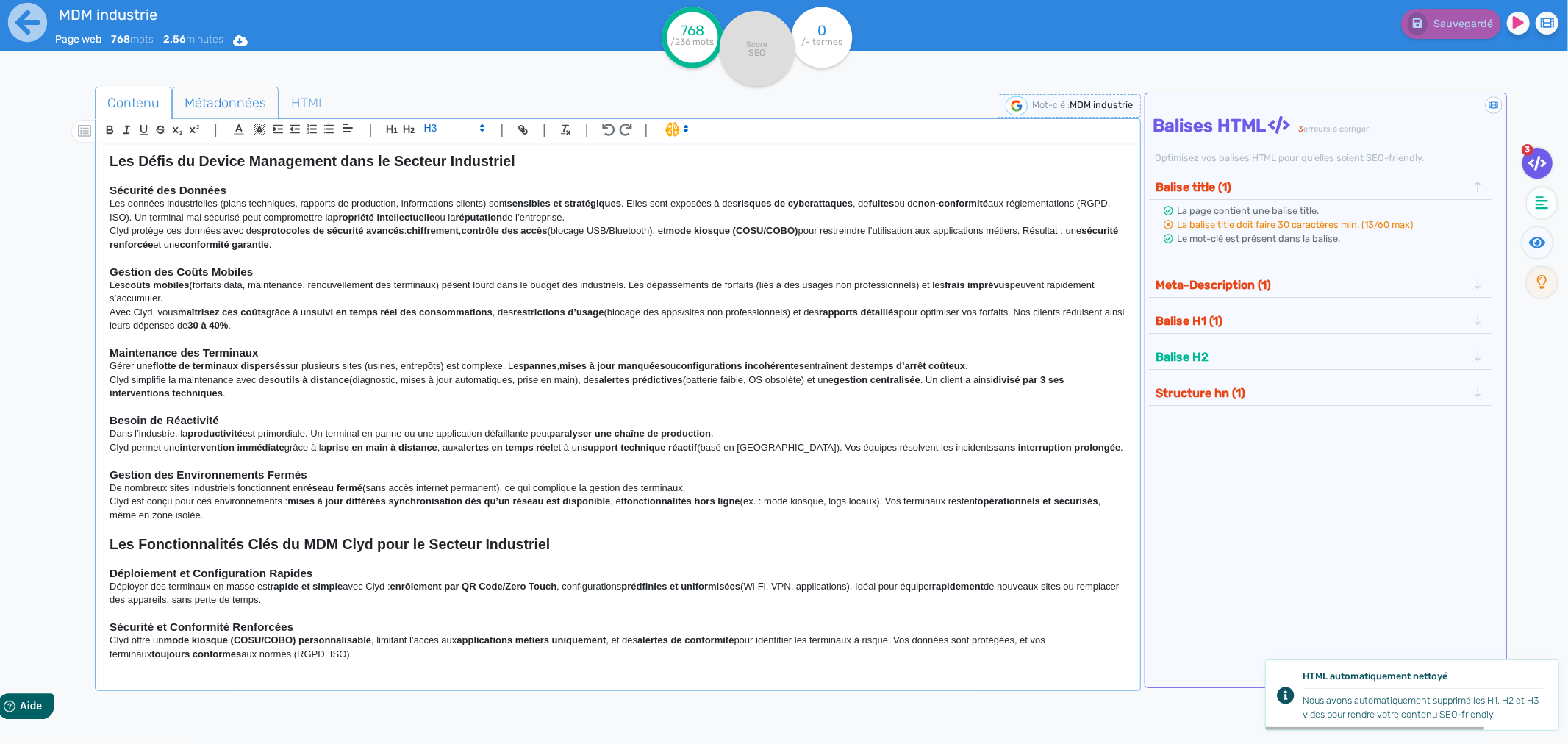
click at [243, 106] on span "Métadonnées" at bounding box center [225, 103] width 105 height 39
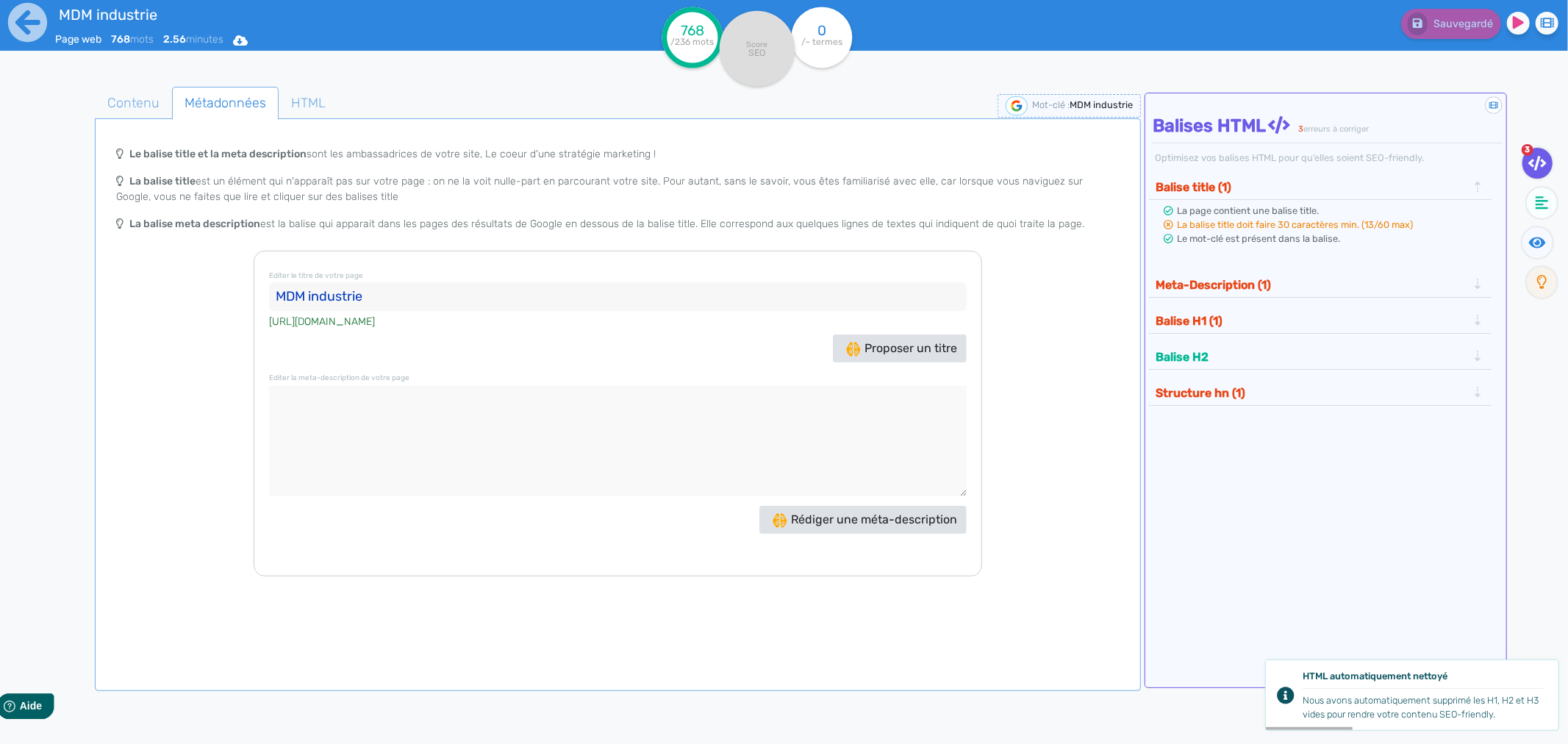
drag, startPoint x: 395, startPoint y: 295, endPoint x: 237, endPoint y: 292, distance: 158.0
click at [237, 292] on div "Le balise title et la meta description sont les ambassadrices de votre site, Le…" at bounding box center [617, 357] width 1040 height 438
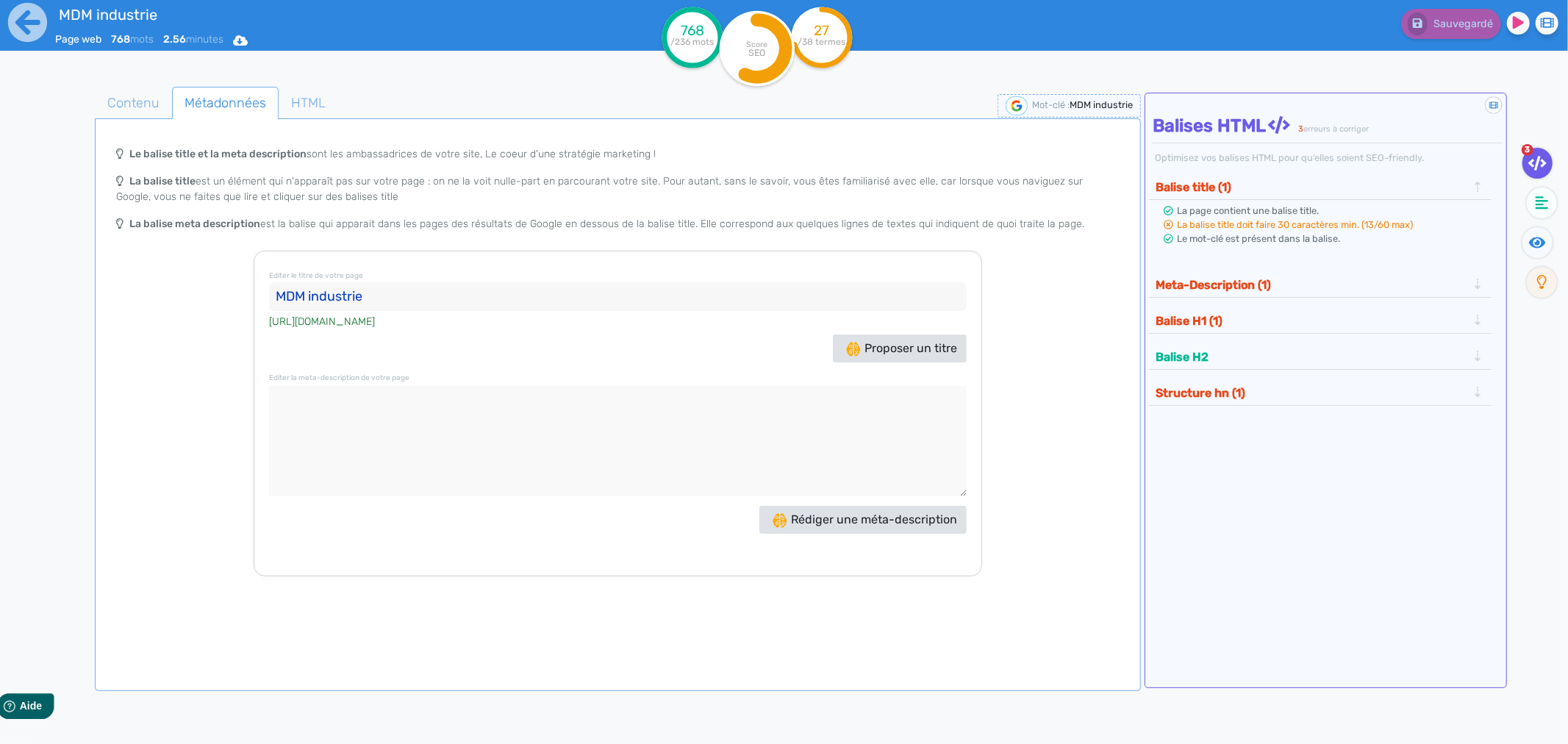
click at [371, 285] on input "MDM industrie" at bounding box center [617, 296] width 697 height 29
click at [365, 290] on input "MDM industrie" at bounding box center [617, 296] width 697 height 29
paste input "Logiciel de Mobile Device Management pour l'Industrie :"
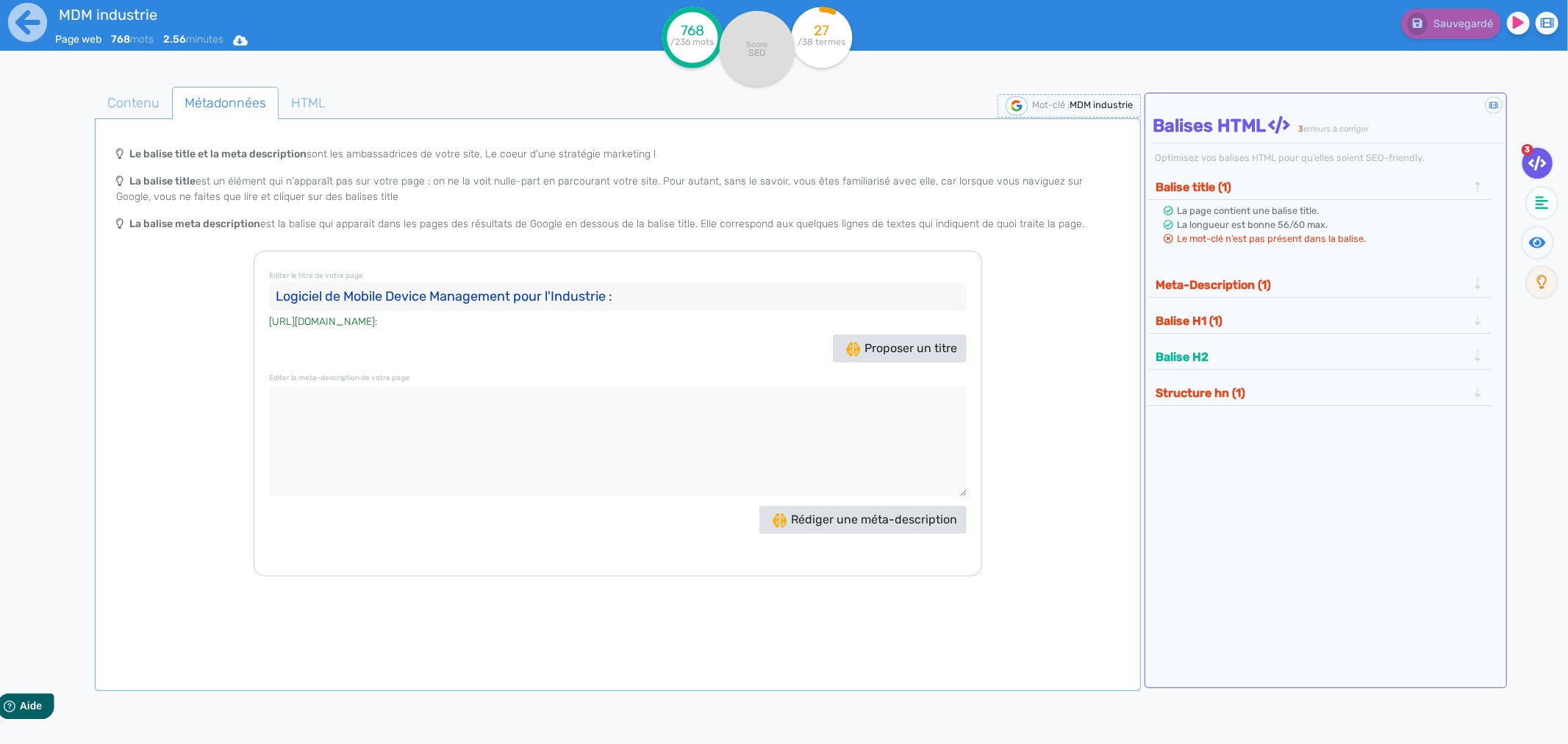
drag, startPoint x: 514, startPoint y: 290, endPoint x: 326, endPoint y: 295, distance: 188.1
click at [326, 295] on input "Logiciel de Mobile Device Management pour l'Industrie :" at bounding box center [617, 296] width 697 height 29
click at [466, 294] on input "Logiciel MDM pour l'Industrie :" at bounding box center [617, 296] width 697 height 29
drag, startPoint x: 478, startPoint y: 296, endPoint x: 461, endPoint y: 296, distance: 17.0
click at [461, 296] on input "Logiciel MDM pour l'Industrie : Le Mobile Device Management" at bounding box center [617, 296] width 697 height 29
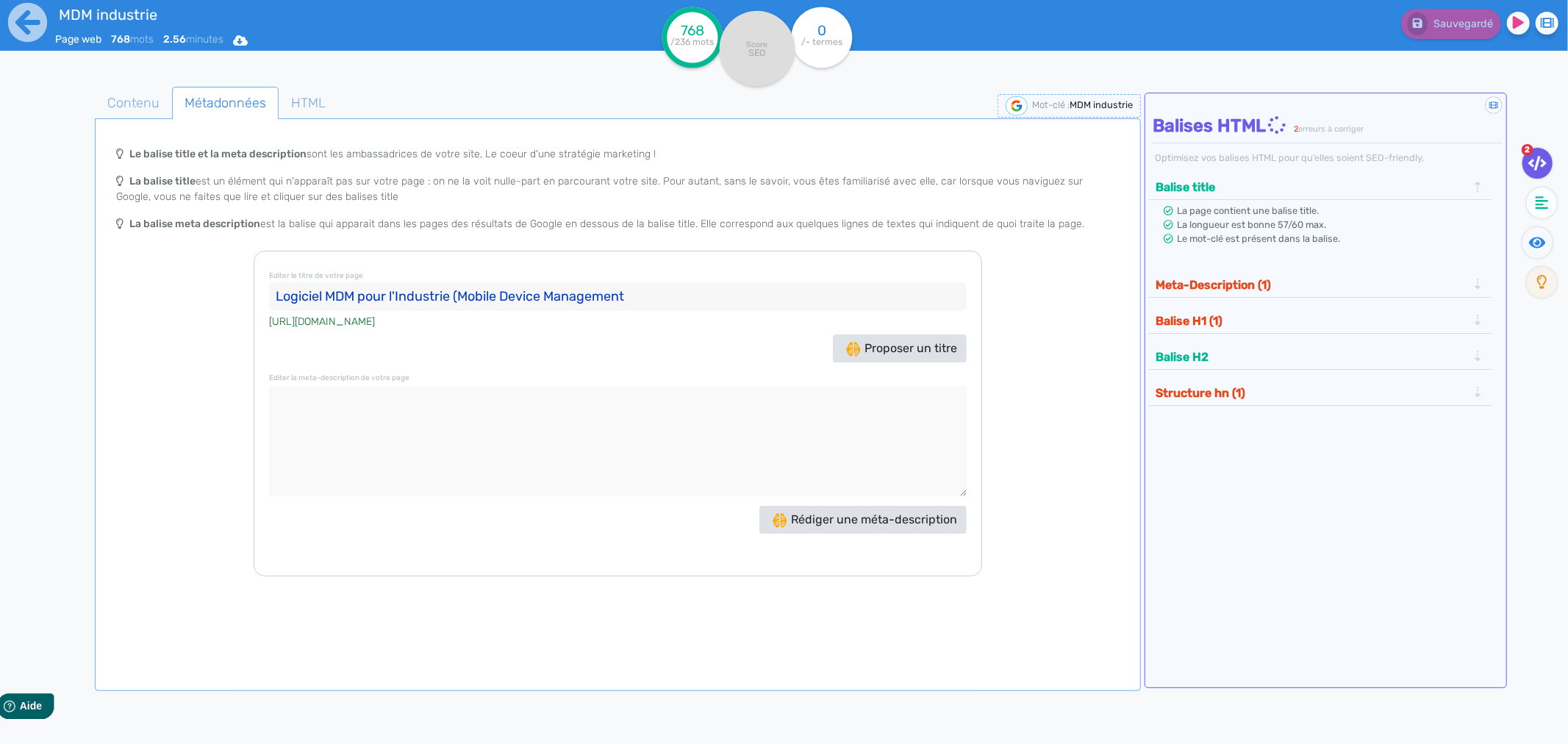
click at [650, 302] on input "Logiciel MDM pour l'Industrie (Mobile Device Management" at bounding box center [617, 296] width 697 height 29
type input "Logiciel MDM pour l'Industrie (Mobile Device Management)"
click at [535, 409] on textarea at bounding box center [617, 441] width 697 height 111
click at [405, 432] on textarea at bounding box center [617, 441] width 697 height 111
click at [378, 409] on textarea at bounding box center [617, 441] width 697 height 111
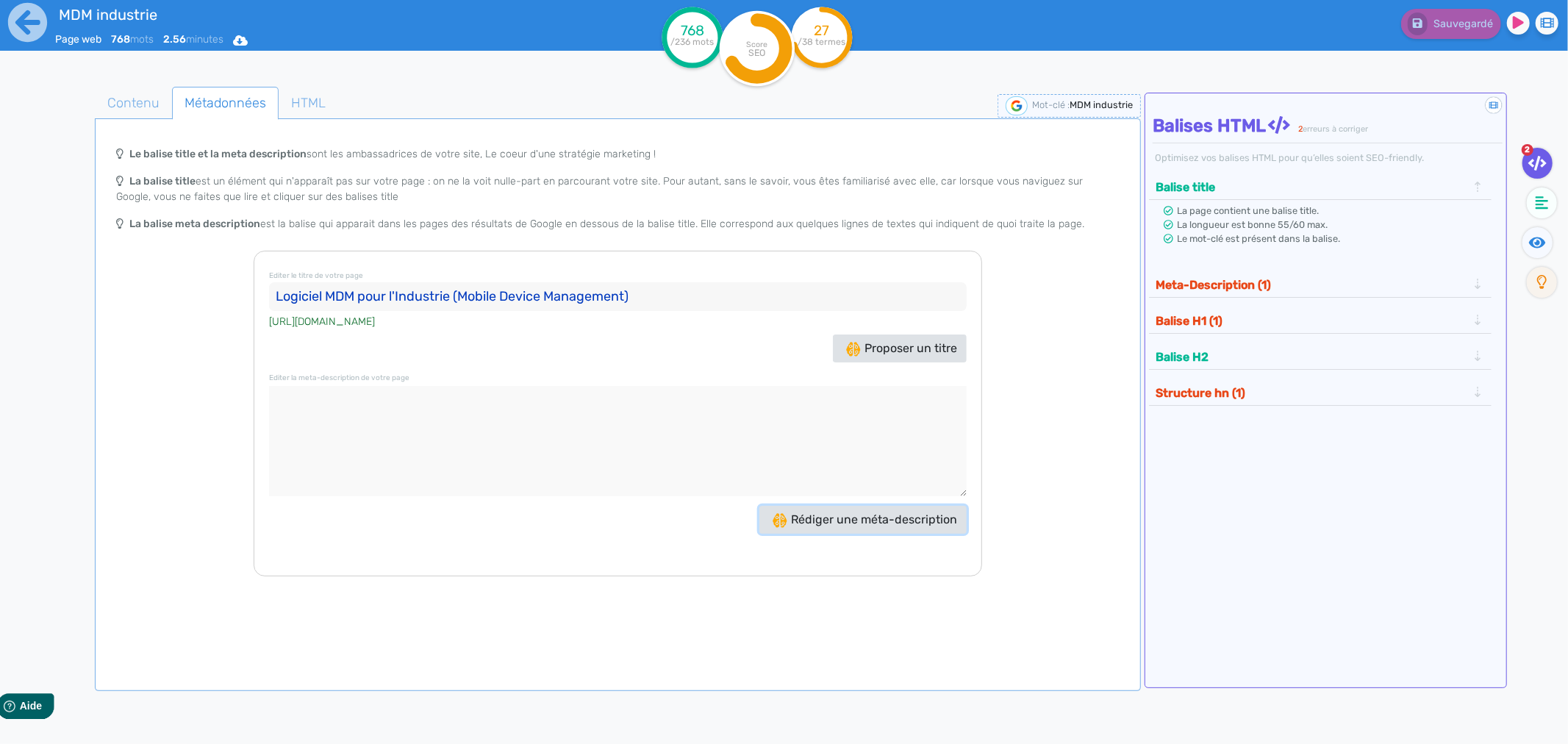
click at [848, 520] on span "Rédiger une méta-description" at bounding box center [865, 519] width 185 height 14
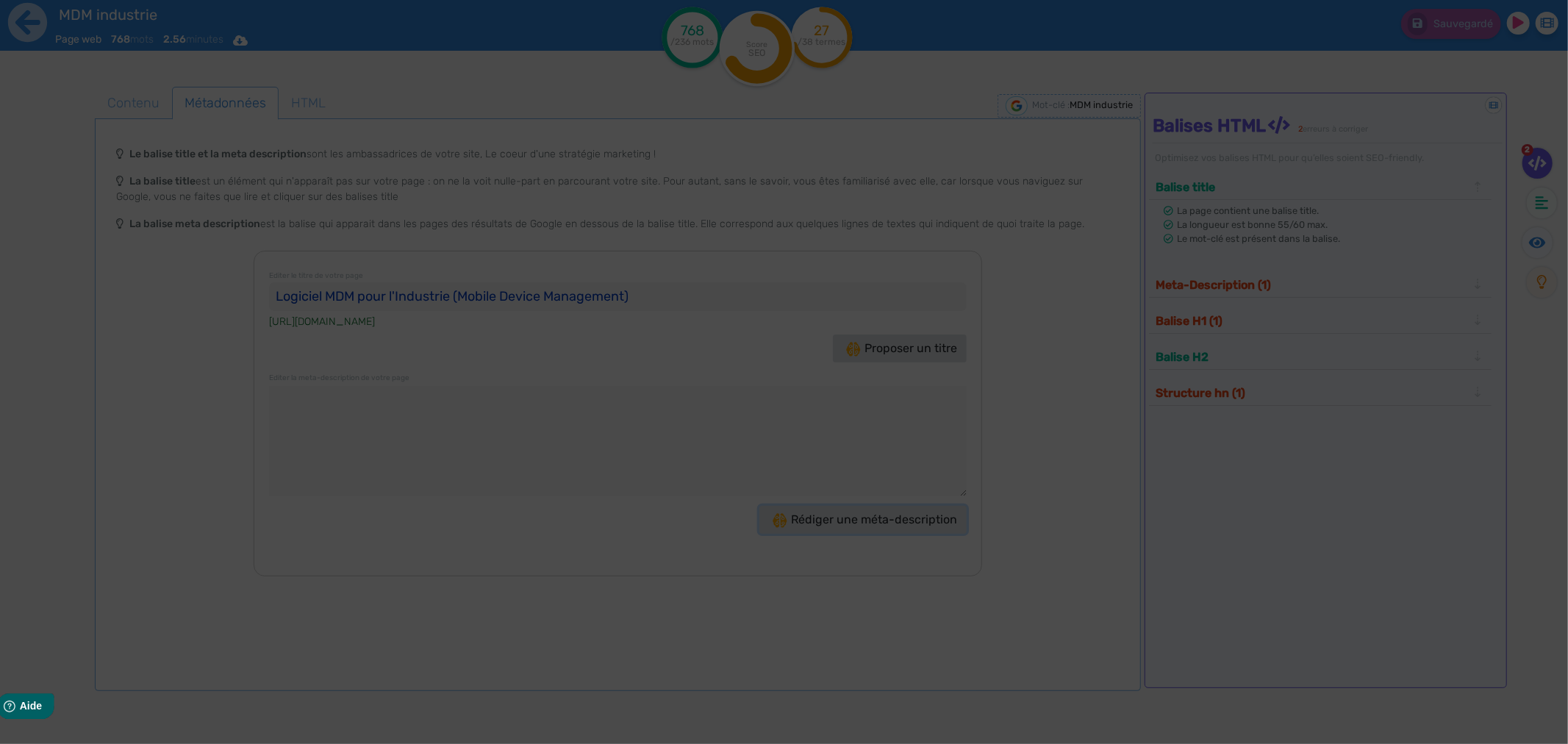
type textarea "Optimisez votre gestion des terminaux avec Clyd, le MDM industrie qui booste sé…"
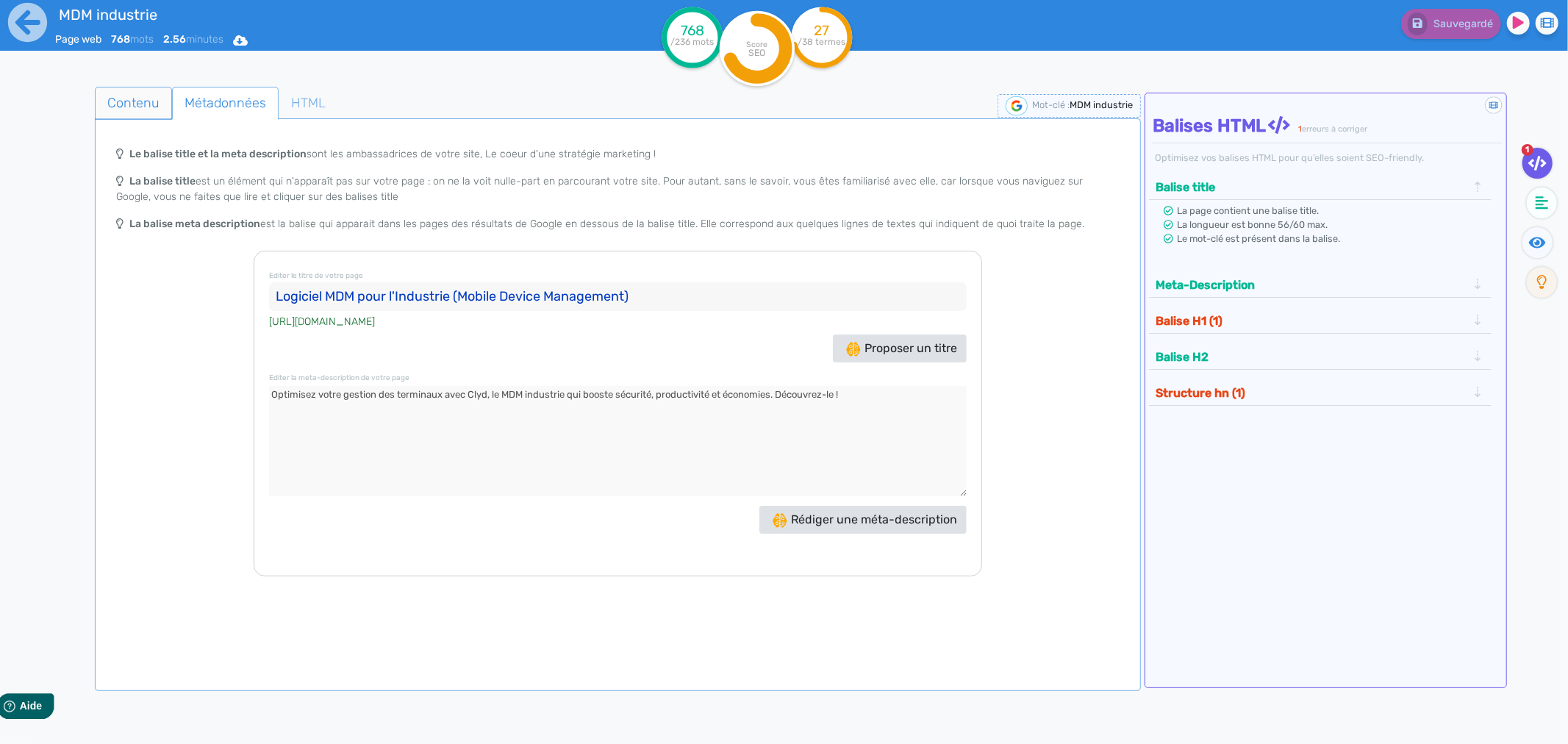
click at [119, 106] on span "Contenu" at bounding box center [133, 103] width 76 height 39
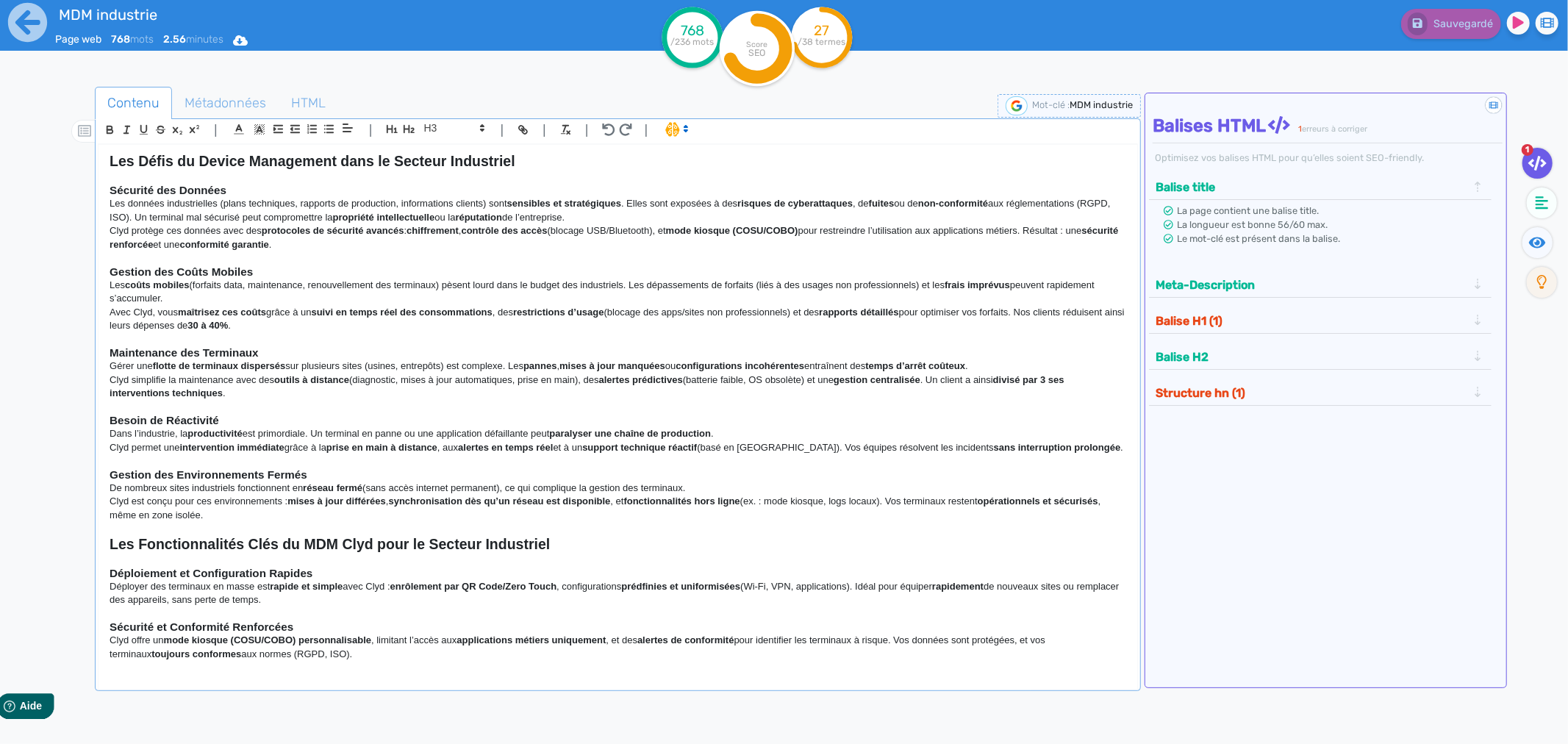
click at [112, 168] on strong "Les Défis du Device Management dans le Secteur Industriel" at bounding box center [312, 160] width 406 height 16
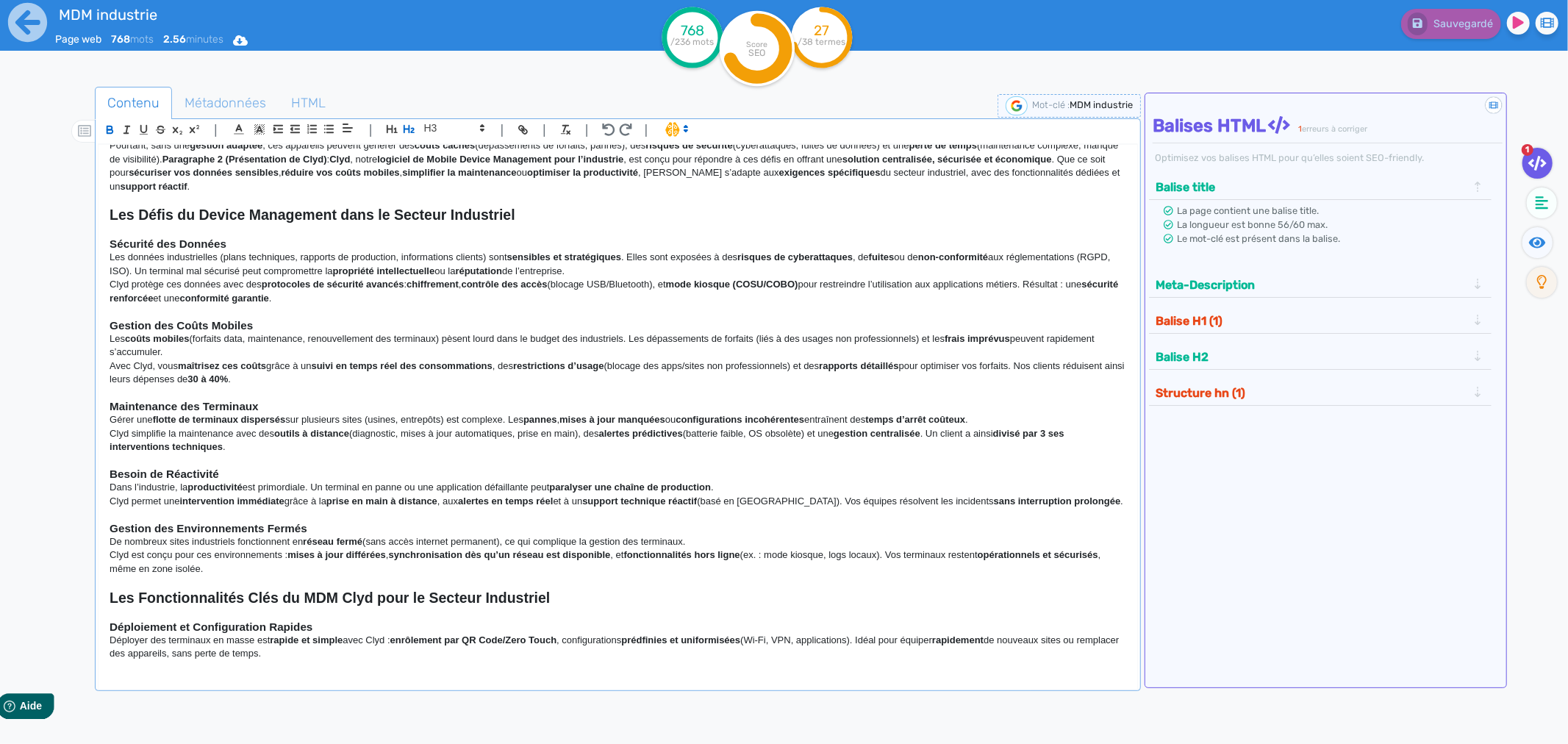
scroll to position [0, 0]
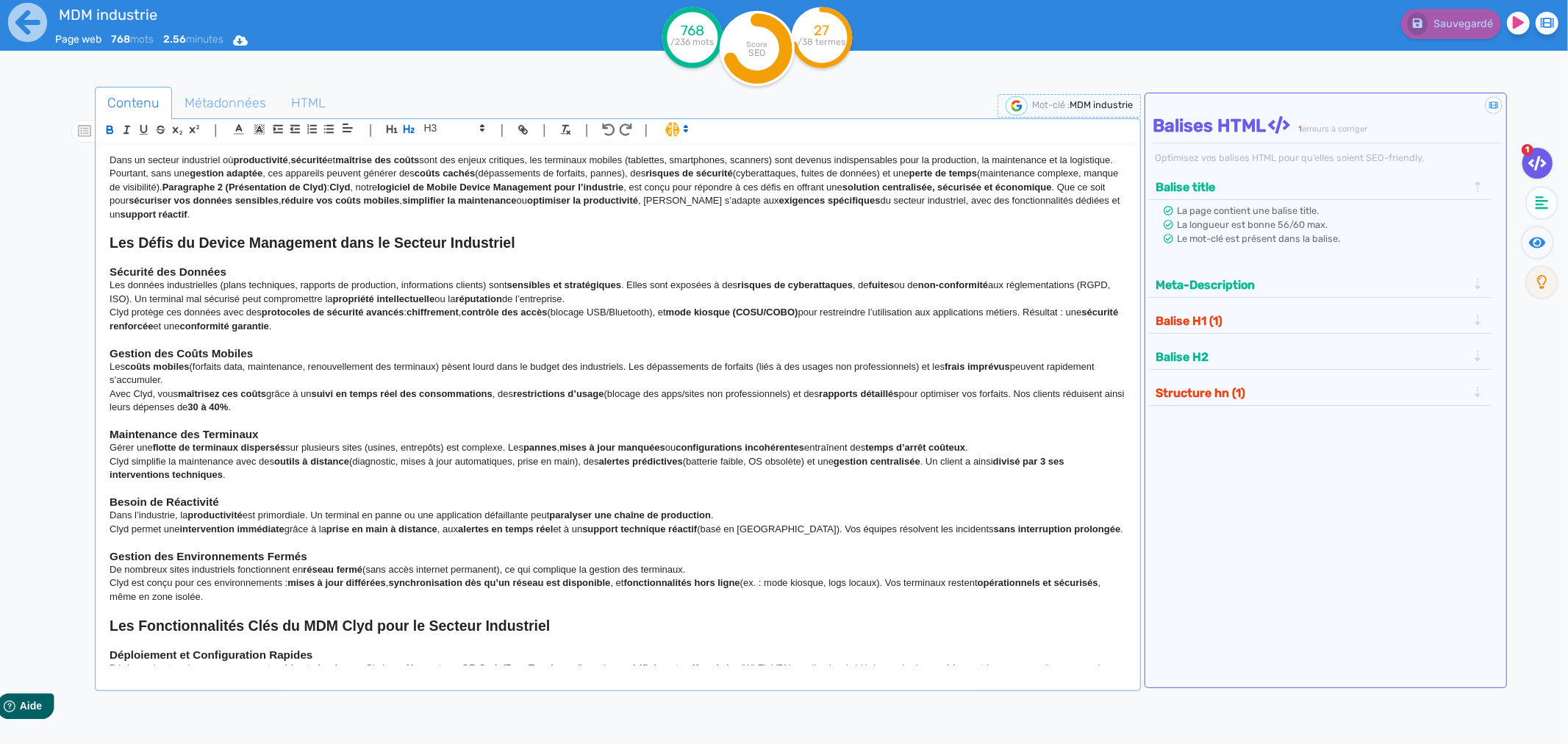
click at [113, 167] on p "Dans un secteur industriel où productivité , sécurité et maîtrise des coûts son…" at bounding box center [617, 187] width 1016 height 67
click at [110, 165] on p "Dans un secteur industriel où productivité , sécurité et maîtrise des coûts son…" at bounding box center [617, 187] width 1016 height 67
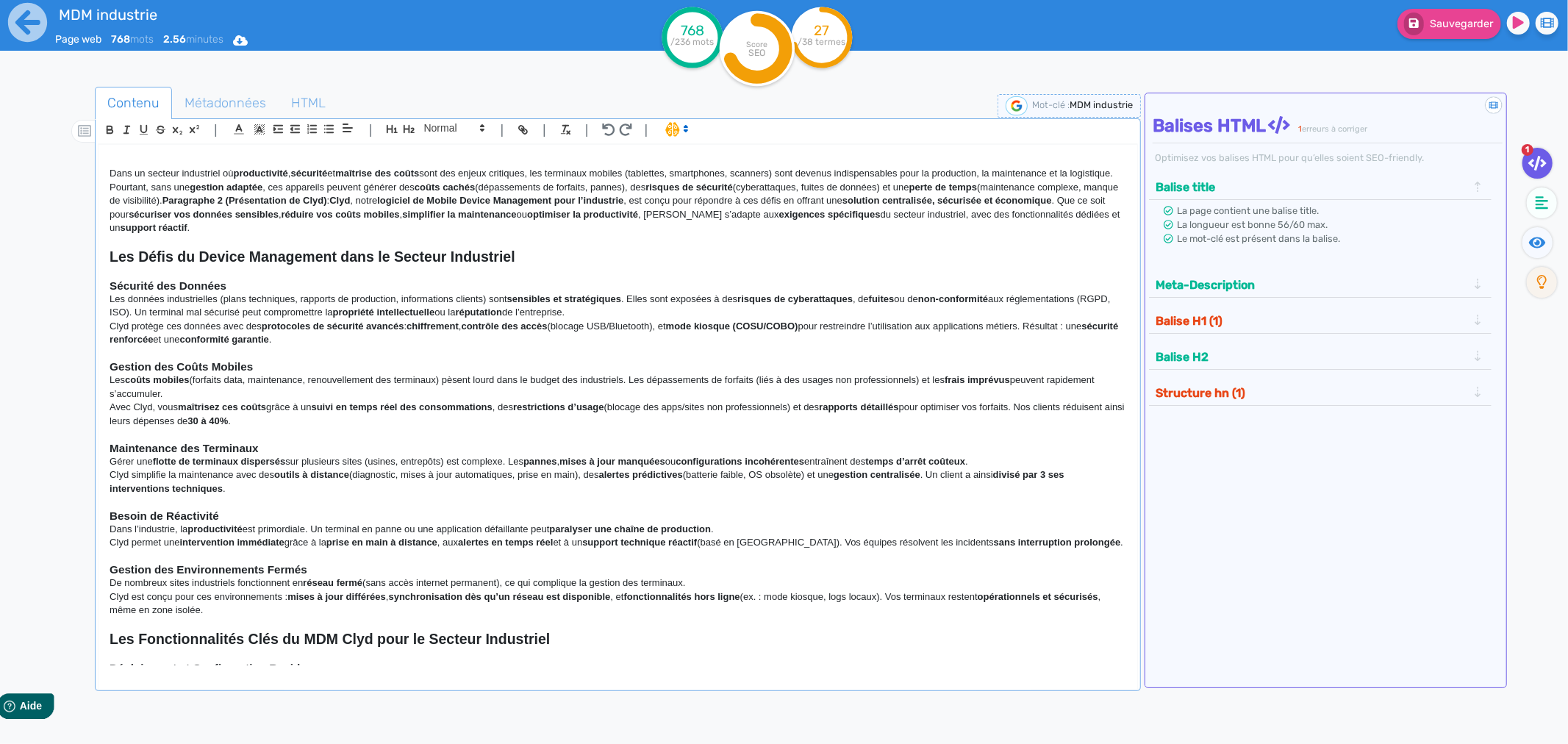
click at [119, 166] on p at bounding box center [617, 160] width 1016 height 13
click at [108, 178] on div "Logiciel de Mobile Device Management pour l'Industrie : Optimisez la Gestion de…" at bounding box center [617, 405] width 1039 height 520
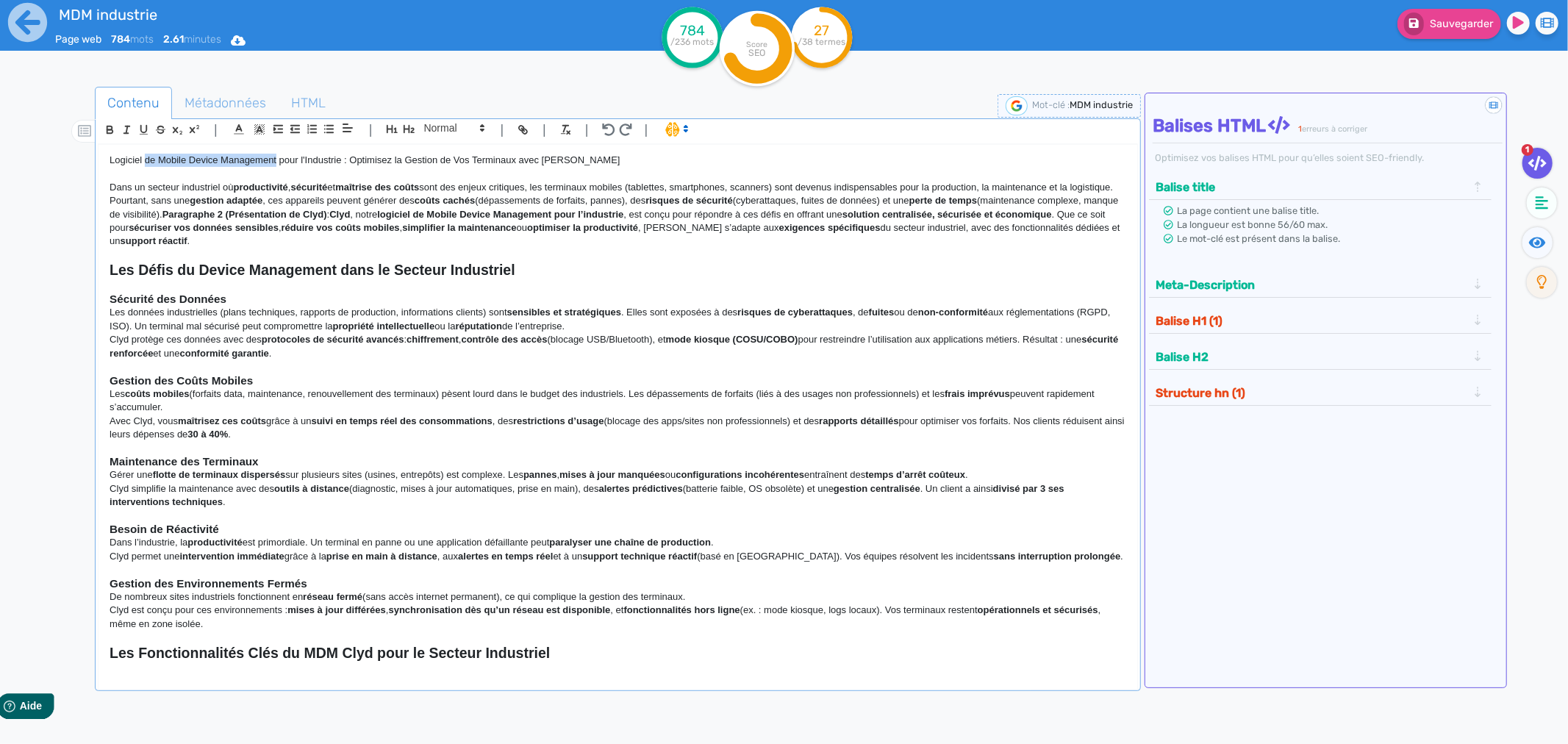
drag, startPoint x: 155, startPoint y: 163, endPoint x: 274, endPoint y: 162, distance: 119.0
click at [274, 162] on p "Logiciel de Mobile Device Management pour l'Industrie : Optimisez la Gestion de…" at bounding box center [617, 160] width 1016 height 13
click at [274, 162] on p "Logiciel MDM pour l'Industrie : Optimisez la Gestion de Vos Terminaux avec [PER…" at bounding box center [617, 160] width 1016 height 13
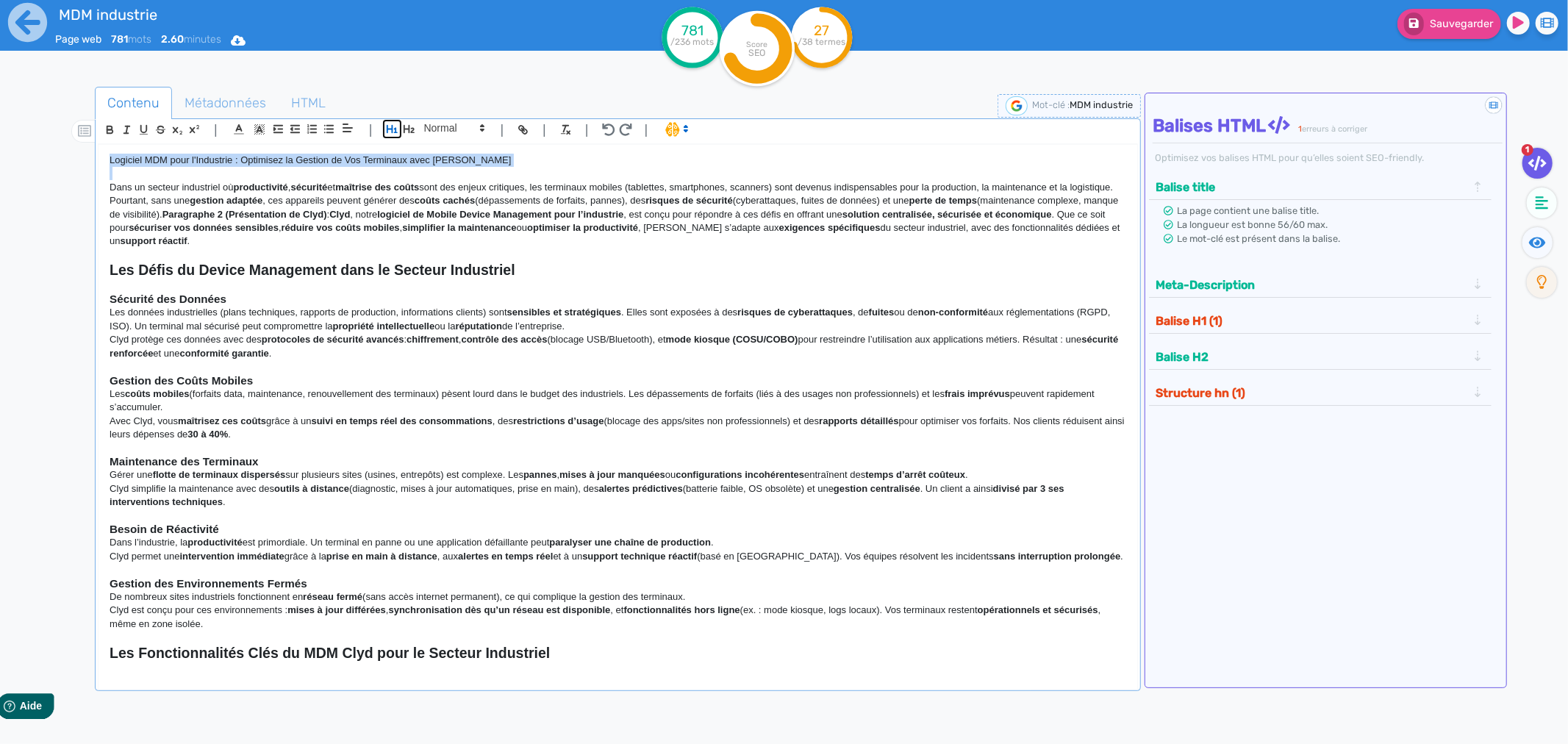
click at [391, 122] on button "button" at bounding box center [392, 129] width 17 height 17
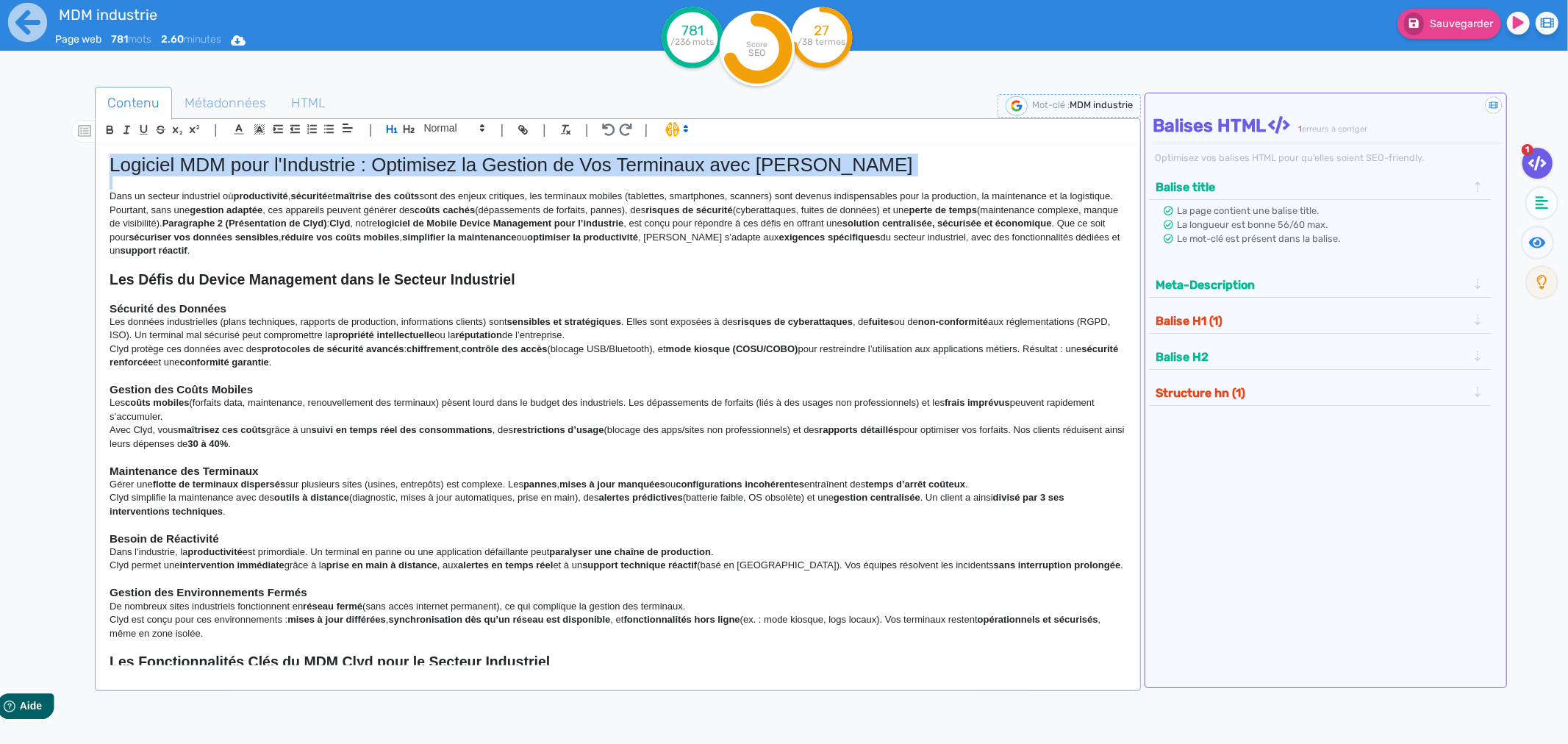
click at [390, 166] on h1 "Logiciel MDM pour l'Industrie : Optimisez la Gestion de Vos Terminaux avec [PER…" at bounding box center [617, 165] width 1016 height 22
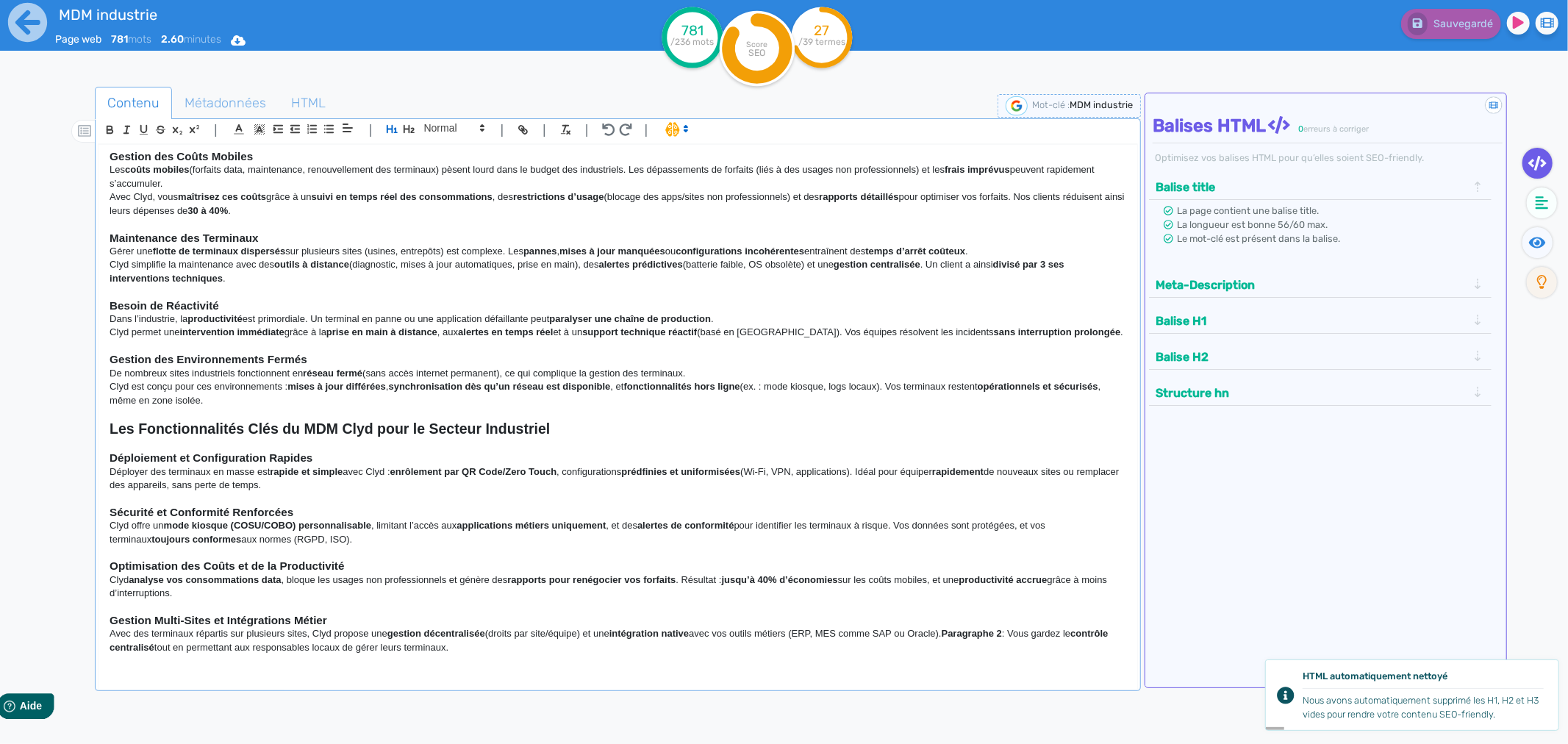
scroll to position [326, 0]
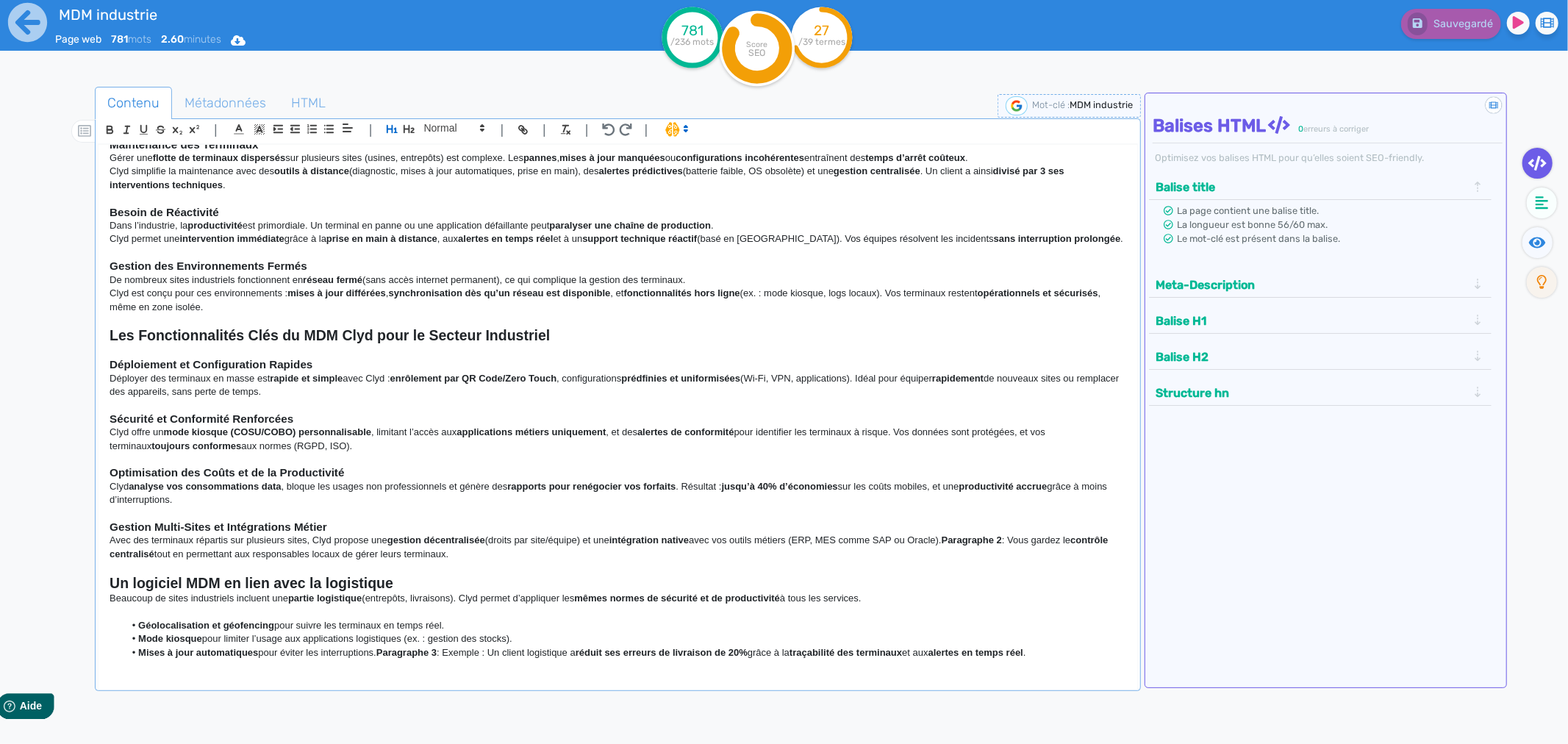
click at [296, 336] on strong "Les Fonctionnalités Clés du MDM Clyd pour le Secteur Industriel" at bounding box center [330, 335] width 440 height 16
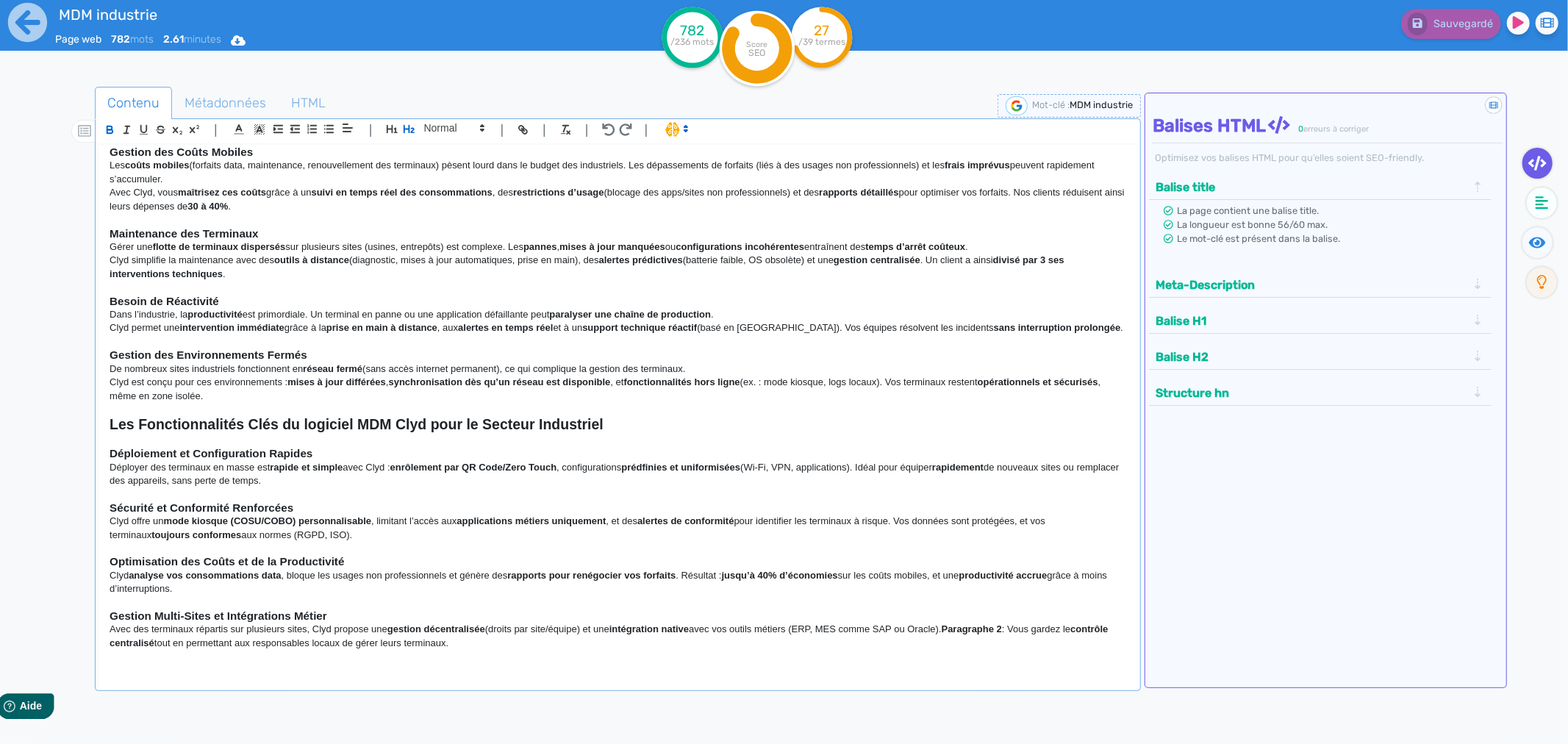
scroll to position [343, 0]
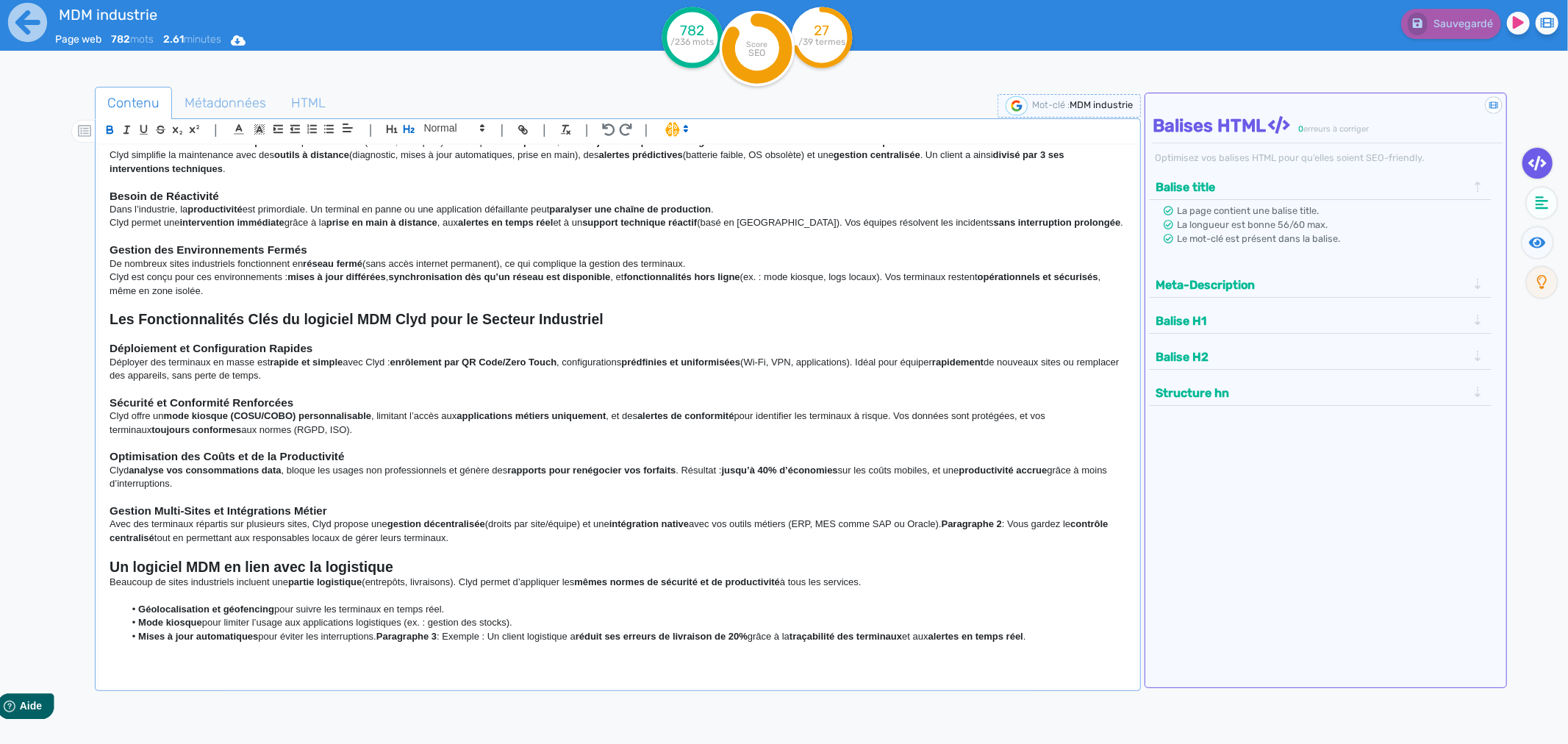
click at [1073, 636] on li "Mises à jour automatiques pour éviter les interruptions. Paragraphe 3 : Exemple…" at bounding box center [625, 636] width 1001 height 13
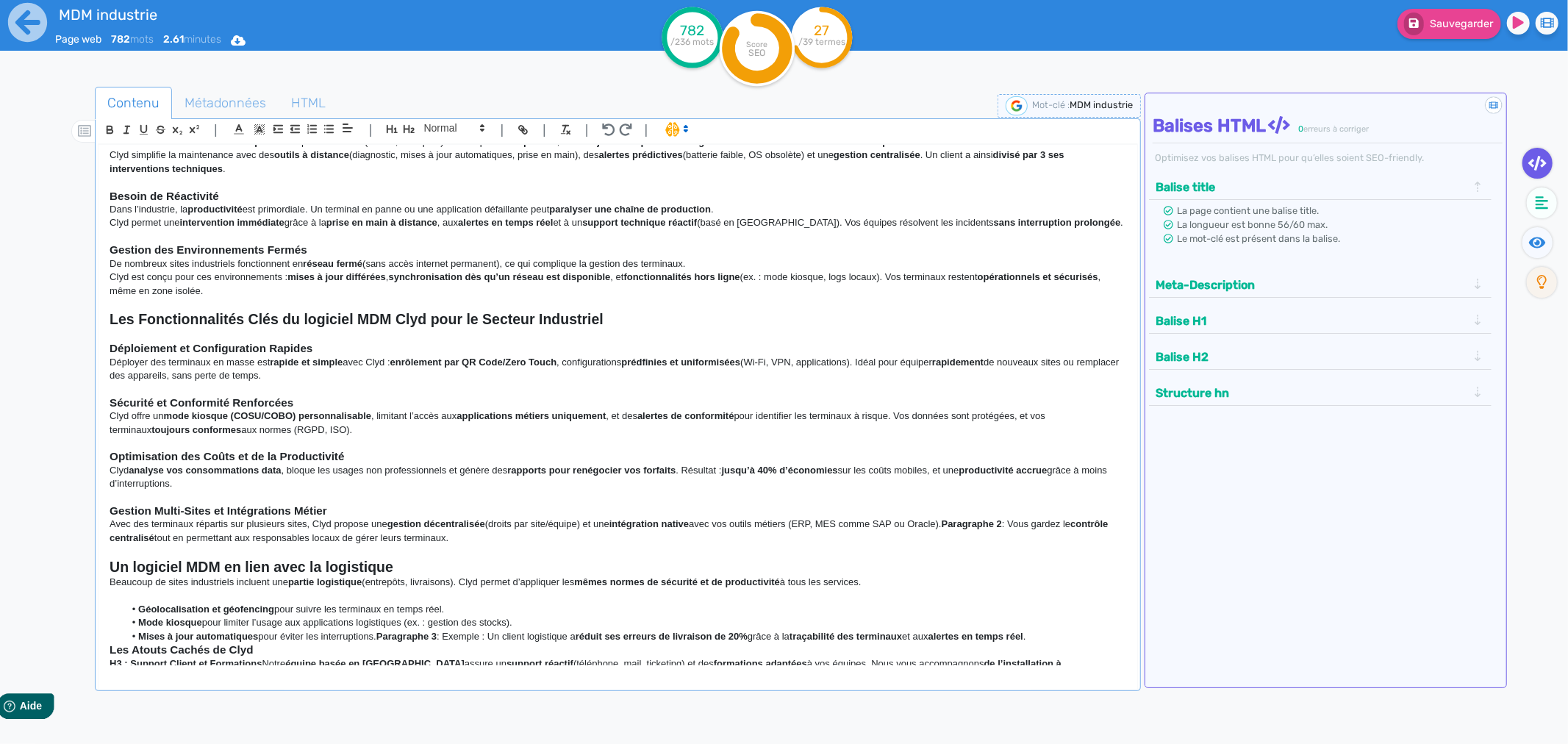
scroll to position [427, 0]
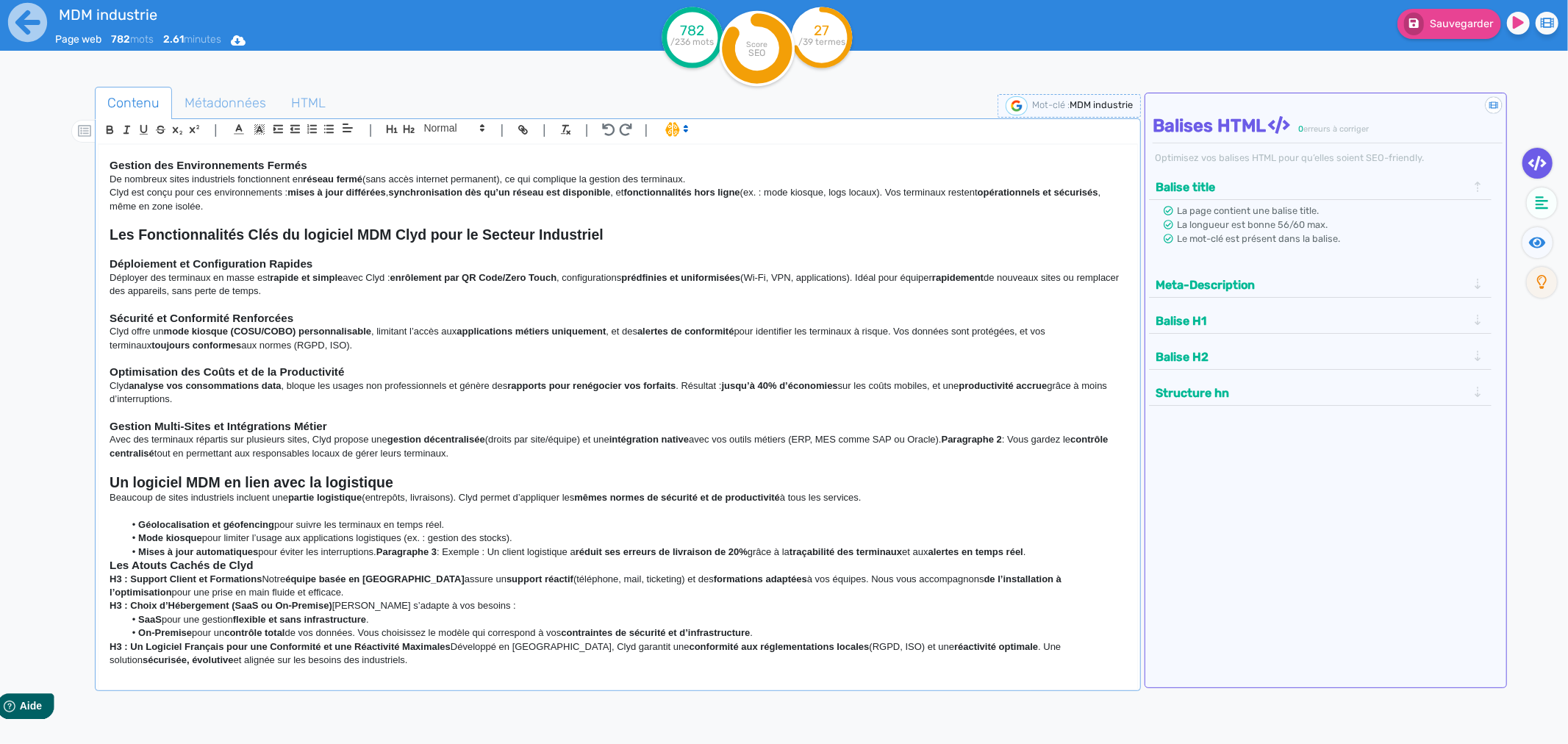
click at [111, 570] on strong "Les Atouts Cachés de Clyd" at bounding box center [181, 564] width 143 height 12
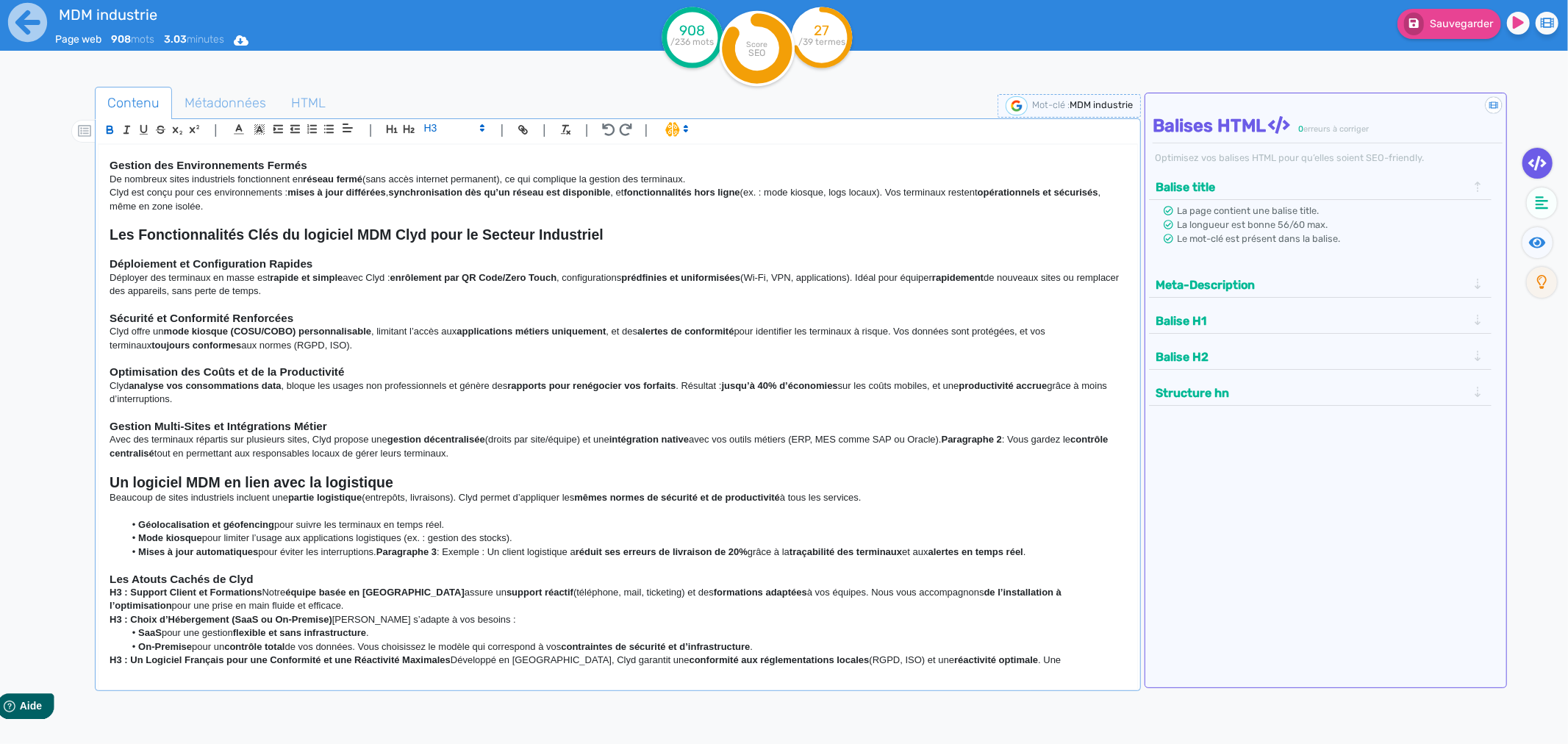
click at [200, 579] on strong "﻿ Les Atouts Cachés de Clyd" at bounding box center [181, 578] width 143 height 12
click at [225, 579] on strong "Les Atouts Cachés de Clyd" at bounding box center [181, 578] width 143 height 12
click at [129, 593] on strong "H3 : Support Client et Formations" at bounding box center [185, 592] width 152 height 11
click at [132, 582] on strong "Les Atouts Cachés du MDM Clyd" at bounding box center [197, 578] width 174 height 12
click at [129, 576] on strong "Les Atouts Cachés du MDM Clyd" at bounding box center [197, 578] width 174 height 12
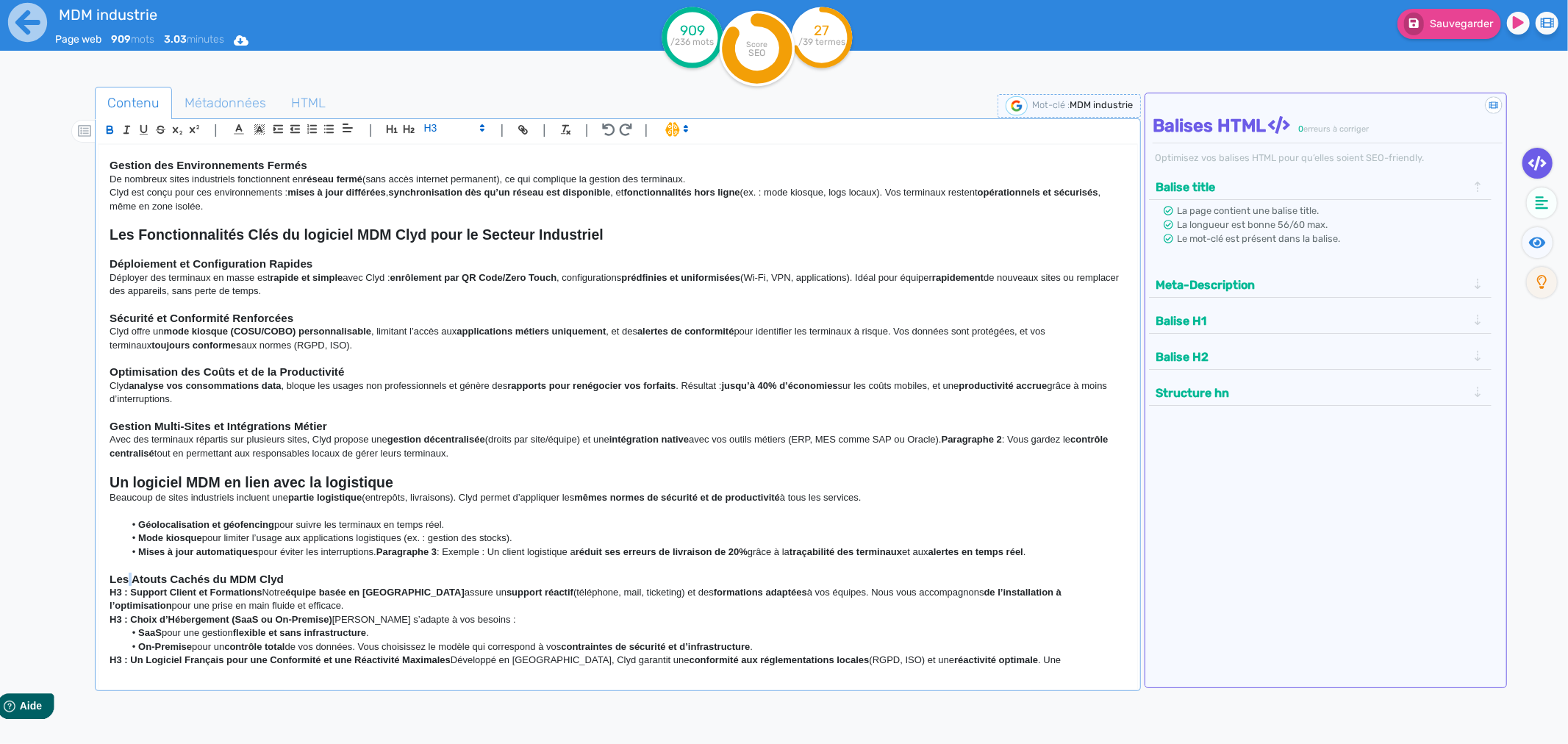
click at [129, 576] on strong "Les Atouts Cachés du MDM Clyd" at bounding box center [197, 578] width 174 height 12
click at [411, 132] on icon "button" at bounding box center [408, 128] width 11 height 8
click at [197, 663] on strong "H3 : Un Logiciel Français pour une Conformité et une Réactivité Maximales" at bounding box center [280, 663] width 341 height 11
drag, startPoint x: 134, startPoint y: 599, endPoint x: 100, endPoint y: 599, distance: 34.0
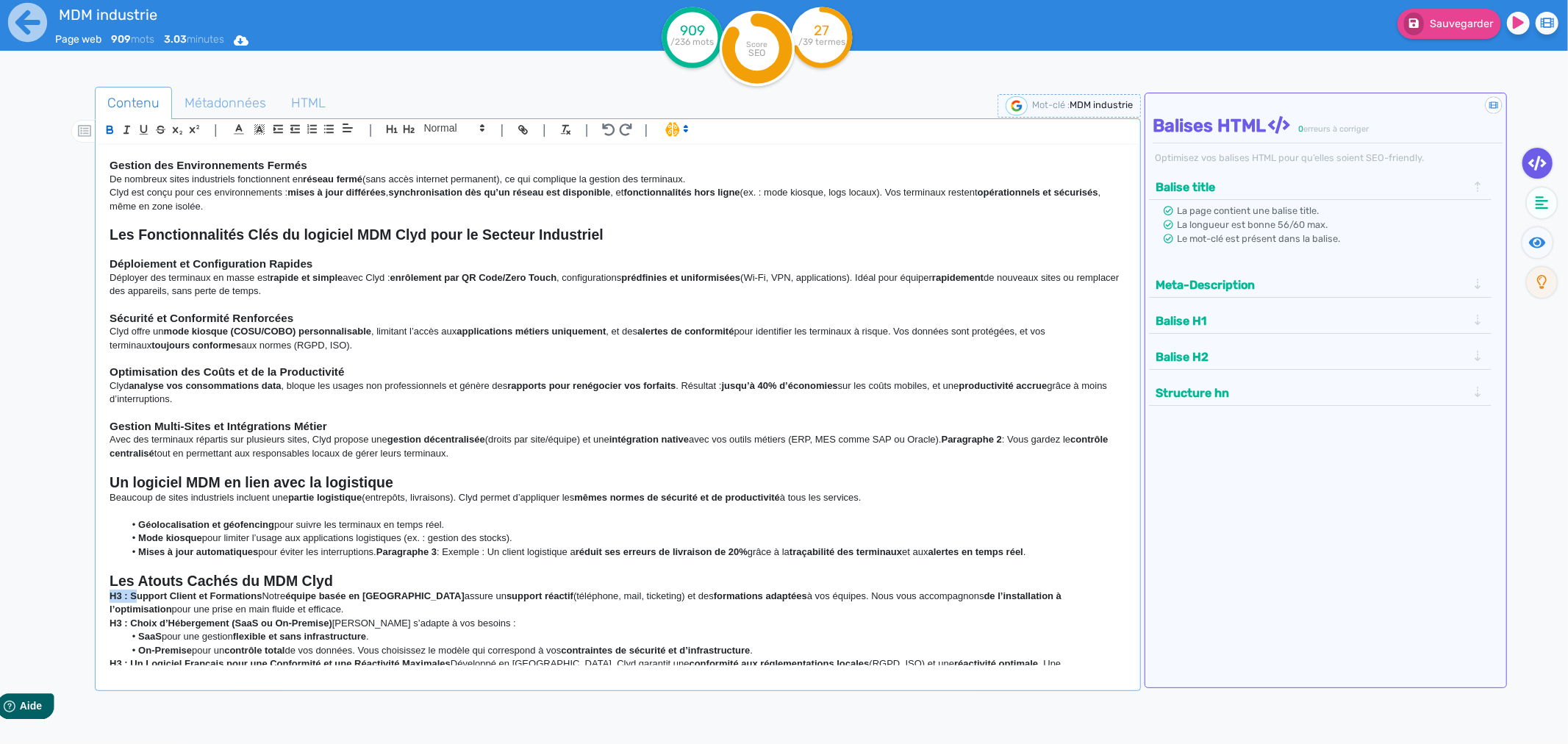
click at [100, 599] on div "Logiciel MDM pour l'Industrie : Optimisez la Gestion de Vos Terminaux avec Clyd…" at bounding box center [617, 405] width 1039 height 520
click at [246, 598] on p "Support Client et Formations Notre équipe basée en [GEOGRAPHIC_DATA] assure un …" at bounding box center [617, 603] width 1016 height 27
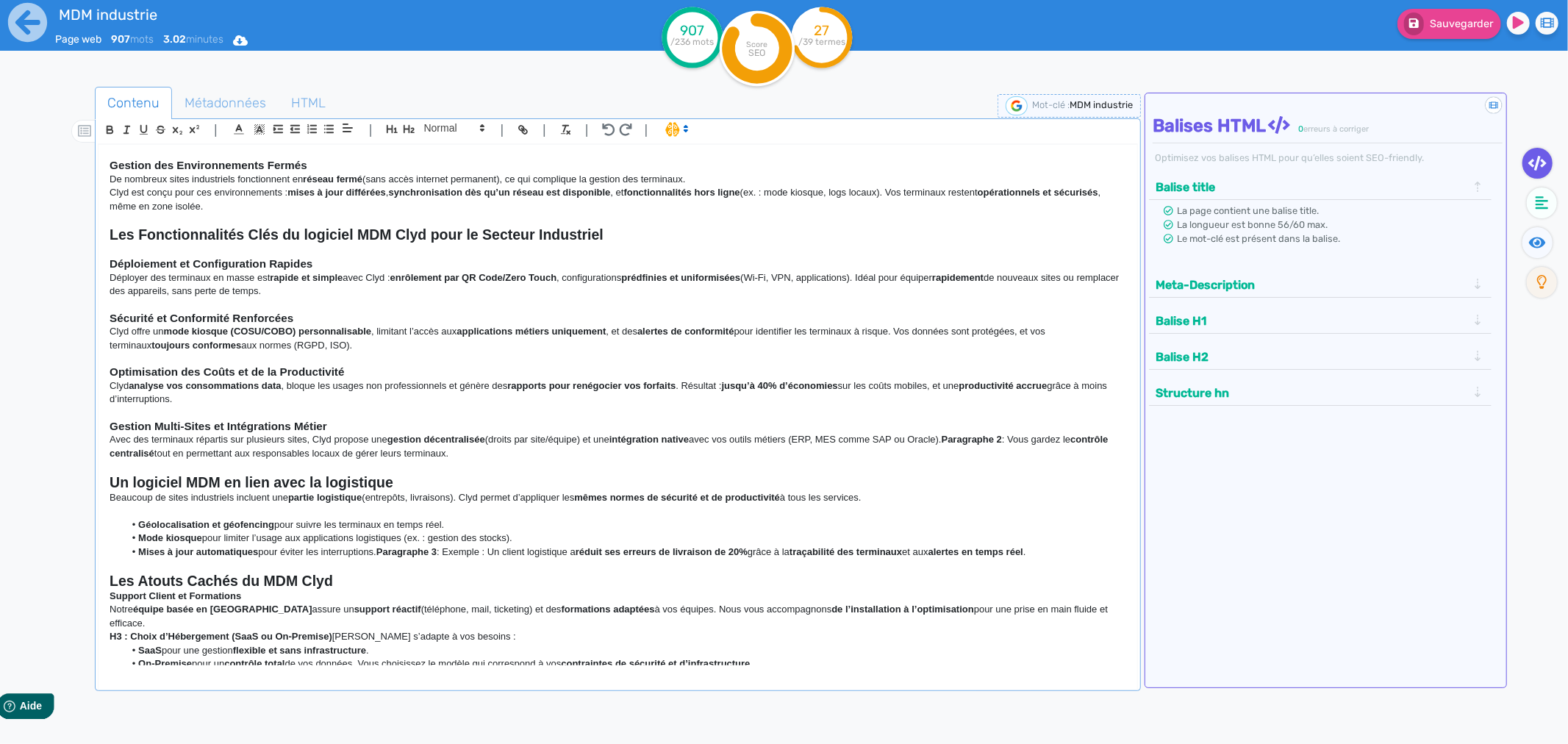
scroll to position [468, 0]
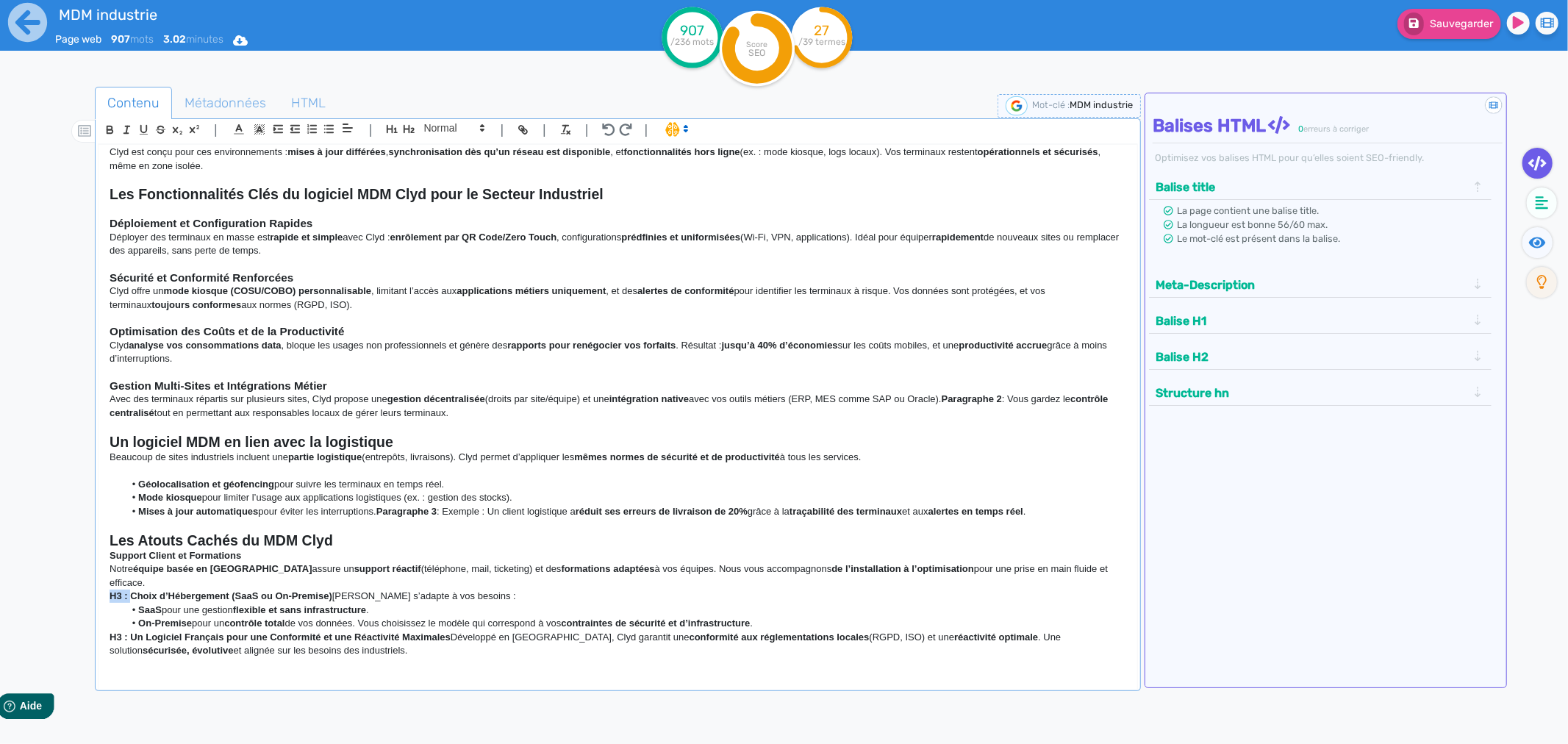
drag, startPoint x: 132, startPoint y: 582, endPoint x: 109, endPoint y: 583, distance: 23.0
click at [110, 590] on strong "H3 : Choix d’Hébergement (SaaS ou On-Premise)" at bounding box center [221, 596] width 223 height 11
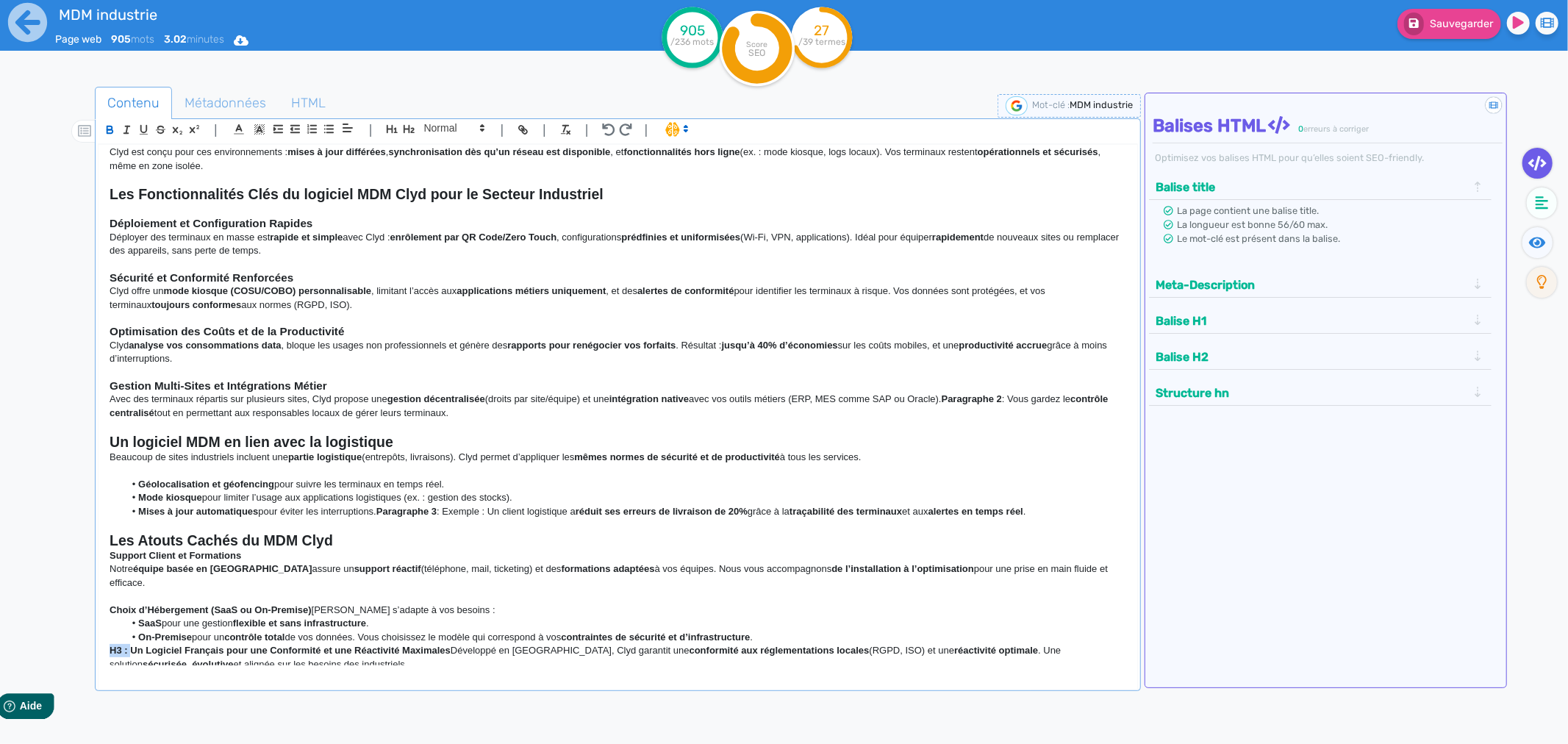
drag, startPoint x: 132, startPoint y: 636, endPoint x: 98, endPoint y: 636, distance: 34.0
click at [98, 636] on div "Logiciel MDM pour l'Industrie : Optimisez la Gestion de Vos Terminaux avec Clyd…" at bounding box center [617, 405] width 1039 height 520
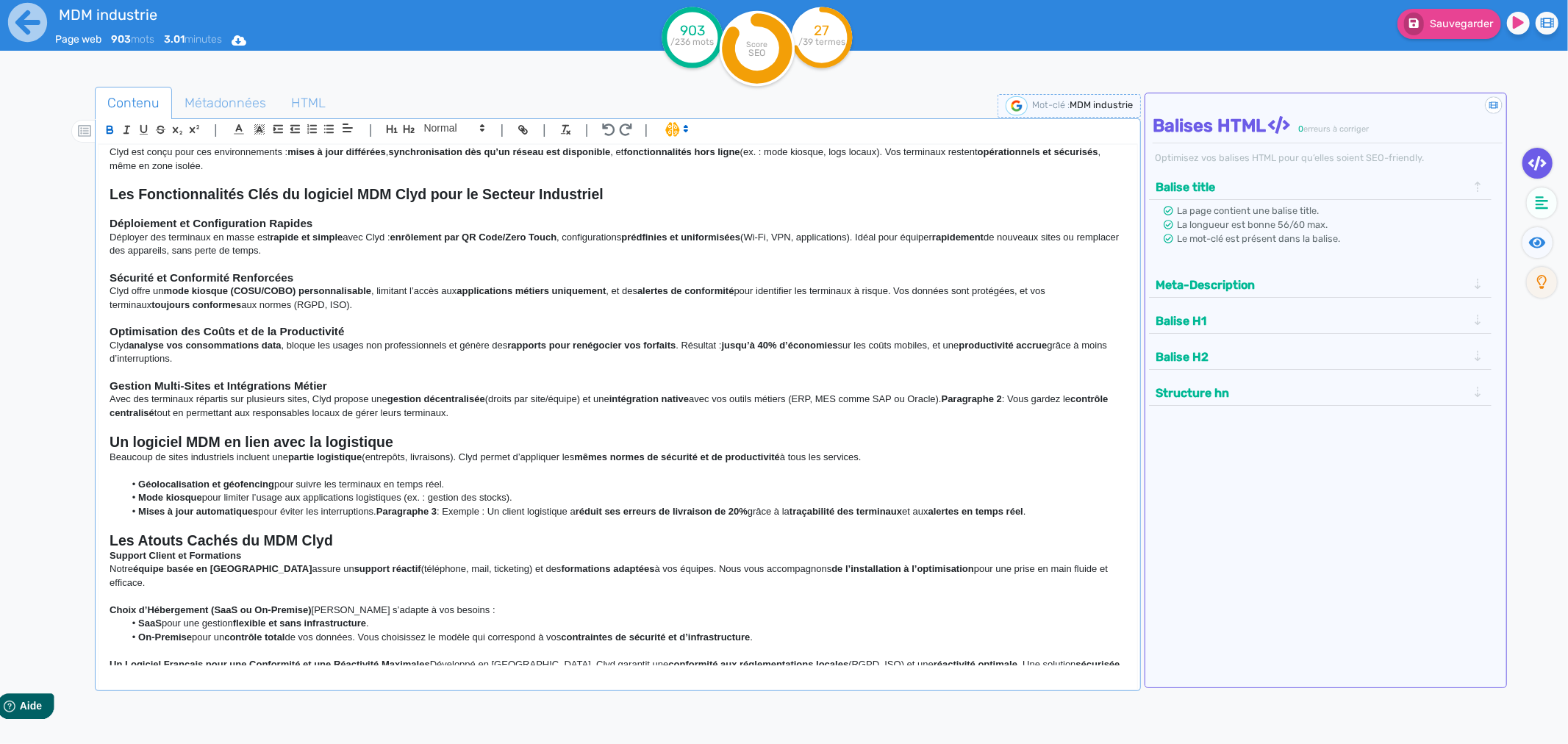
click at [136, 558] on strong "Support Client et Formations" at bounding box center [175, 556] width 131 height 11
click at [472, 131] on span at bounding box center [453, 127] width 72 height 18
click at [459, 162] on span at bounding box center [453, 154] width 59 height 25
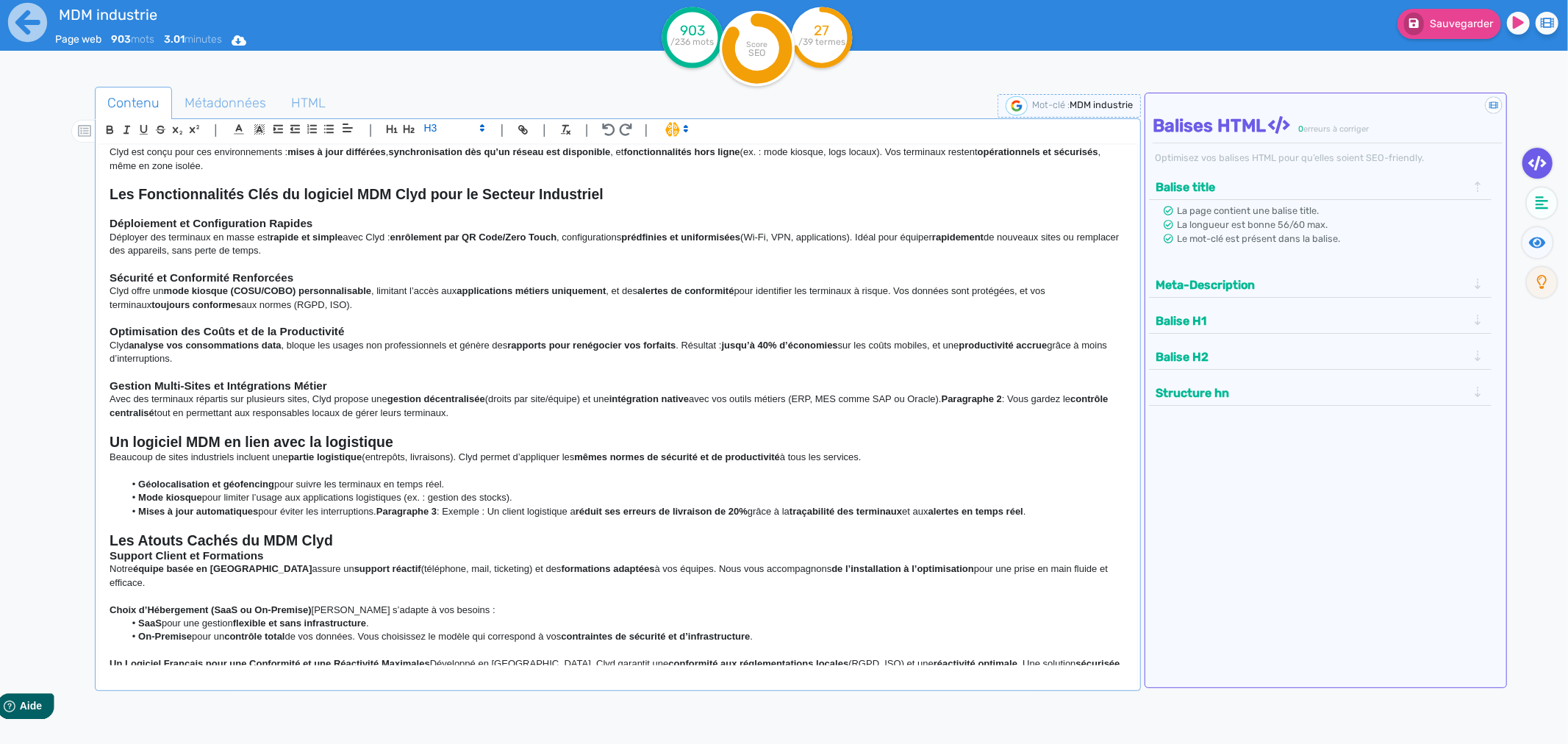
click at [217, 538] on strong "Les Atouts Cachés du MDM Clyd" at bounding box center [221, 540] width 224 height 16
click at [108, 557] on div "Logiciel MDM pour l'Industrie : Optimisez la Gestion de Vos Terminaux avec Clyd…" at bounding box center [617, 405] width 1039 height 520
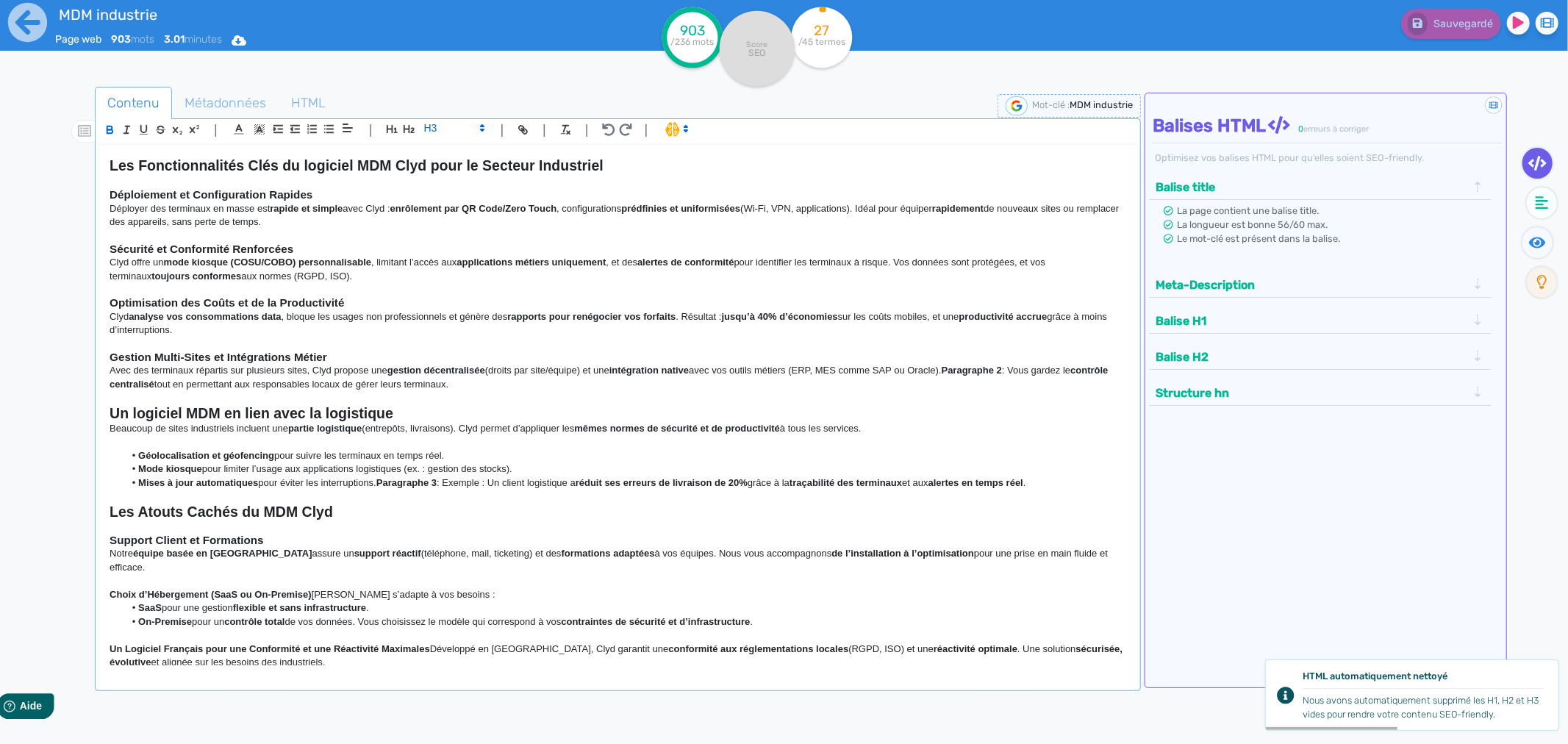
scroll to position [509, 0]
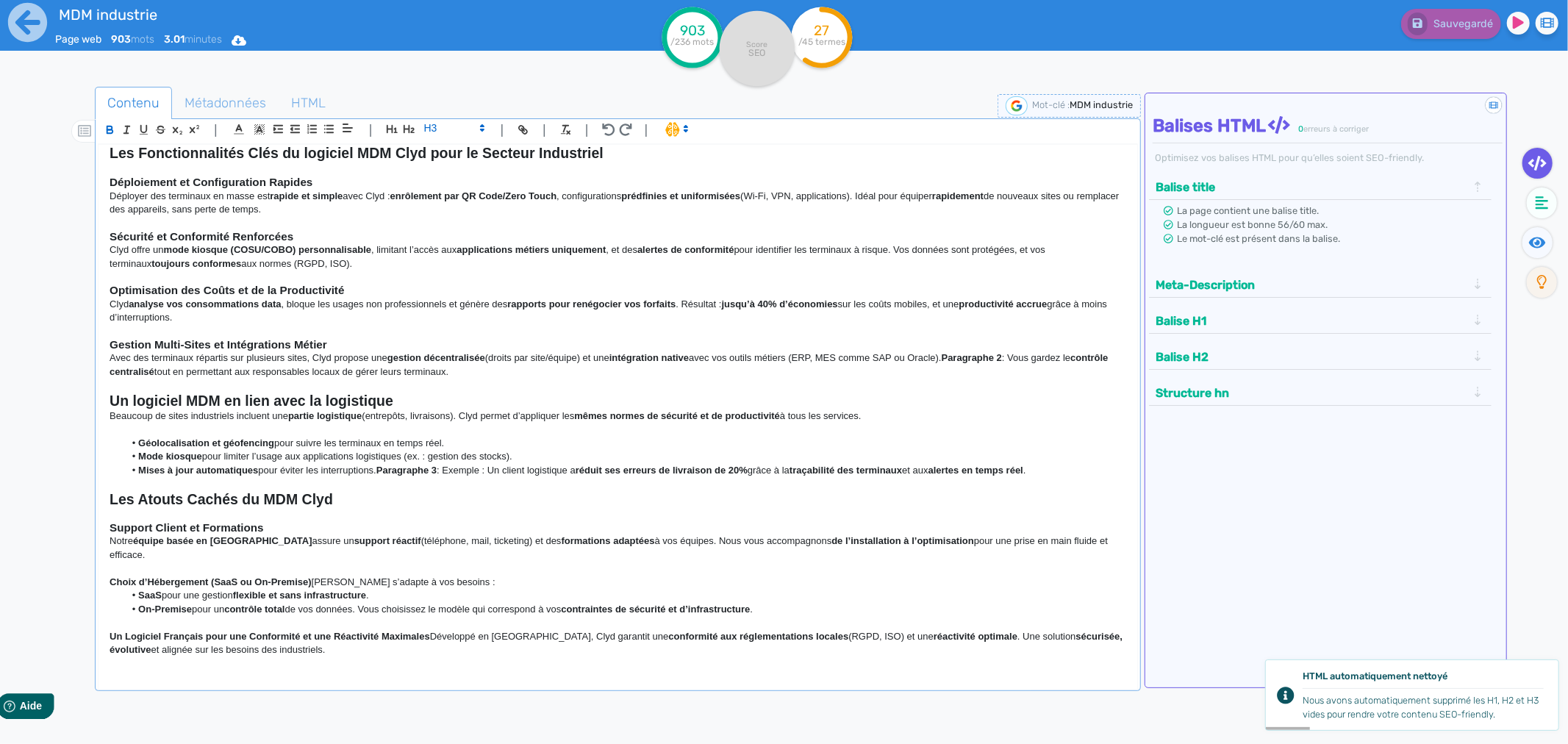
click at [313, 575] on p "Choix d’Hébergement (SaaS ou On-Premise) Clyd s’adapte à vos besoins :" at bounding box center [617, 582] width 1016 height 13
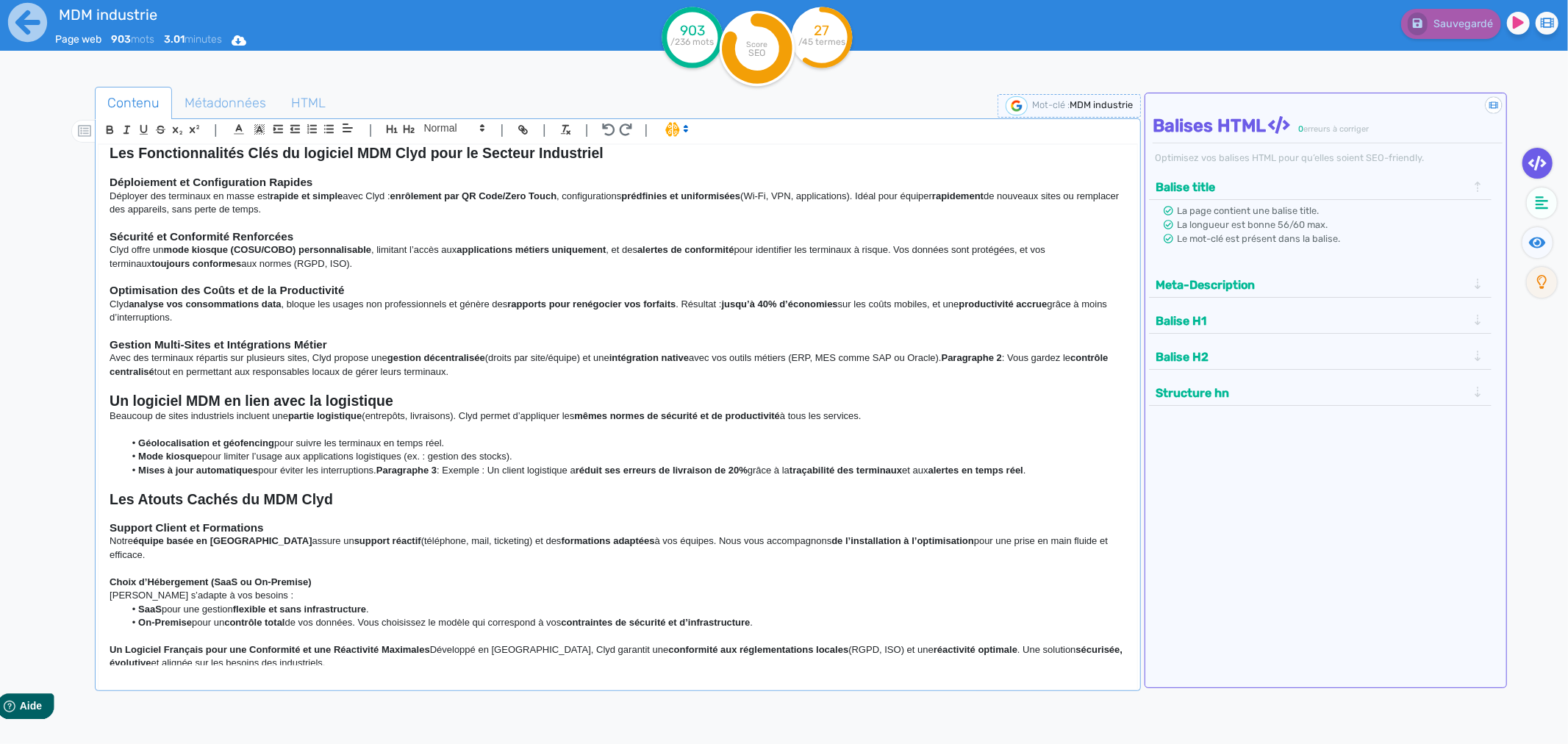
click at [126, 576] on strong "Choix d’Hébergement (SaaS ou On-Premise)" at bounding box center [211, 582] width 202 height 11
click at [449, 124] on span at bounding box center [453, 127] width 72 height 18
click at [437, 156] on span at bounding box center [453, 154] width 59 height 25
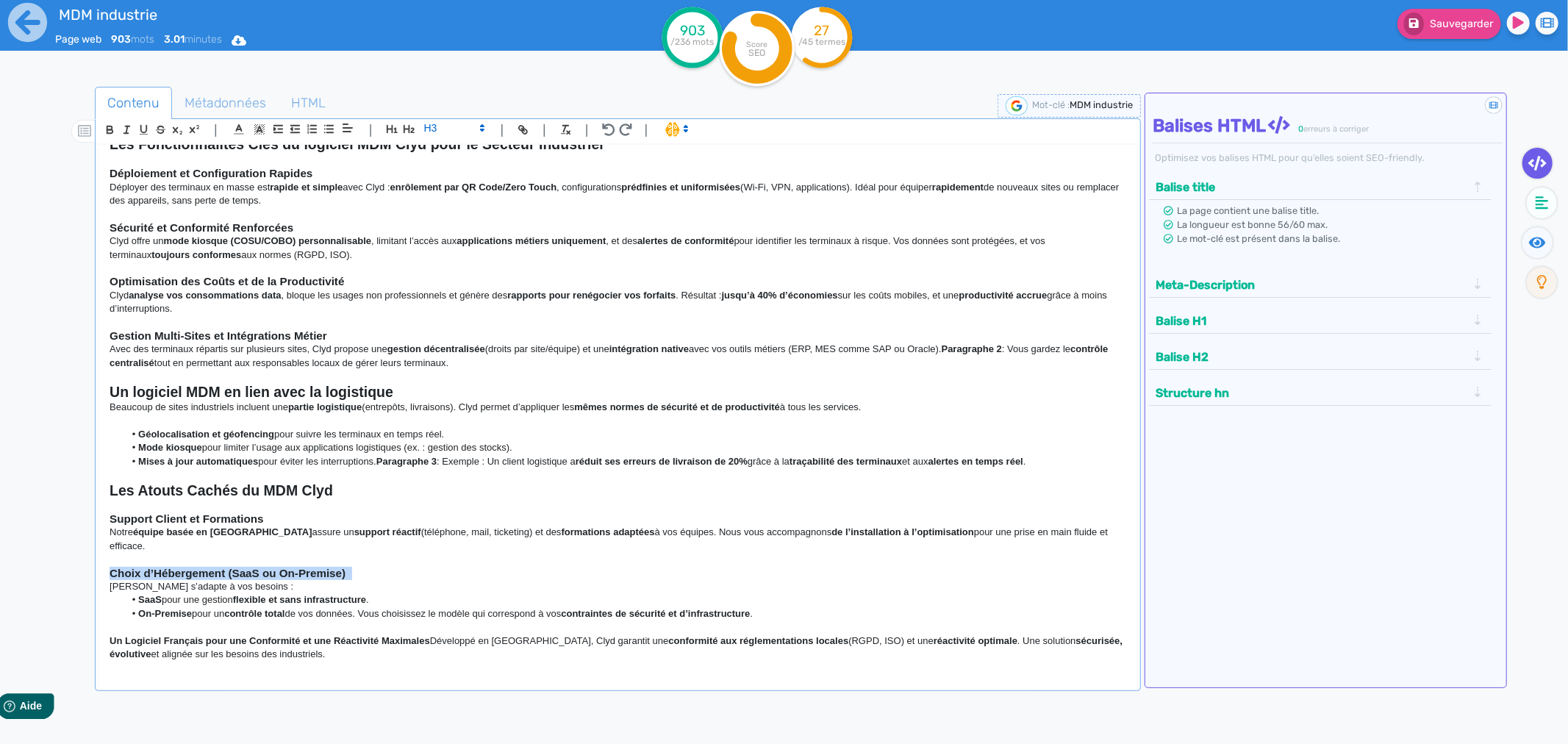
scroll to position [522, 0]
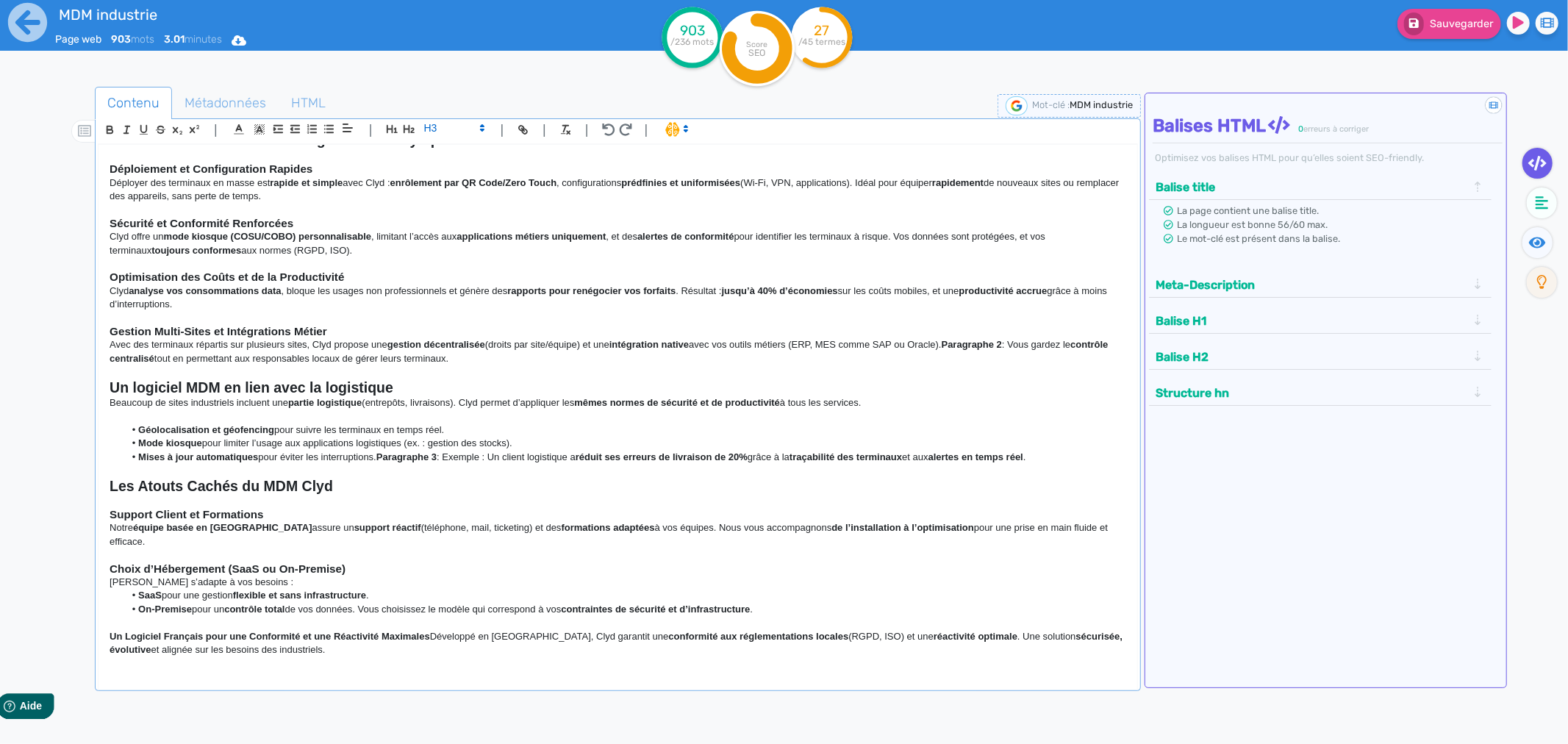
click at [174, 588] on li "SaaS pour une gestion flexible et sans infrastructure ." at bounding box center [625, 595] width 1001 height 13
click at [436, 630] on p "Un Logiciel Français pour une Conformité et une Réactivité Maximales Développé …" at bounding box center [617, 643] width 1016 height 27
click at [434, 630] on p "Un Logiciel Français pour une Conformité et une Réactivité Maximales Développé …" at bounding box center [617, 643] width 1016 height 27
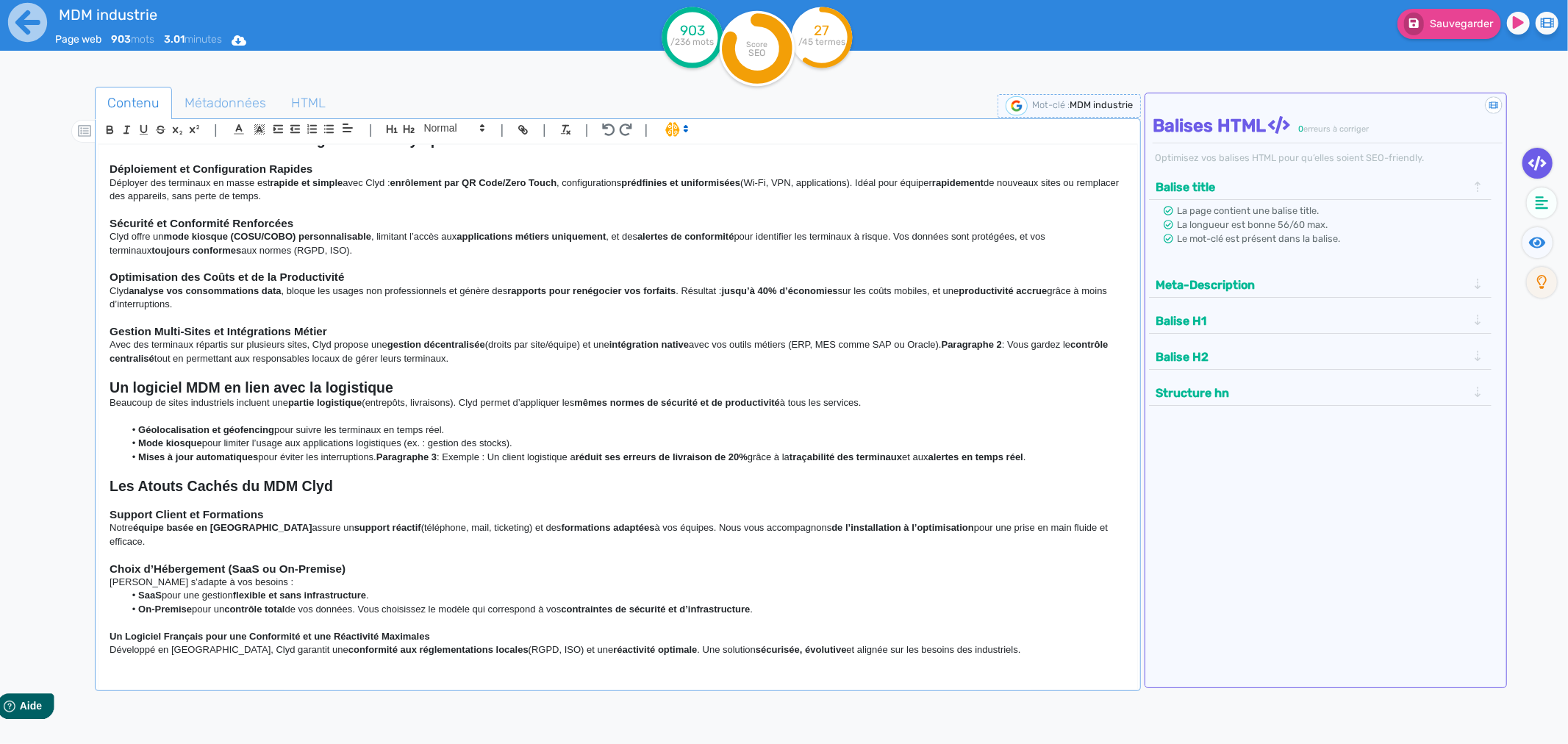
click at [347, 631] on strong "Un Logiciel Français pour une Conformité et une Réactivité Maximales" at bounding box center [270, 636] width 320 height 11
click at [451, 128] on span at bounding box center [453, 127] width 72 height 18
click at [450, 155] on span at bounding box center [453, 154] width 59 height 25
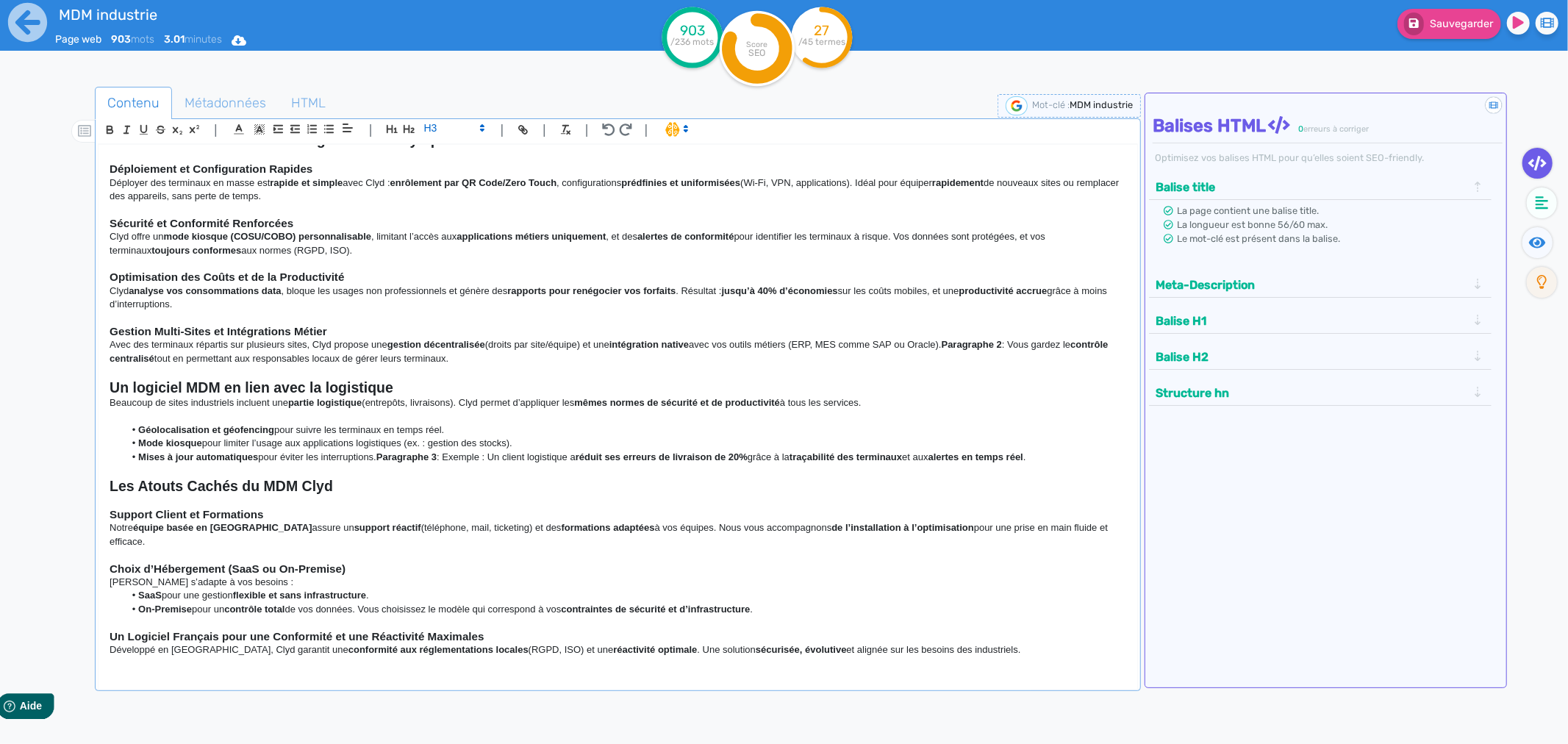
click at [416, 459] on strong "Paragraphe 3" at bounding box center [407, 457] width 60 height 11
click at [397, 562] on h3 "Choix d’Hébergement (SaaS ou On-Premise)" at bounding box center [617, 569] width 1016 height 13
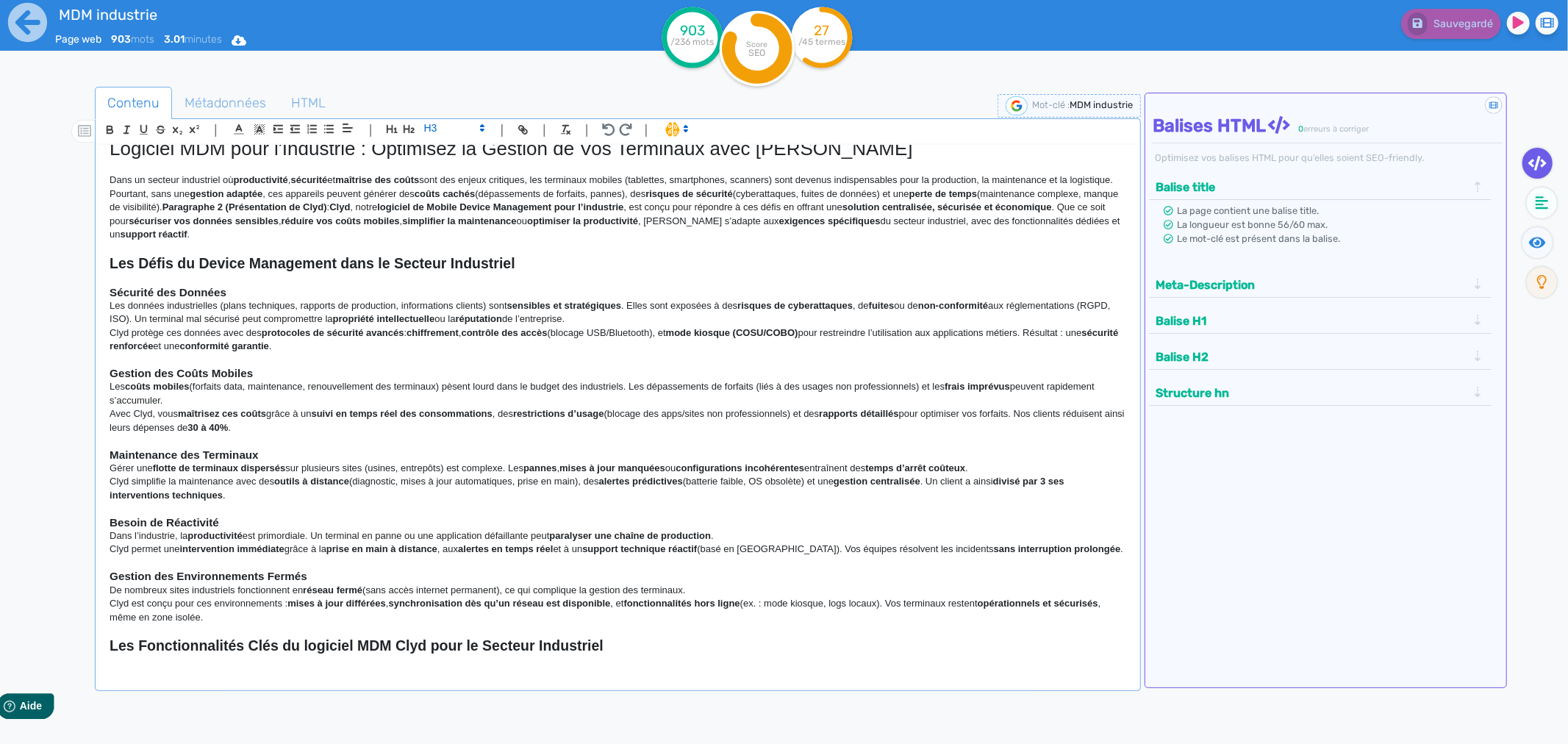
scroll to position [0, 0]
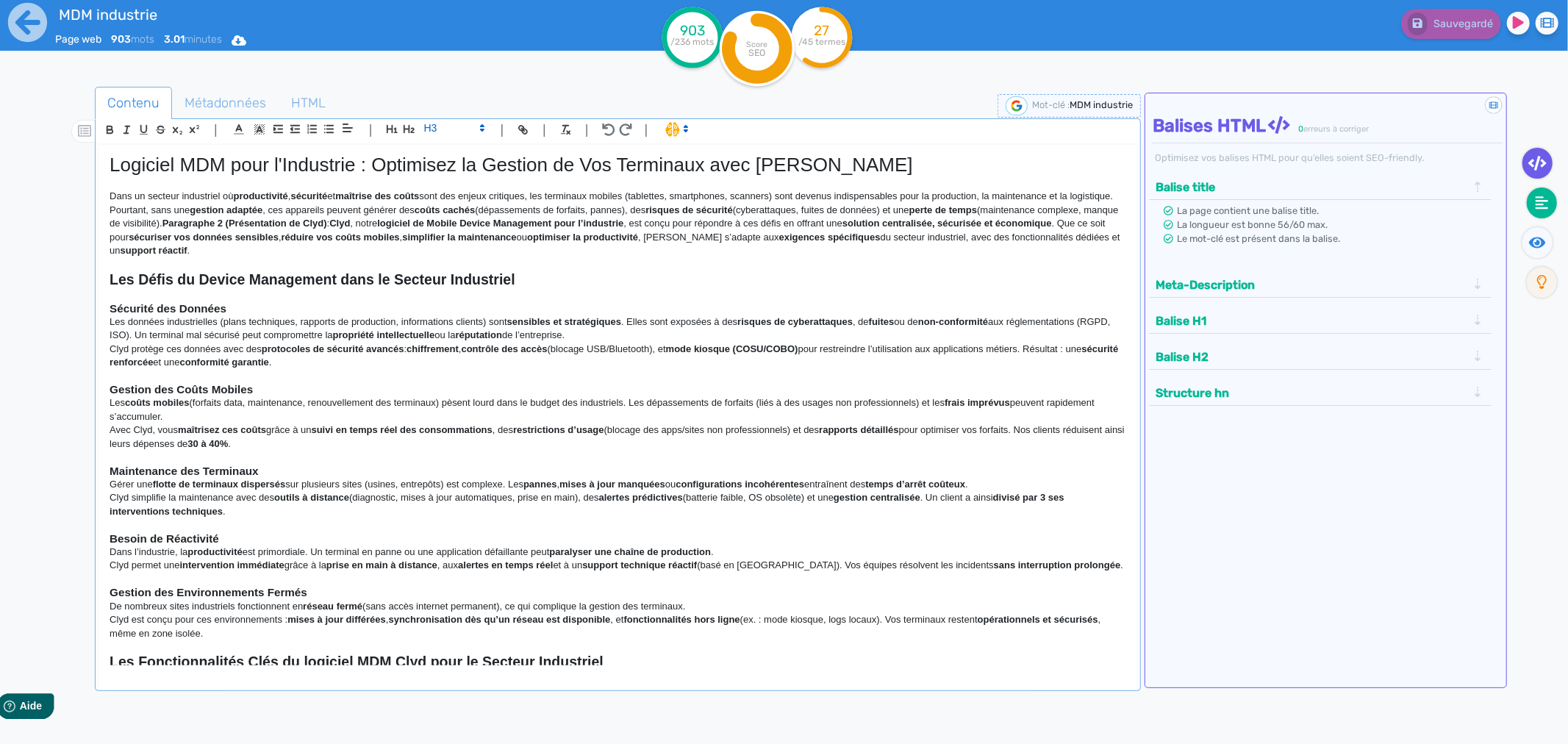
click at [1537, 204] on icon at bounding box center [1542, 203] width 13 height 15
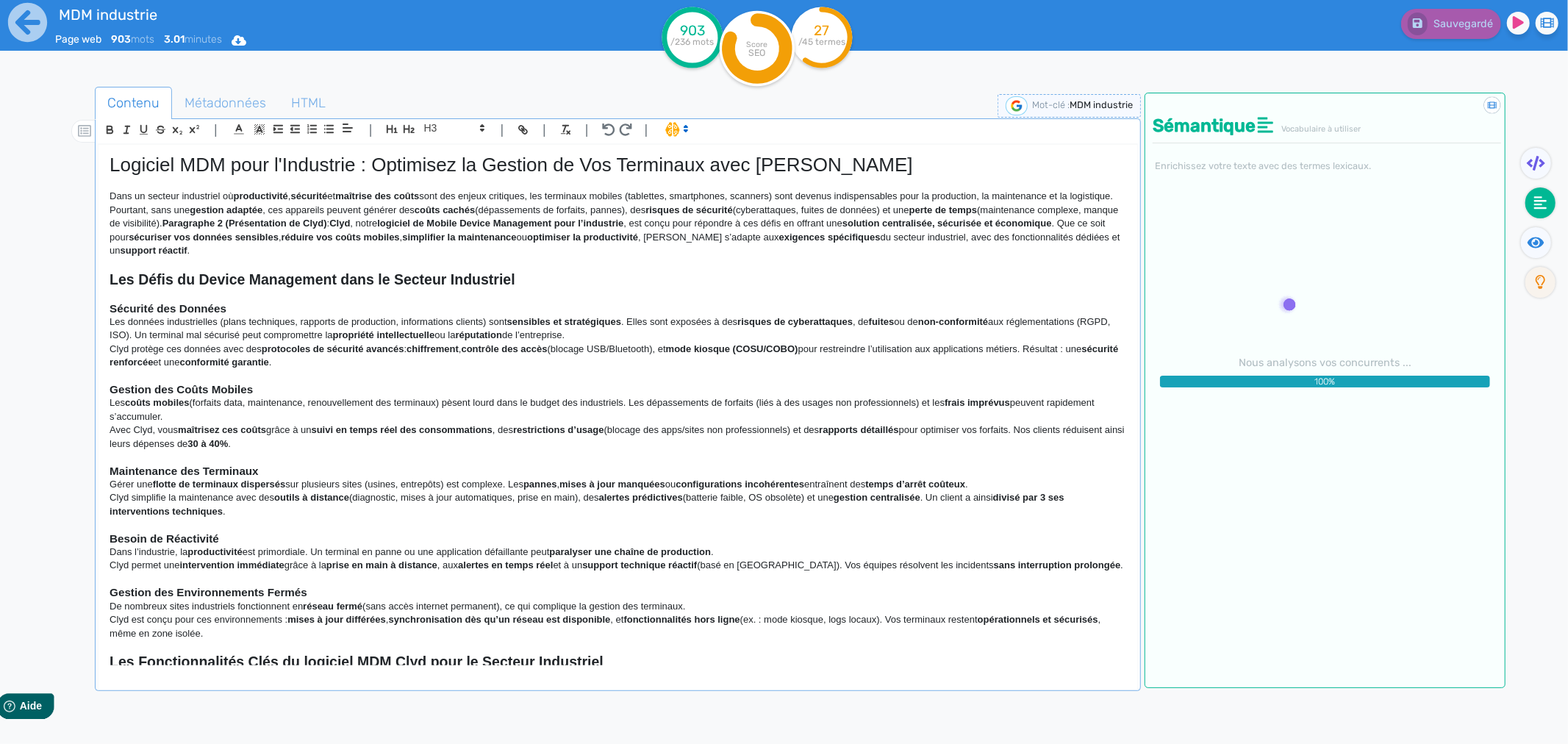
click at [762, 52] on tspan "SEO" at bounding box center [757, 52] width 17 height 11
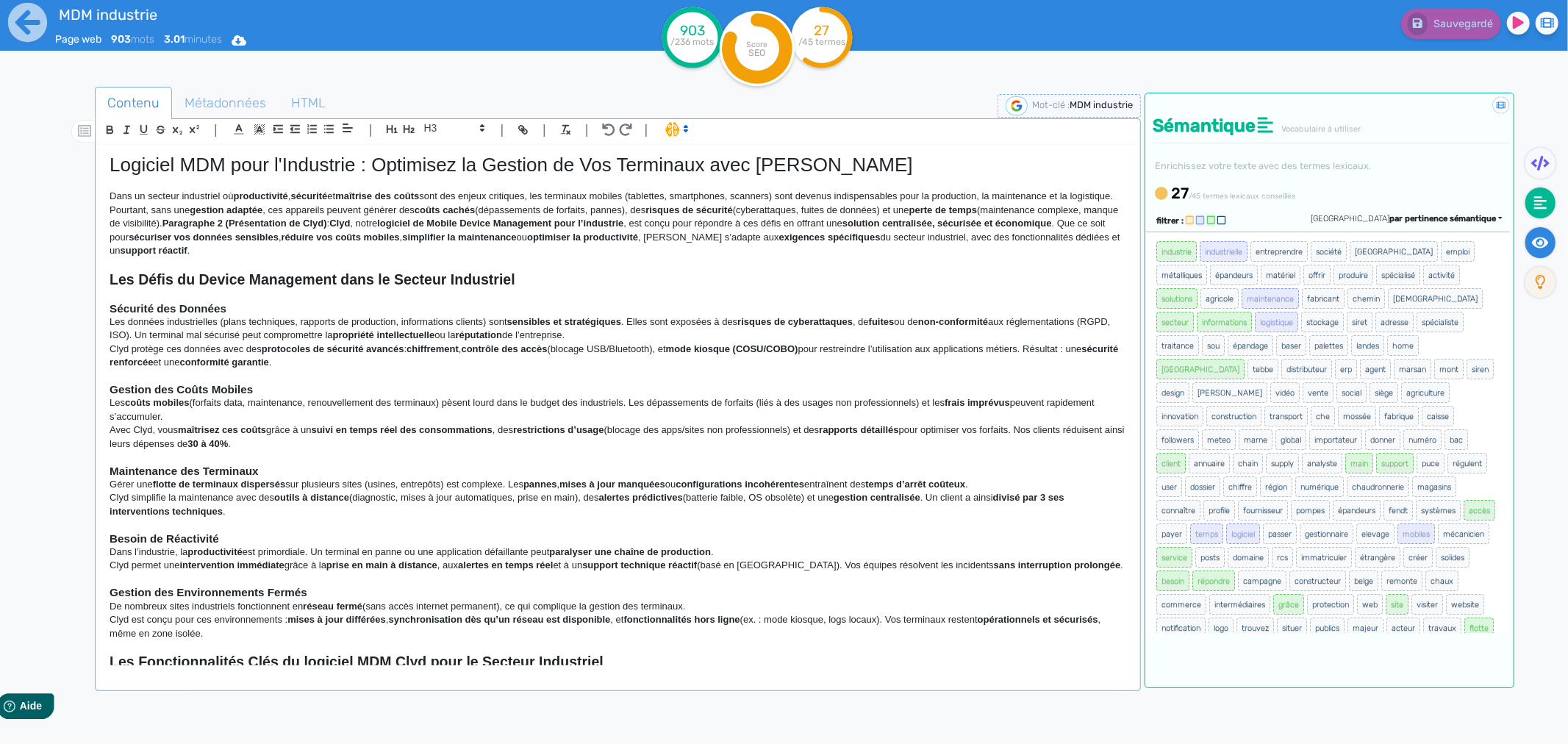
click at [1544, 241] on icon at bounding box center [1540, 243] width 17 height 15
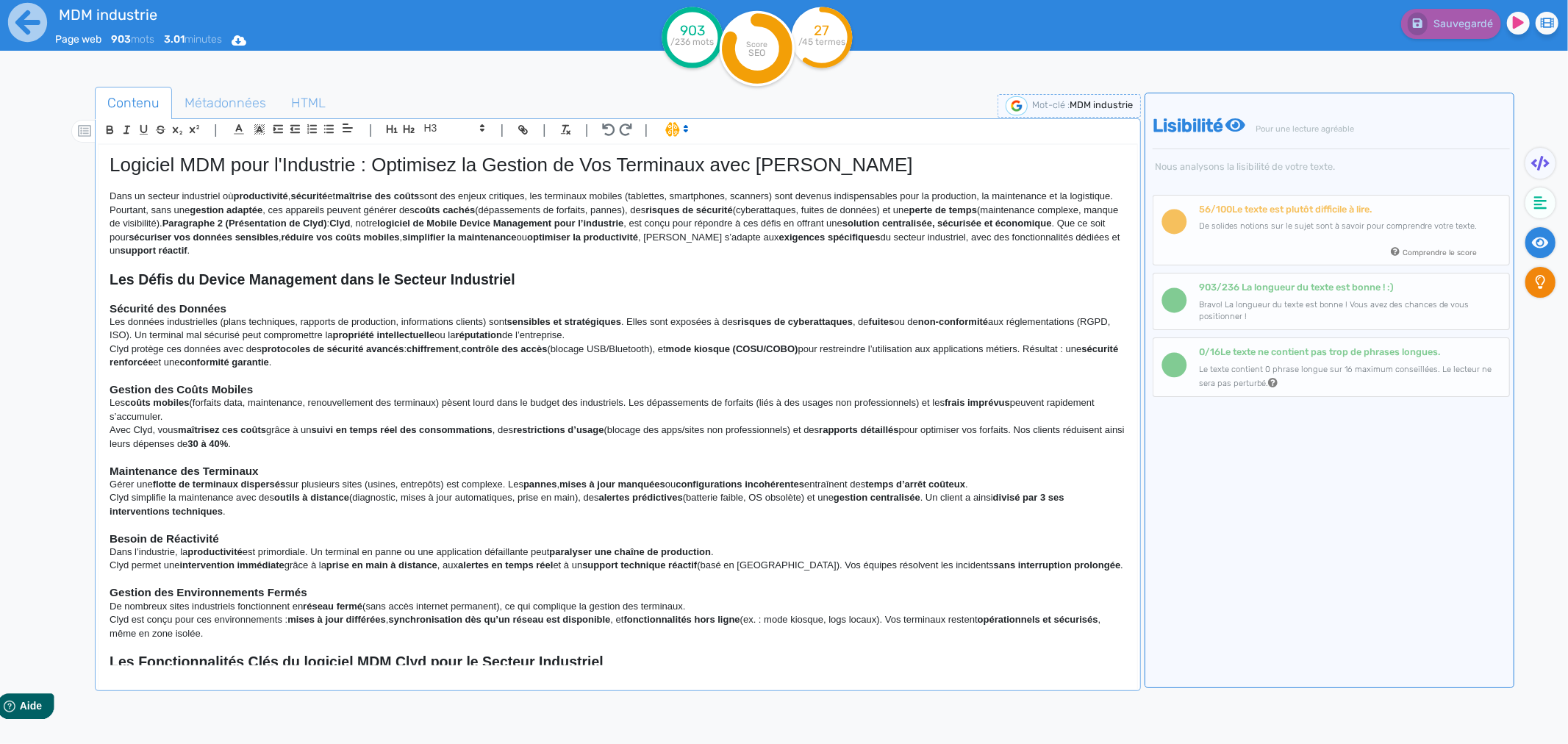
click at [1539, 291] on fa-icon at bounding box center [1540, 282] width 30 height 31
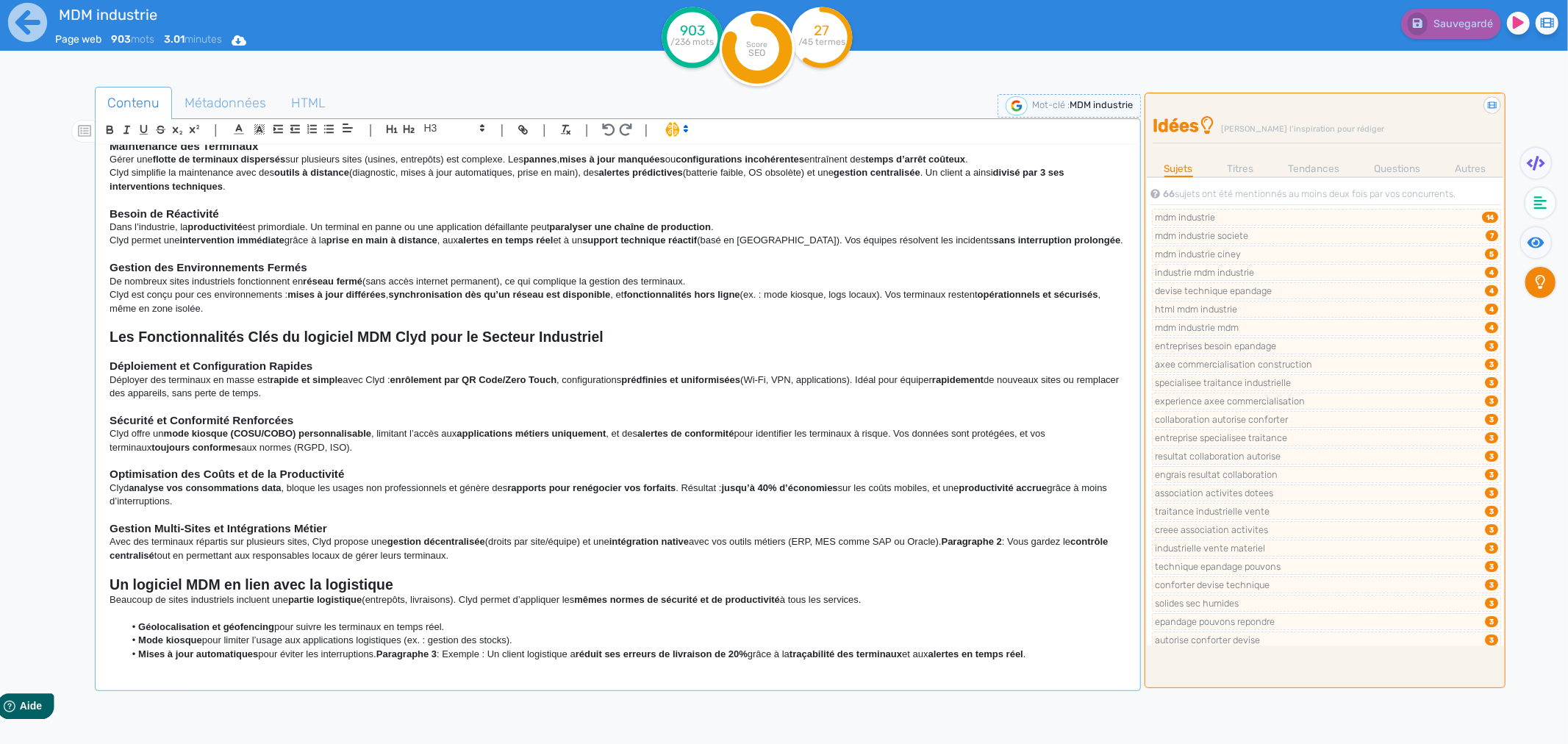
scroll to position [326, 0]
click at [1533, 157] on icon at bounding box center [1536, 163] width 19 height 15
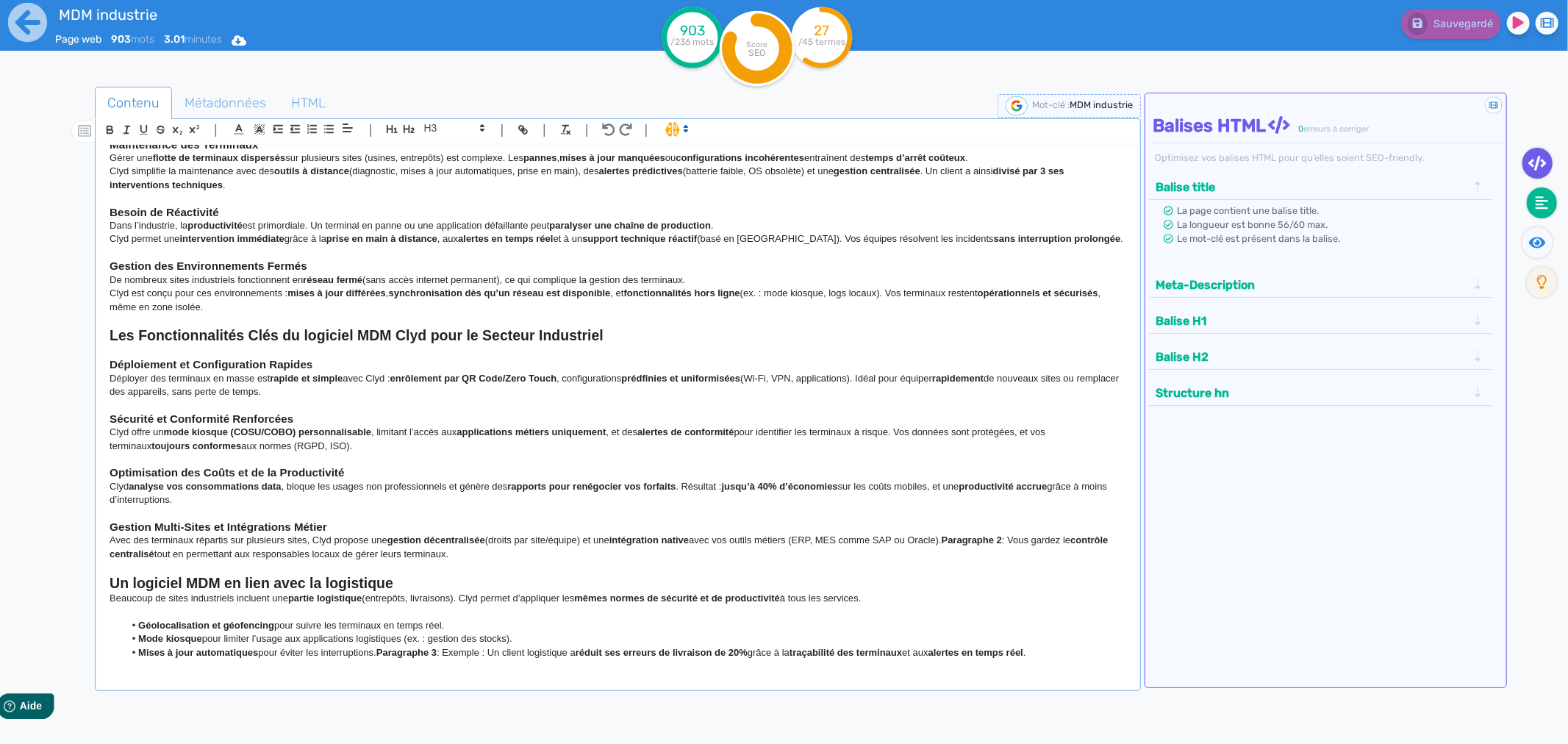
click at [1538, 206] on icon at bounding box center [1542, 202] width 13 height 13
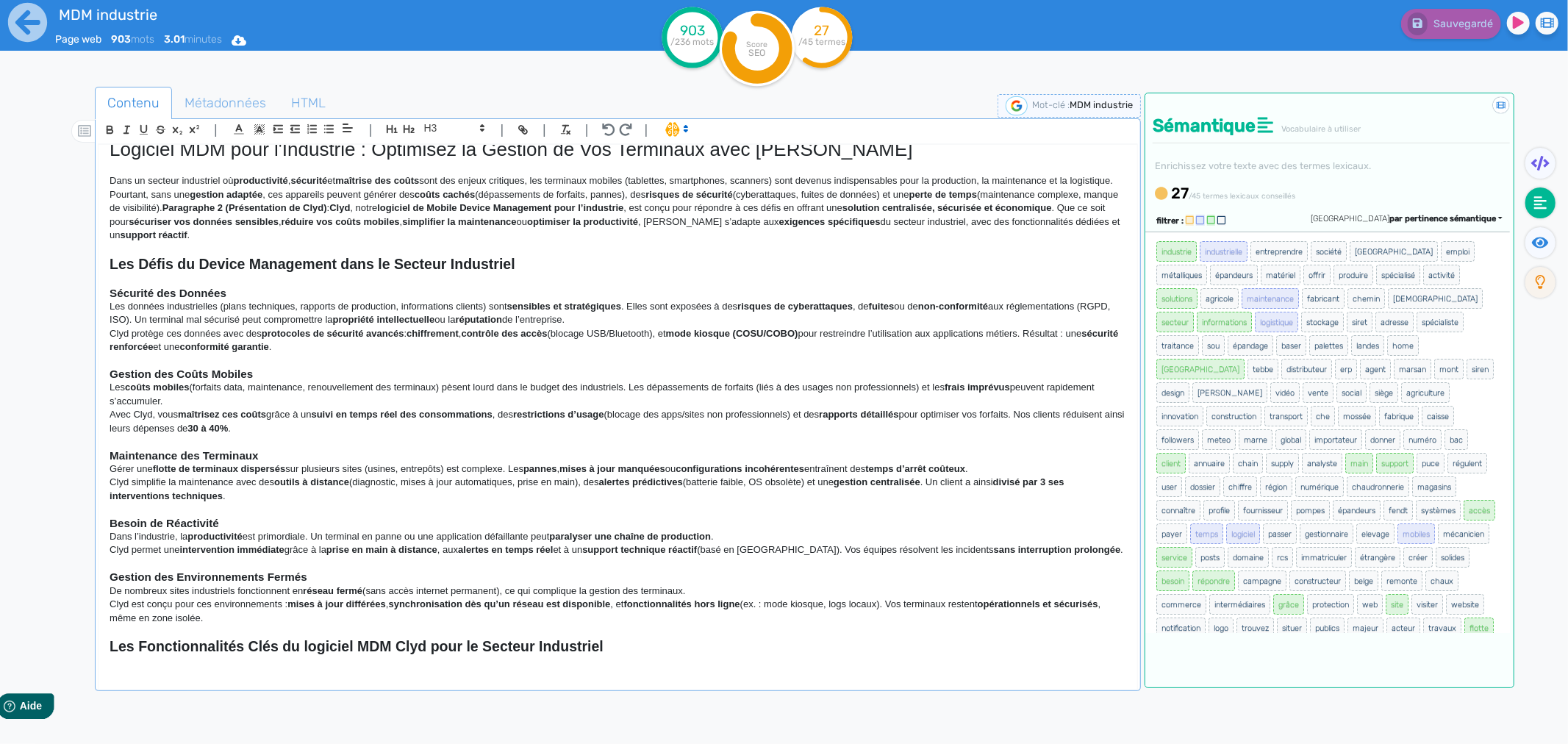
scroll to position [0, 0]
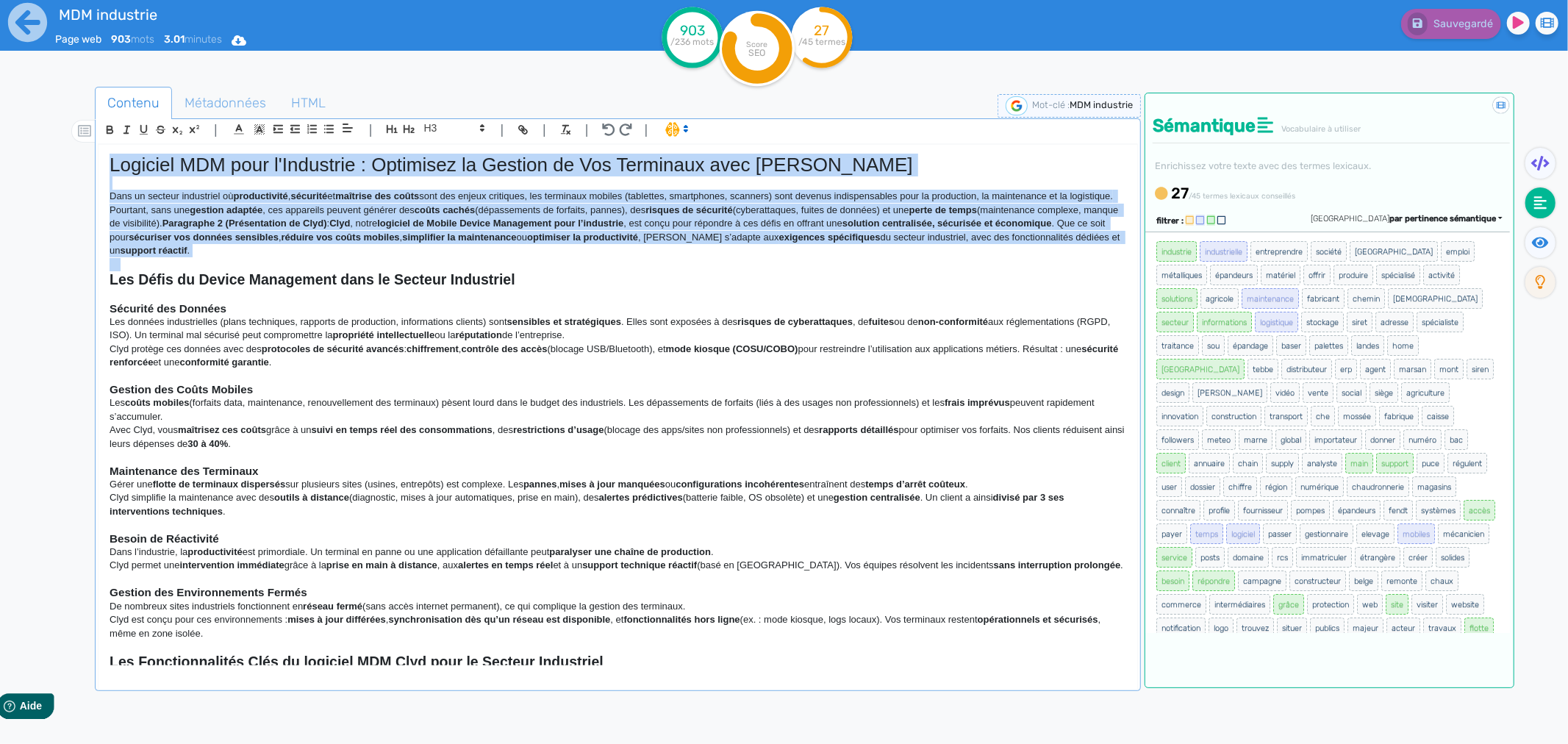
drag, startPoint x: 111, startPoint y: 170, endPoint x: 126, endPoint y: 268, distance: 99.1
click at [126, 268] on div "Logiciel MDM pour l'Industrie : Optimisez la Gestion de Vos Terminaux avec Clyd…" at bounding box center [617, 405] width 1039 height 520
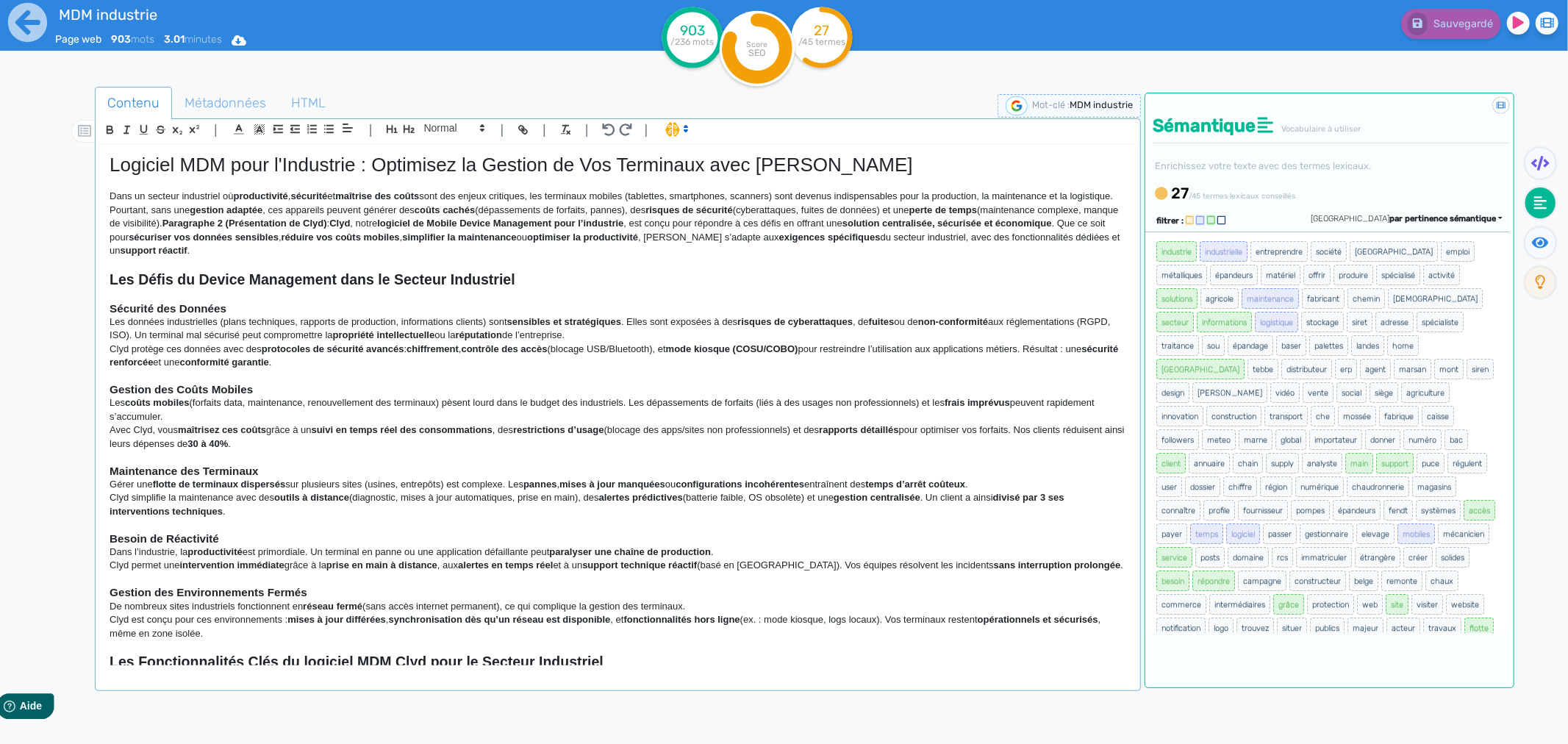
click at [143, 312] on strong "Sécurité des Données" at bounding box center [168, 307] width 117 height 12
